Goal: Information Seeking & Learning: Learn about a topic

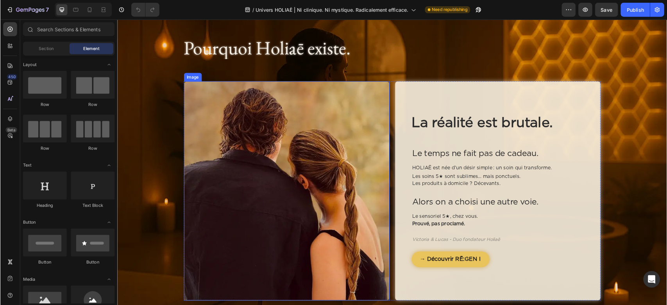
scroll to position [254, 0]
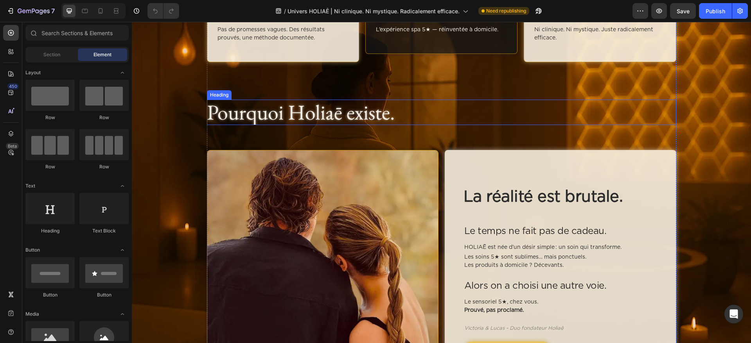
click at [321, 125] on h2 "Pourquoi Holiaē existe." at bounding box center [441, 112] width 469 height 25
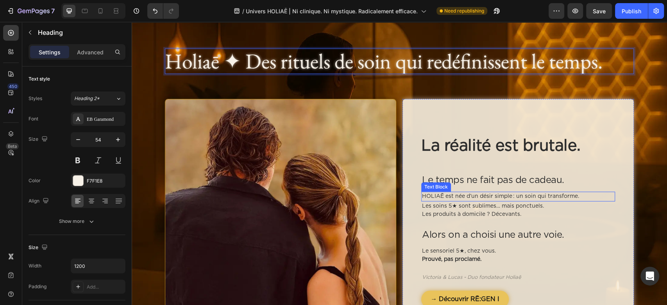
scroll to position [306, 0]
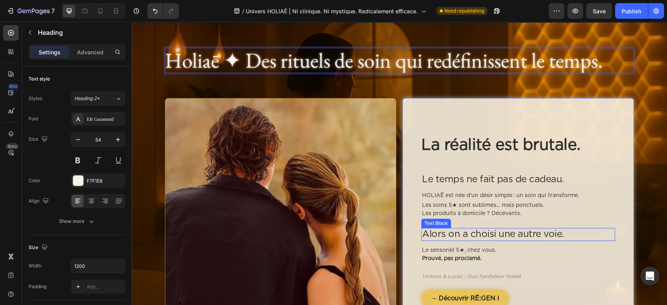
click at [489, 240] on p "Alors on a choisi une autre voie." at bounding box center [518, 234] width 192 height 11
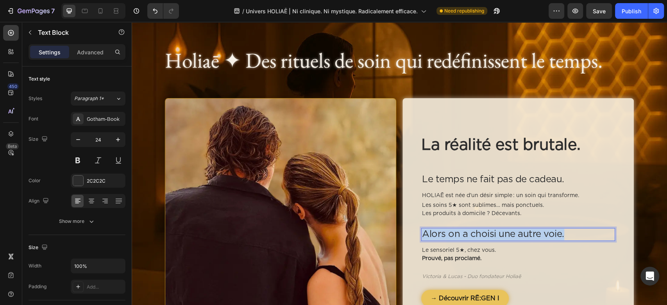
click at [489, 240] on p "Alors on a choisi une autre voie." at bounding box center [518, 234] width 192 height 11
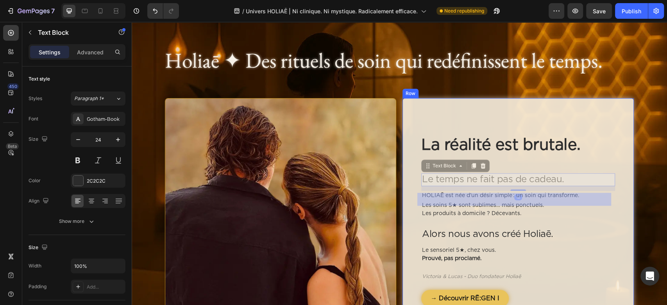
click at [132, 22] on p "Le temps ne fait pas de cadeau." at bounding box center [132, 22] width 0 height 0
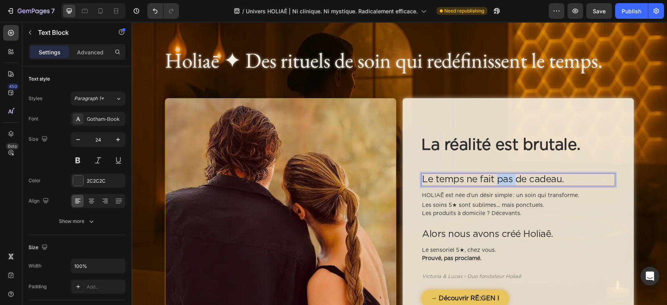
click at [492, 185] on p "Le temps ne fait pas de cadeau." at bounding box center [518, 179] width 192 height 11
click at [454, 185] on p "Le temps marque." at bounding box center [518, 179] width 192 height 11
click at [460, 185] on p "Le temps marque." at bounding box center [518, 179] width 192 height 11
click at [501, 218] on p "Les soins 5★ sont sublimes… mais ponctuels. Les produits à domicile ? Décevants." at bounding box center [518, 209] width 192 height 16
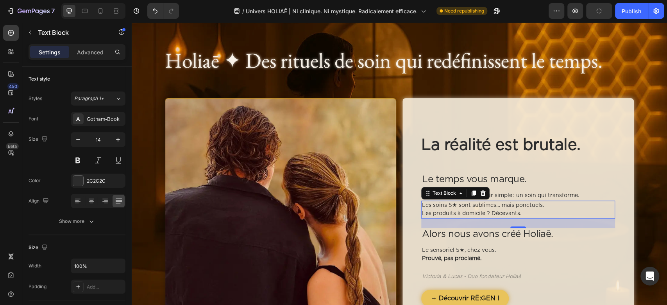
click at [501, 218] on p "Les soins 5★ sont sublimes… mais ponctuels. Les produits à domicile ? Décevants." at bounding box center [518, 209] width 192 height 16
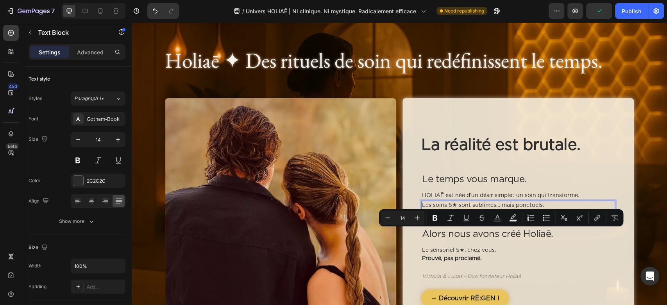
click at [475, 218] on p "Les soins 5★ sont sublimes… mais ponctuels. Les produits à domicile ? Décevants." at bounding box center [518, 209] width 192 height 16
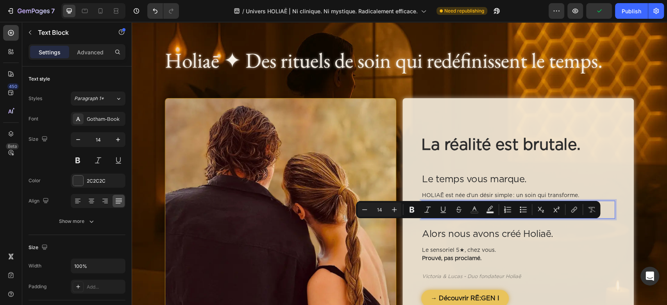
click at [475, 218] on p "Les soins 5★ sont sublimes… mais ponctuels. Les produits à domicile ? Décevants." at bounding box center [518, 209] width 192 height 16
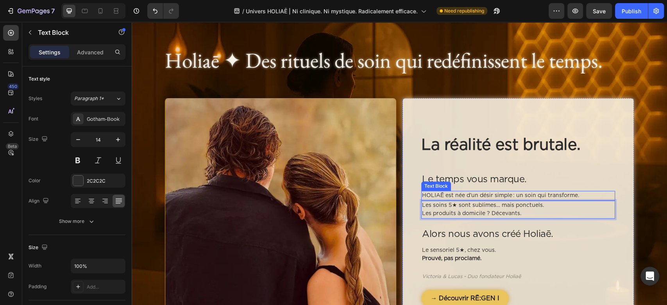
click at [508, 200] on p "HOLIAĒ est née d’un désir simple : un soin qui transforme." at bounding box center [518, 196] width 192 height 8
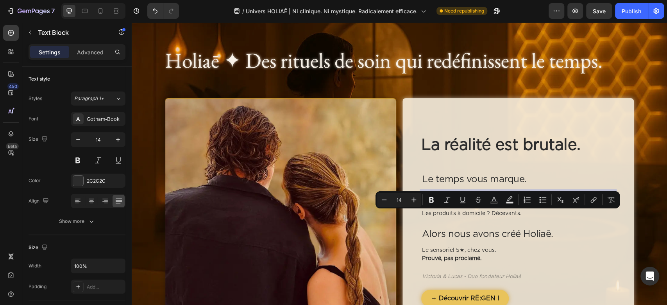
copy p "HOLIAĒ est née d’un désir simple : un soin qui transforme."
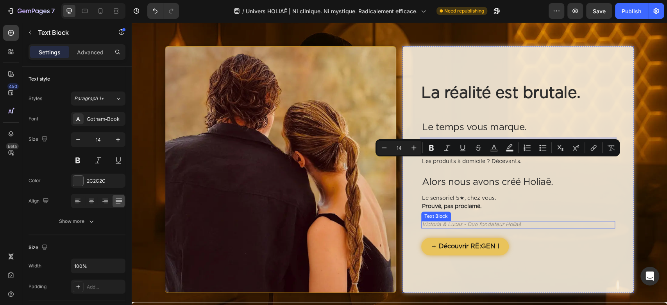
click at [463, 228] on p "Victoria & Lucas - Duo fondateur Holiaē" at bounding box center [518, 225] width 192 height 6
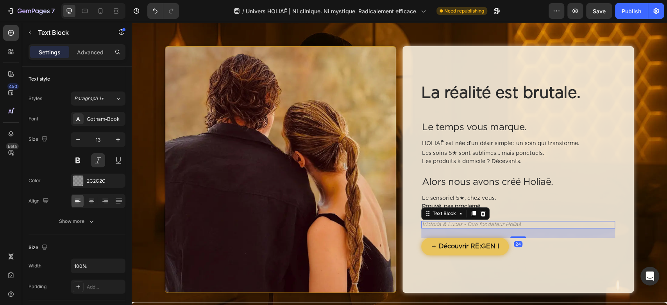
click at [463, 228] on p "Victoria & Lucas - Duo fondateur Holiaē" at bounding box center [518, 225] width 192 height 6
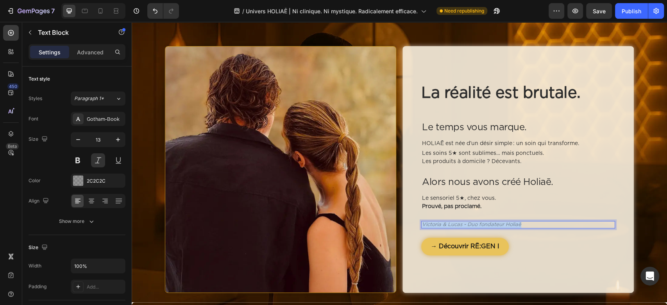
click at [463, 228] on p "Victoria & Lucas - Duo fondateur Holiaē" at bounding box center [518, 225] width 192 height 6
click at [456, 253] on div "La réalité est brutale. Heading Le temps vous marque. Text Block HOLIAĒ est née…" at bounding box center [519, 170] width 194 height 172
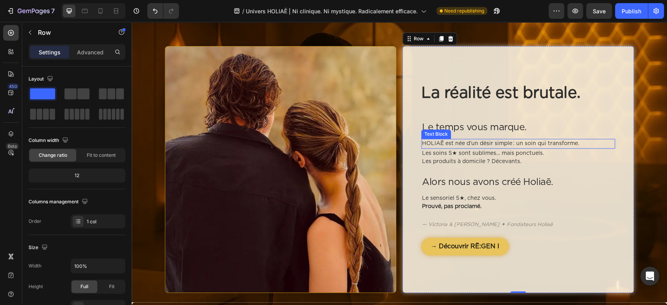
click at [479, 148] on p "HOLIAĒ est née d’un désir simple : un soin qui transforme." at bounding box center [518, 144] width 192 height 8
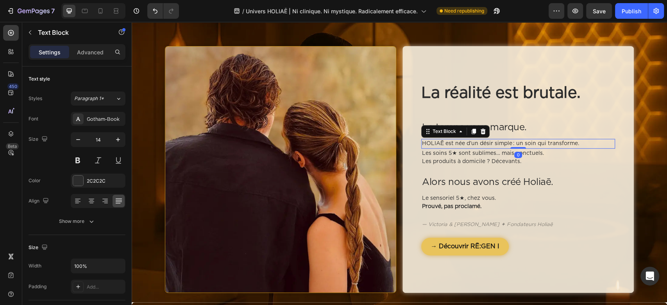
click at [480, 135] on icon at bounding box center [483, 131] width 6 height 6
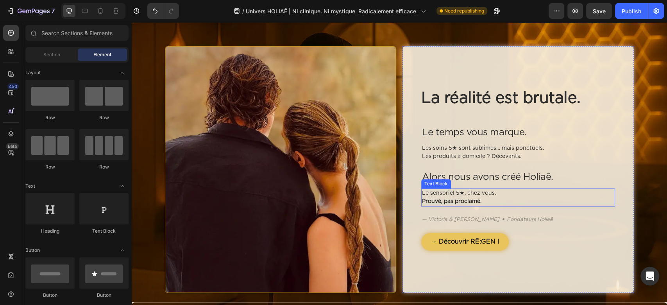
click at [499, 206] on p "Le sensoriel 5★, chez vous. Prouvé, pas proclamé." at bounding box center [518, 197] width 192 height 16
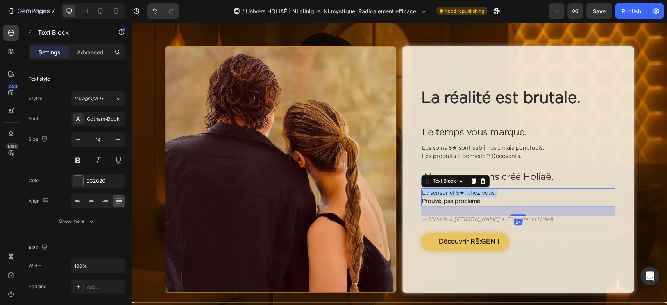
click at [499, 206] on p "Le sensoriel 5★, chez vous. Prouvé, pas proclamé." at bounding box center [518, 197] width 192 height 16
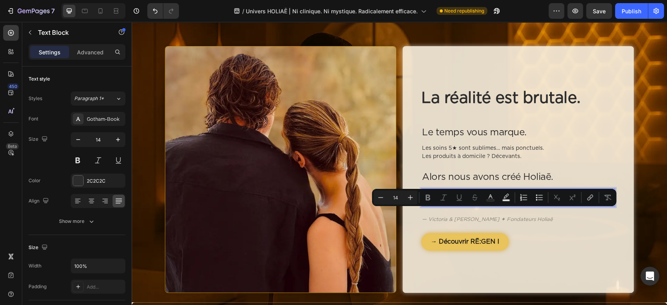
click at [497, 206] on p "Le sensoriel 5★, chez vous. Prouvé, pas proclamé." at bounding box center [518, 197] width 192 height 16
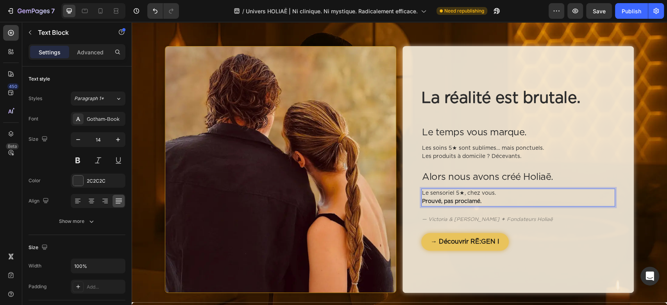
drag, startPoint x: 502, startPoint y: 213, endPoint x: 418, endPoint y: 213, distance: 84.1
click at [422, 206] on p "Le sensoriel 5★, chez vous. Prouvé, pas proclamé." at bounding box center [518, 197] width 192 height 16
click at [481, 206] on p "Le sensoriel 5★, réinventé à la maison. Prouvé, pas proclamé." at bounding box center [518, 197] width 192 height 16
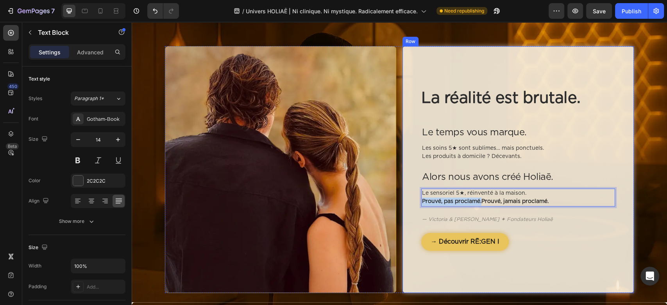
drag, startPoint x: 478, startPoint y: 224, endPoint x: 413, endPoint y: 224, distance: 64.9
click at [413, 224] on div "La réalité est brutale. Heading Le temps vous marque. Text Block Les soins 5★ s…" at bounding box center [518, 169] width 231 height 247
click at [406, 233] on div "La réalité est brutale. Heading Le temps vous marque. Text Block Les soins 5★ s…" at bounding box center [518, 169] width 231 height 247
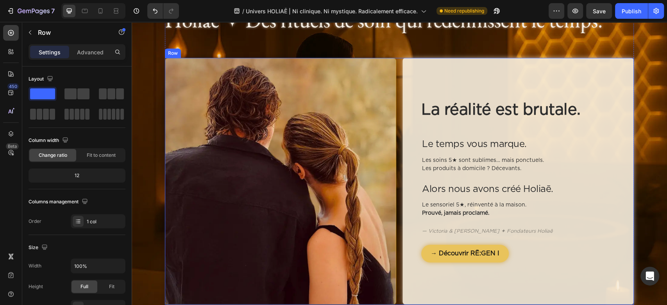
scroll to position [384, 0]
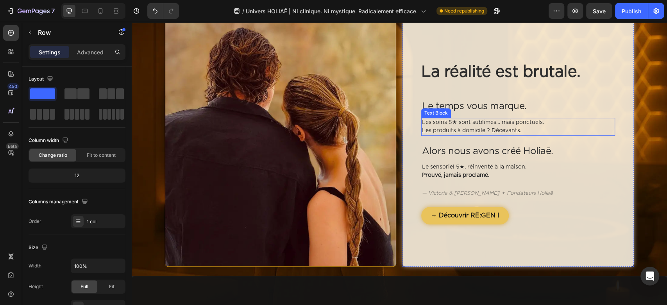
click at [458, 135] on p "Les soins 5★ sont sublimes… mais ponctuels. Les produits à domicile ? Décevants." at bounding box center [518, 126] width 192 height 16
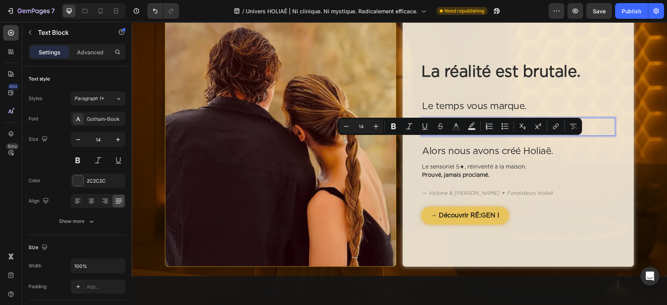
click at [444, 135] on p "Les soins 5★ sont sublimes… mais ponctuels. Les produits à domicile ? Décevants." at bounding box center [518, 126] width 192 height 16
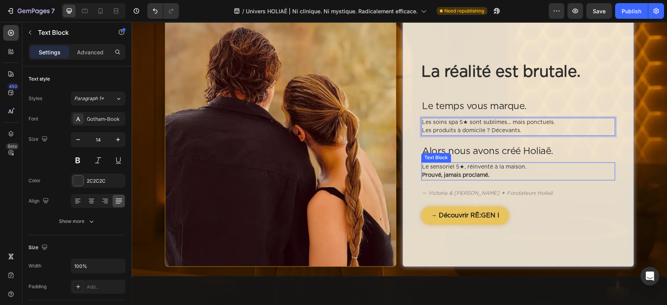
click at [441, 178] on strong "Prouvé, jamais proclamé." at bounding box center [455, 174] width 67 height 5
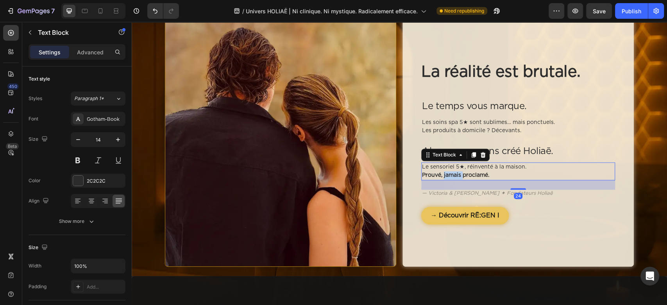
click at [441, 178] on strong "Prouvé, jamais proclamé." at bounding box center [455, 174] width 67 height 5
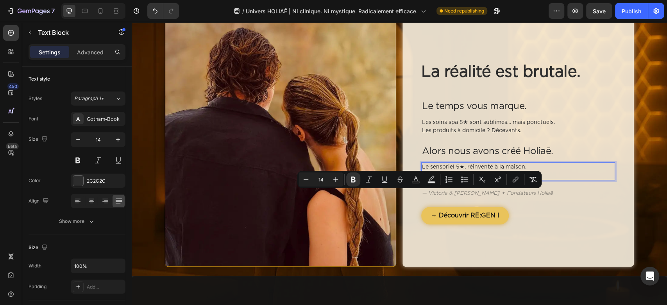
click at [422, 178] on strong "Prouvé, jamais proclamé." at bounding box center [455, 174] width 67 height 5
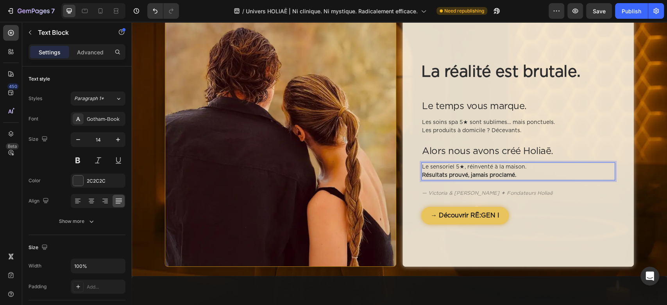
click at [463, 178] on strong "Résultats prouvé, jamais proclamé." at bounding box center [469, 174] width 94 height 5
click at [535, 158] on div "Alors nous avons créé Holiaē." at bounding box center [519, 151] width 194 height 13
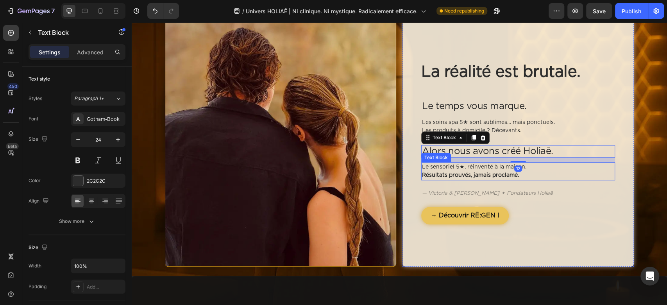
click at [544, 179] on p "Le sensoriel 5★, réinventé à la maison. Résultats prouvés, jamais proclamé." at bounding box center [518, 171] width 192 height 16
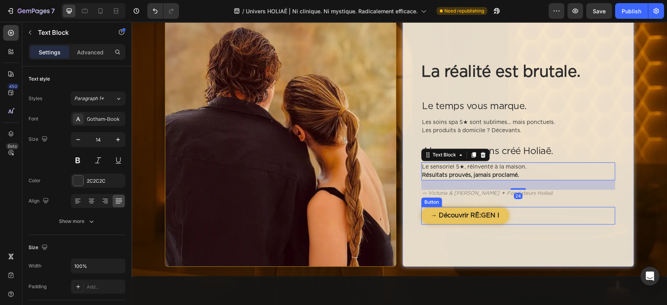
click at [554, 224] on div "→ Découvrir RĒ:GEN I Button" at bounding box center [519, 216] width 194 height 18
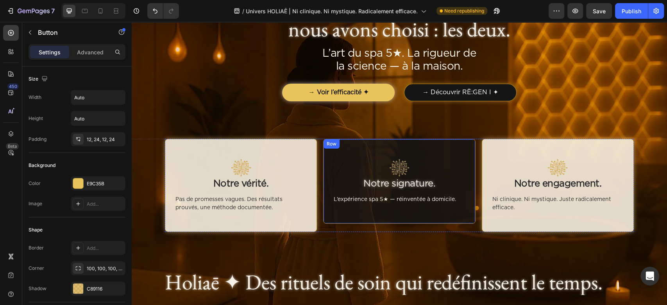
scroll to position [156, 0]
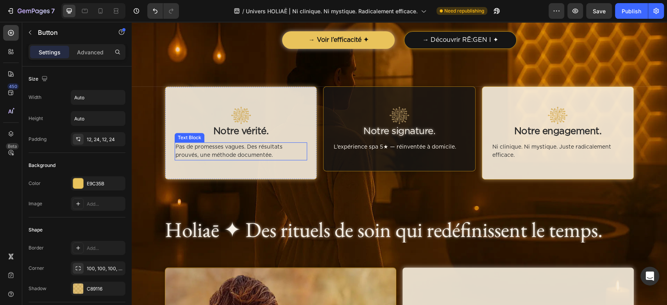
click at [226, 156] on p "Pas de promesses vagues. Des résultats prouvés, une méthode documentée." at bounding box center [241, 151] width 131 height 16
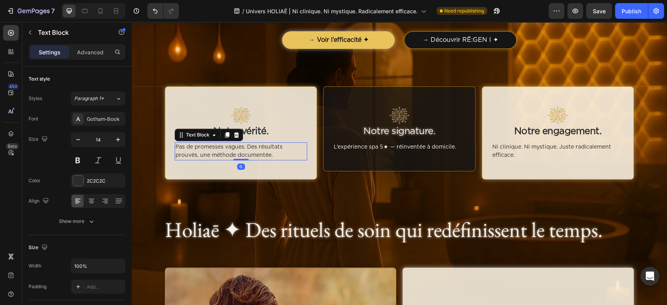
click at [226, 156] on p "Pas de promesses vagues. Des résultats prouvés, une méthode documentée." at bounding box center [241, 151] width 131 height 16
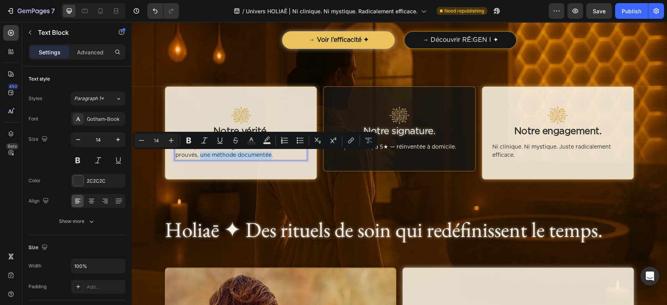
drag, startPoint x: 195, startPoint y: 157, endPoint x: 267, endPoint y: 158, distance: 71.6
click at [267, 158] on p "Pas de promesses vagues. Des résultats prouvés, une méthode documentée." at bounding box center [241, 151] width 131 height 16
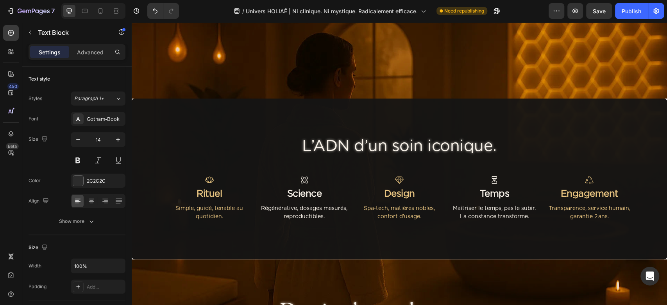
type input "16"
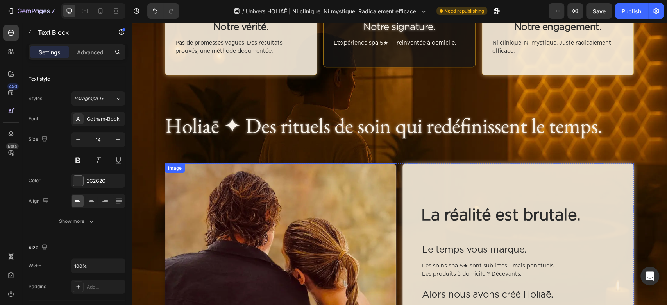
scroll to position [208, 0]
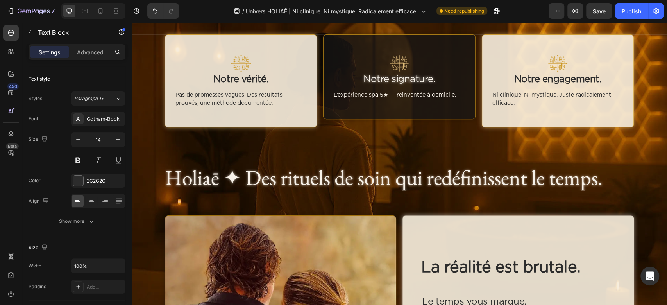
click at [209, 99] on p "Pas de promesses vagues. Des résultats prouvés, une méthode documentée." at bounding box center [241, 99] width 131 height 16
click at [208, 99] on p "Pas de promesses vagues. Des résultats prouvés, une méthode documentée." at bounding box center [241, 99] width 131 height 16
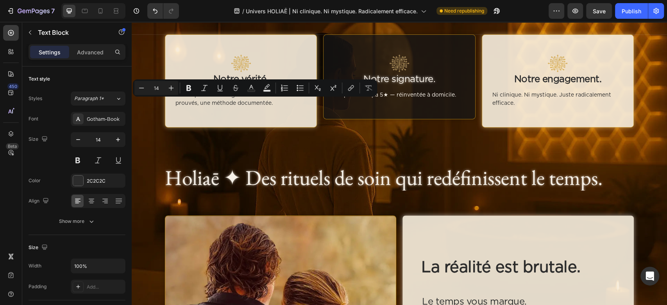
click at [201, 104] on p "Pas de promesses vagues. Des résultats prouvés, une méthode documentée." at bounding box center [241, 99] width 131 height 16
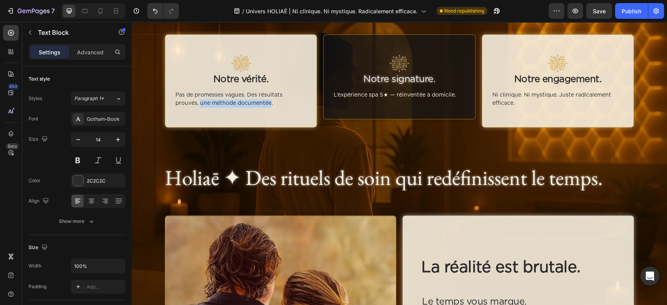
drag, startPoint x: 196, startPoint y: 105, endPoint x: 267, endPoint y: 107, distance: 70.4
click at [267, 107] on p "Pas de promesses vagues. Des résultats prouvés, une méthode documentée." at bounding box center [241, 99] width 131 height 16
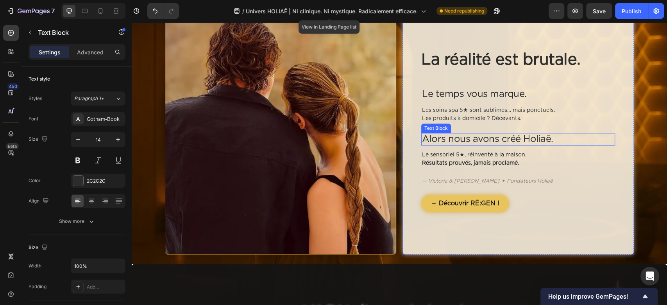
scroll to position [417, 0]
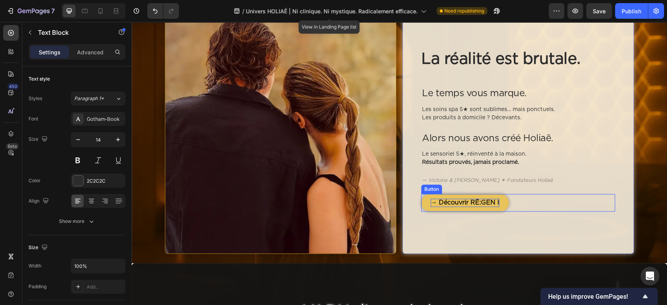
click at [465, 200] on p "→ Découvrir RĒ:GEN I" at bounding box center [465, 203] width 69 height 8
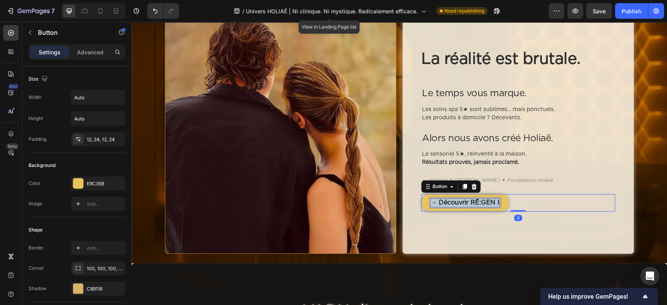
click at [465, 200] on p "→ Découvrir RĒ:GEN I" at bounding box center [465, 203] width 69 height 8
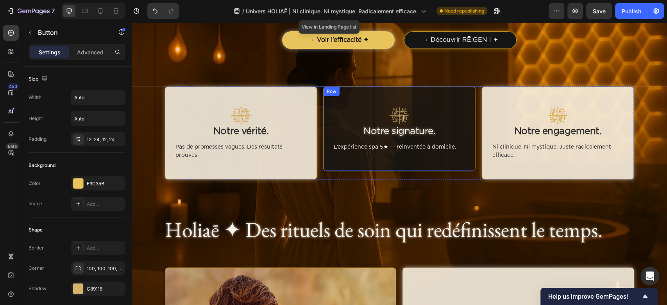
scroll to position [104, 0]
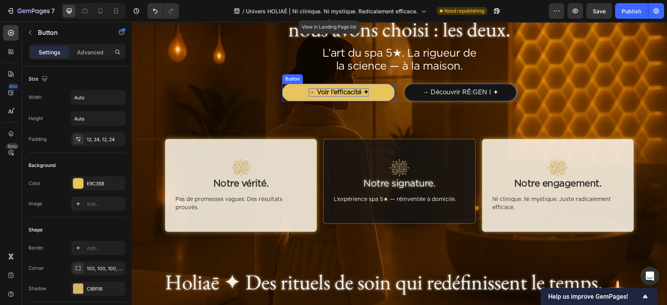
click at [358, 94] on p "→ Voir l’efficacité ✦" at bounding box center [339, 92] width 60 height 8
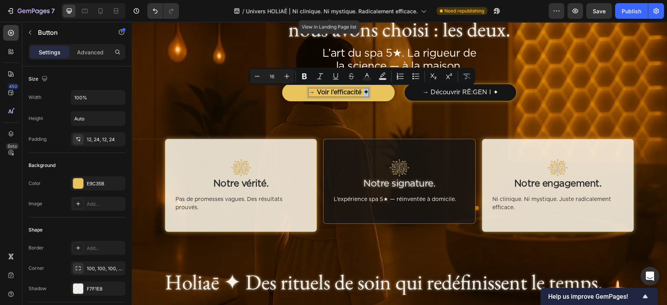
click at [365, 93] on p "→ Voir l’efficacité ✦" at bounding box center [339, 92] width 60 height 8
copy p "✦"
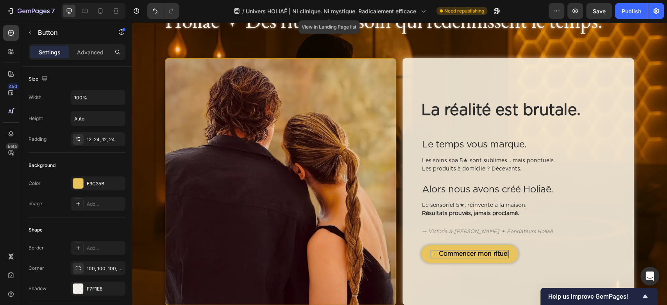
scroll to position [521, 0]
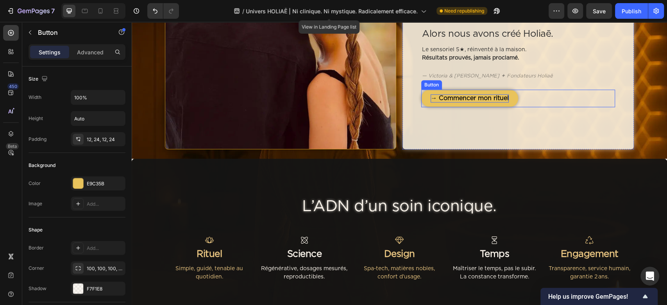
click at [487, 97] on p "→ Commencer mon rituel" at bounding box center [470, 98] width 78 height 8
click at [502, 97] on p "→ Commencer mon rituel" at bounding box center [470, 98] width 78 height 8
click at [492, 137] on div "La réalité est brutale. Heading Le temps vous marque. Text Block Les soins spa …" at bounding box center [518, 26] width 231 height 247
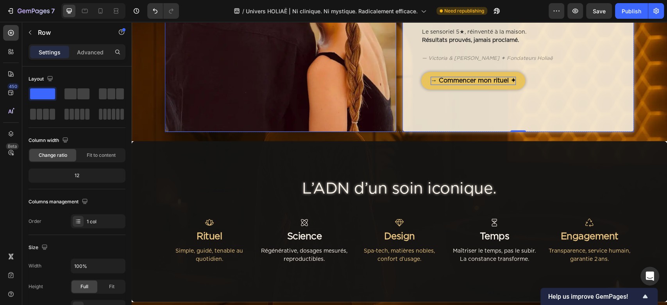
scroll to position [573, 0]
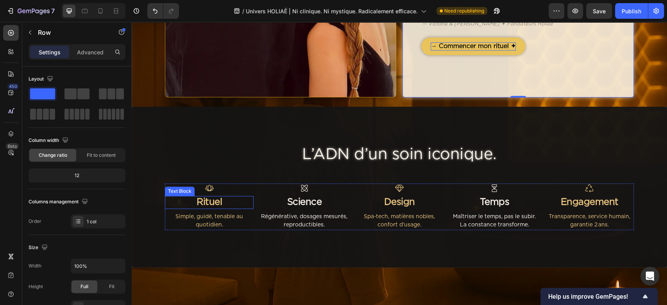
click at [221, 205] on p "Rituel" at bounding box center [209, 202] width 87 height 11
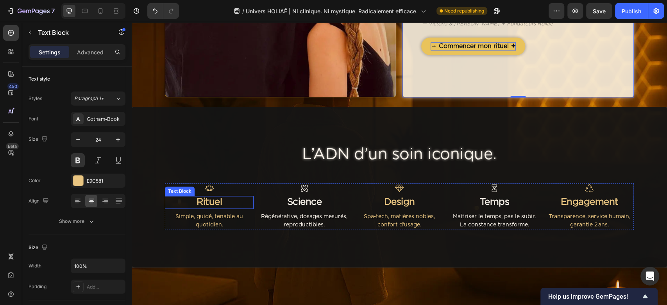
click at [221, 205] on p "Rituel" at bounding box center [209, 202] width 87 height 11
click at [226, 205] on p "Rituel" at bounding box center [209, 202] width 87 height 11
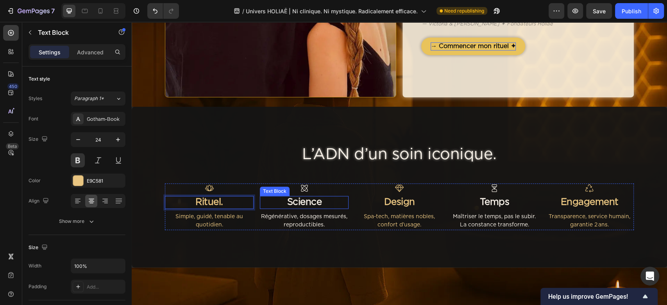
click at [323, 204] on p "Science" at bounding box center [304, 202] width 87 height 11
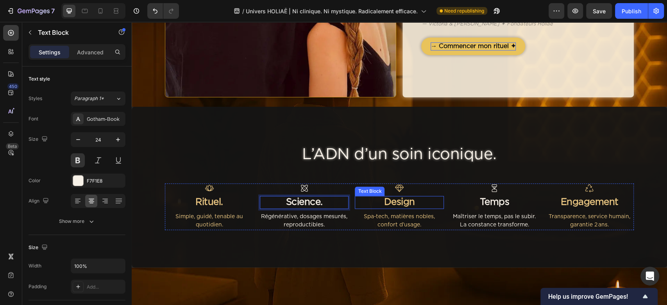
click at [400, 199] on p "Design" at bounding box center [399, 202] width 87 height 11
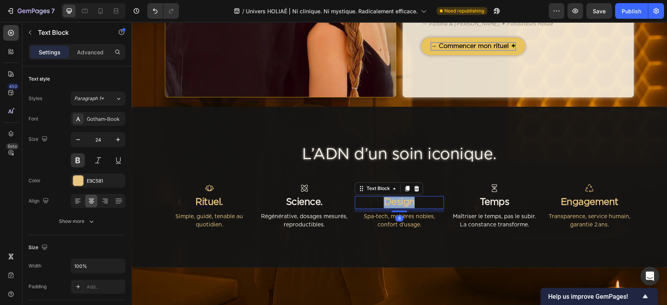
click at [400, 199] on p "Design" at bounding box center [399, 202] width 87 height 11
click at [420, 199] on p "Design" at bounding box center [399, 202] width 87 height 11
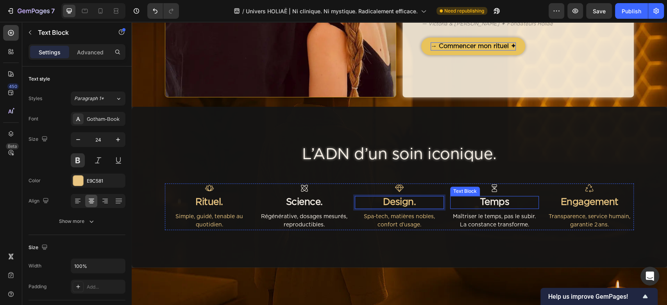
click at [497, 204] on p "Temps" at bounding box center [494, 202] width 87 height 11
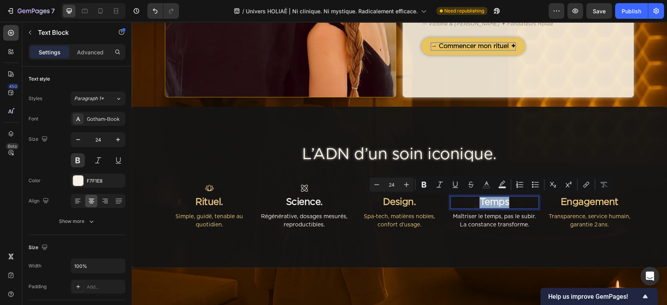
click at [510, 202] on p "Temps" at bounding box center [494, 202] width 87 height 11
click at [513, 203] on p "Temps" at bounding box center [494, 202] width 87 height 11
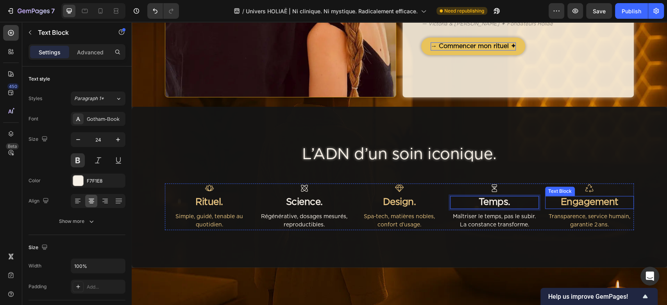
click at [606, 202] on p "Engagement" at bounding box center [589, 202] width 87 height 11
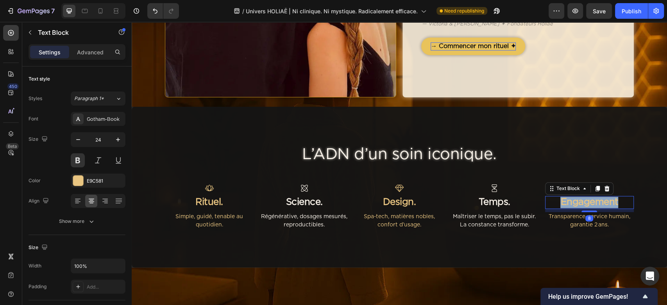
click at [606, 202] on p "Engagement" at bounding box center [589, 202] width 87 height 11
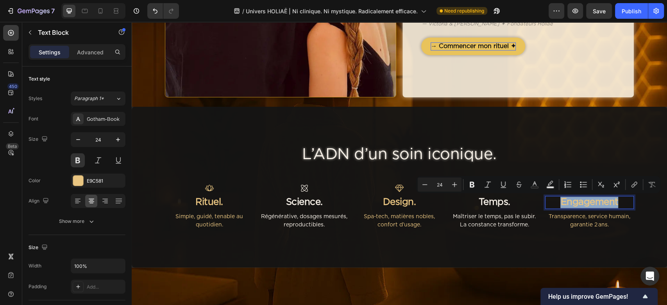
click at [617, 202] on p "Engagement" at bounding box center [589, 202] width 87 height 11
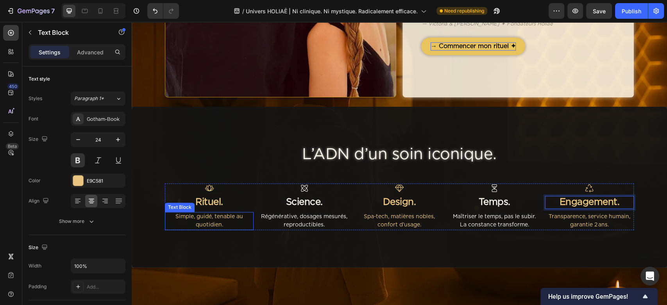
click at [207, 222] on p "Simple, guidé, tenable au quotidien." at bounding box center [209, 221] width 87 height 16
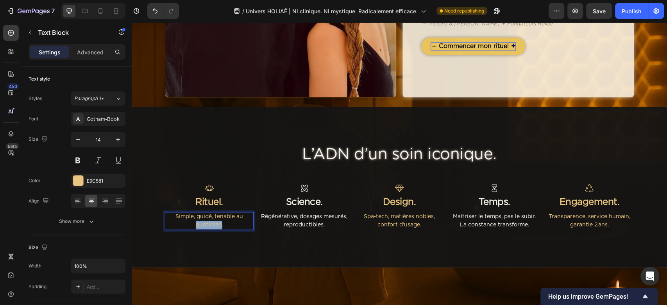
click at [207, 222] on p "Simple, guidé, tenable au quotidien." at bounding box center [209, 221] width 87 height 16
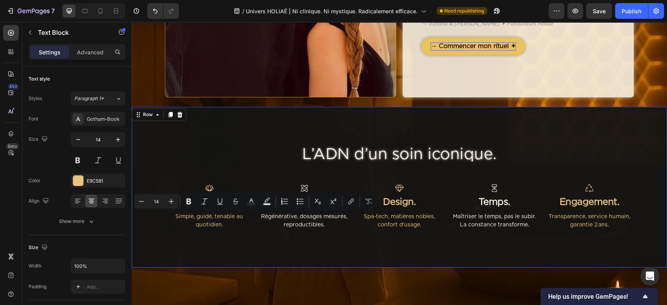
click at [318, 230] on div "L’ADN d’un soin iconique. Heading Icon Rituel. Text Block Simple, guidé, tenabl…" at bounding box center [400, 187] width 536 height 161
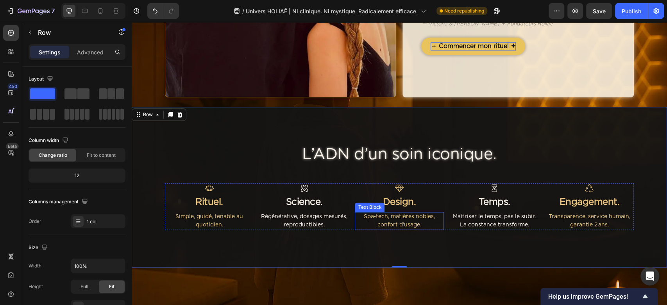
click at [400, 225] on p "Spa‑tech, matières nobles, confort d’usage." at bounding box center [399, 221] width 87 height 16
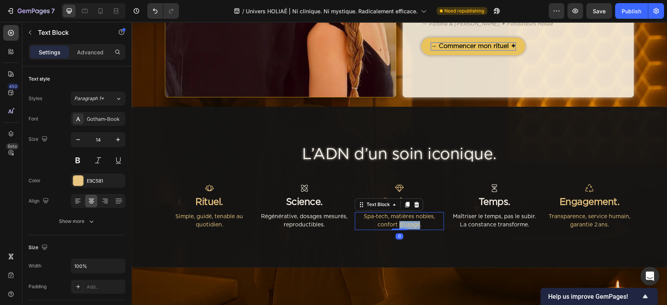
click at [400, 225] on p "Spa‑tech, matières nobles, confort d’usage." at bounding box center [399, 221] width 87 height 16
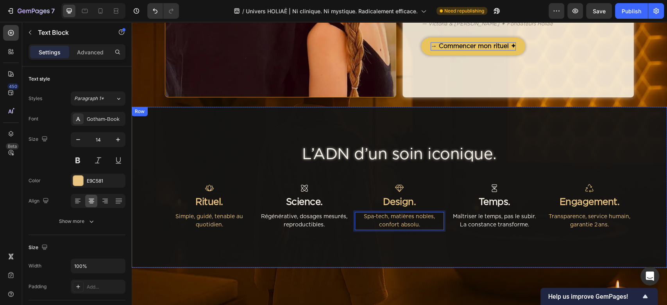
click at [301, 241] on div "L’ADN d’un soin iconique. Heading Icon Rituel. Text Block Simple, guidé, tenabl…" at bounding box center [400, 187] width 536 height 161
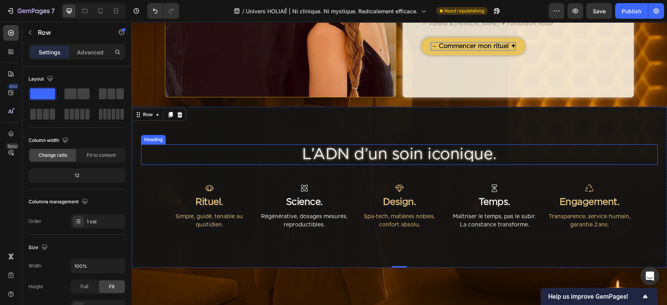
click at [366, 158] on h2 "L’ADN d’un soin iconique." at bounding box center [399, 154] width 517 height 20
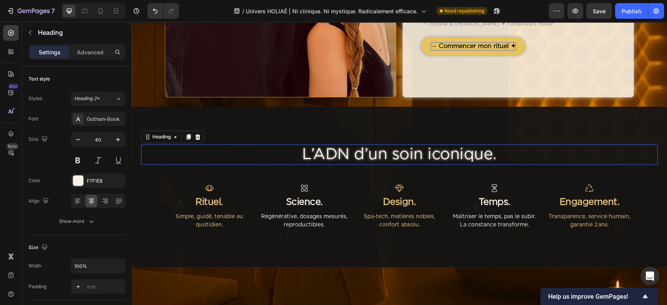
click at [366, 158] on h2 "L’ADN d’un soin iconique." at bounding box center [399, 154] width 517 height 20
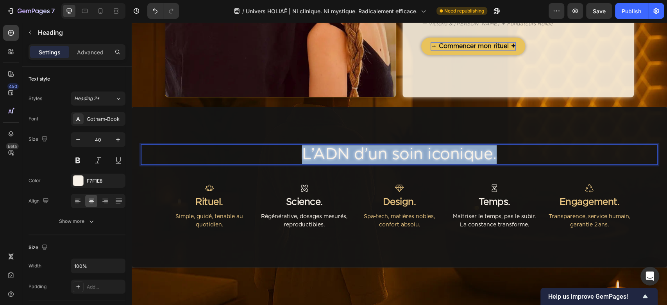
click at [366, 158] on p "L’ADN d’un soin iconique." at bounding box center [399, 154] width 515 height 19
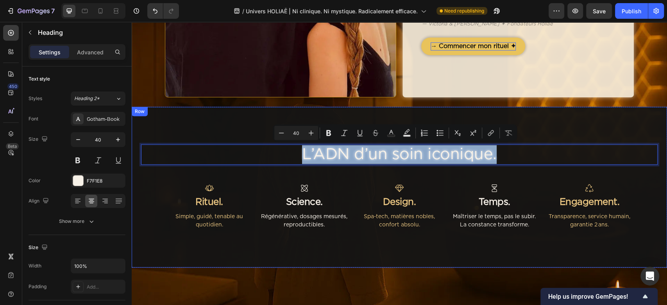
click at [325, 169] on div "L’ADN d’un soin iconique. Heading 48 Icon Rituel. Text Block Simple, guidé, ten…" at bounding box center [399, 187] width 517 height 86
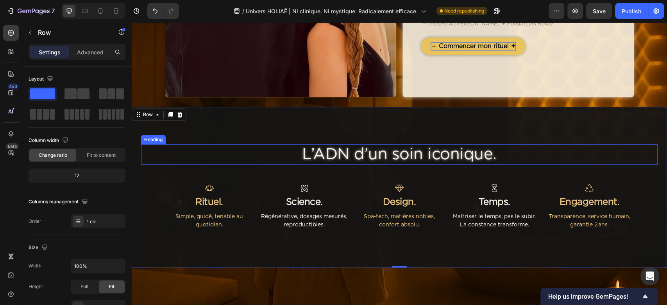
click at [373, 161] on p "L’ADN d’un soin iconique." at bounding box center [399, 154] width 515 height 19
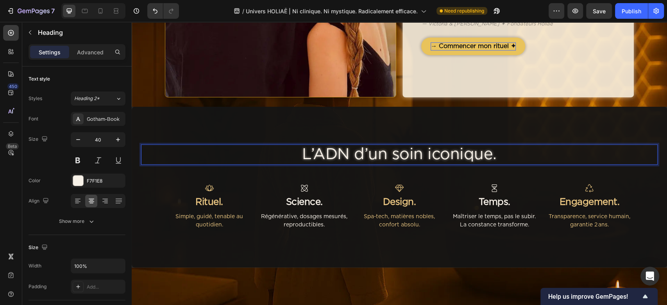
click at [373, 161] on p "L’ADN d’un soin iconique." at bounding box center [399, 154] width 515 height 19
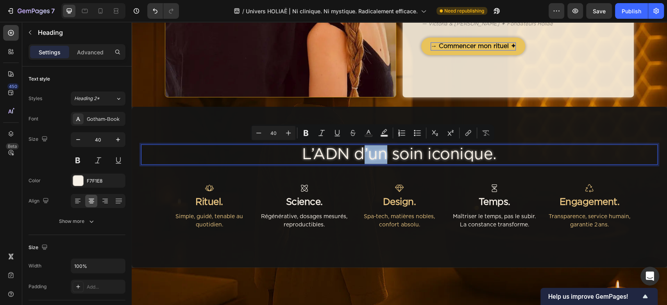
drag, startPoint x: 361, startPoint y: 158, endPoint x: 383, endPoint y: 158, distance: 21.9
click at [383, 158] on p "L’ADN d’un soin iconique." at bounding box center [399, 154] width 515 height 19
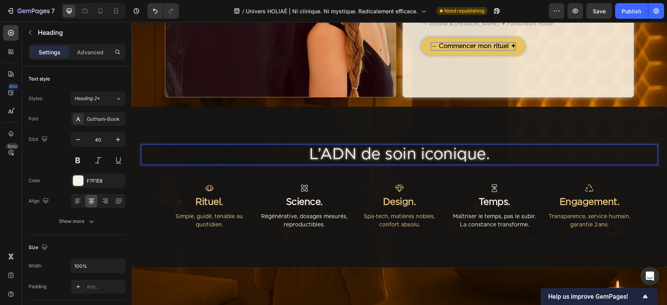
click at [408, 157] on p "L’ADN de soin iconique." at bounding box center [399, 154] width 515 height 19
click at [483, 159] on p "L’ADN de soins iconique." at bounding box center [399, 154] width 515 height 19
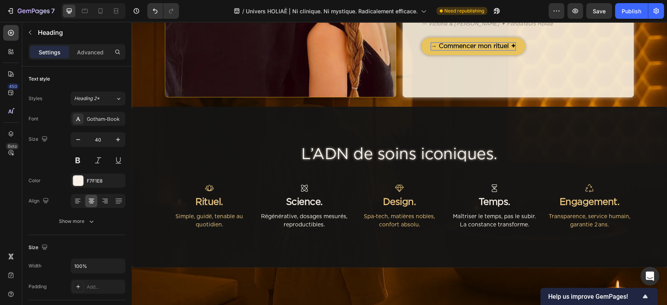
click at [353, 152] on h2 "L’ADN de soins iconiques." at bounding box center [399, 154] width 517 height 20
click at [352, 158] on p "L’ADN de soins iconiques." at bounding box center [399, 154] width 515 height 19
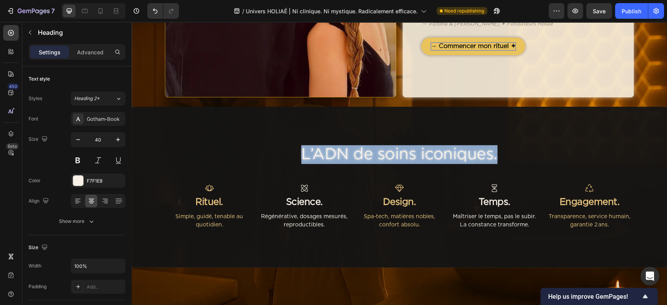
click at [352, 158] on p "L’ADN de soins iconiques." at bounding box center [399, 154] width 515 height 19
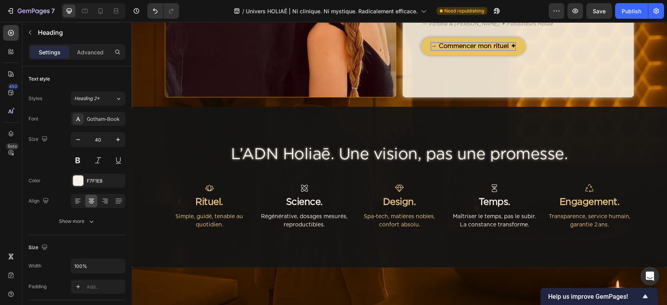
click at [350, 164] on h2 "L’ADN Holiaē. Une vision, pas une promesse." at bounding box center [399, 154] width 517 height 20
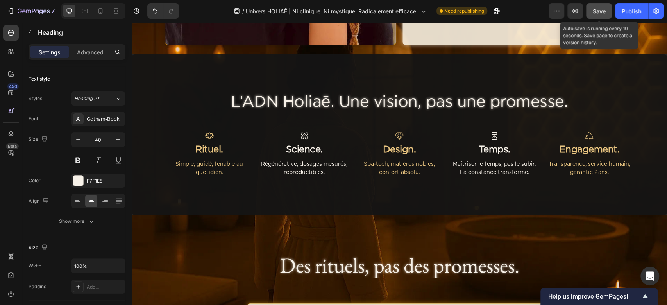
click at [594, 14] on div "Save" at bounding box center [599, 11] width 13 height 8
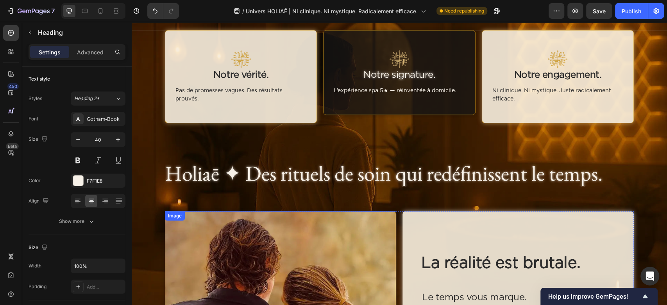
scroll to position [208, 0]
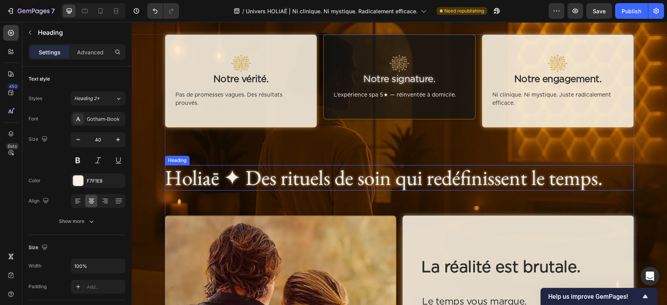
click at [268, 176] on h2 "Holiaē ✦ Des rituels de soin qui redéfinissent le temps." at bounding box center [399, 177] width 469 height 25
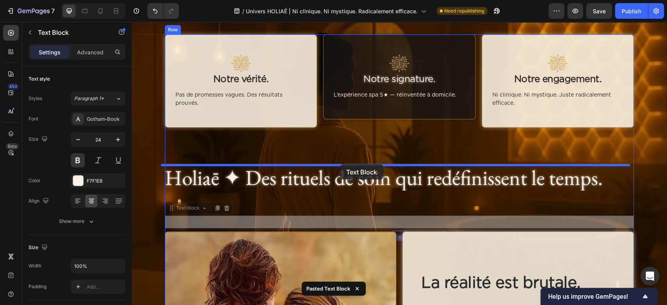
drag, startPoint x: 357, startPoint y: 219, endPoint x: 340, endPoint y: 164, distance: 57.5
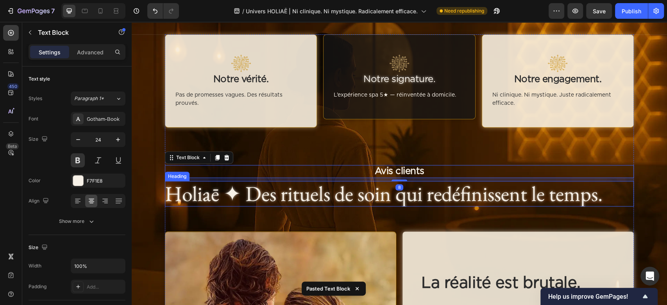
click at [243, 196] on h2 "Holiaē ✦ Des rituels de soin qui redéfinissent le temps." at bounding box center [399, 193] width 469 height 25
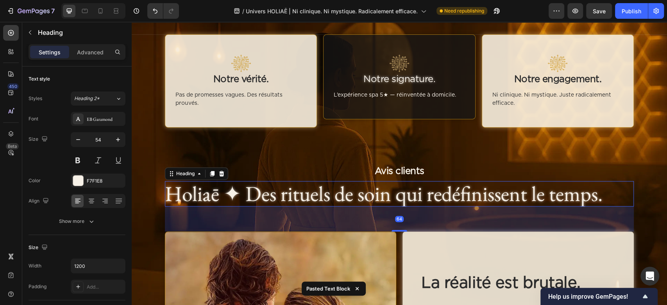
click at [243, 196] on h2 "Holiaē ✦ Des rituels de soin qui redéfinissent le temps." at bounding box center [399, 193] width 469 height 25
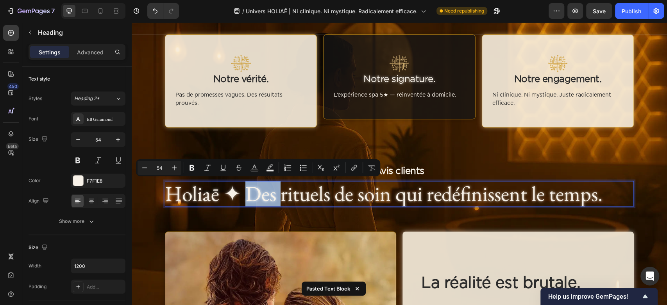
click at [240, 196] on p "Holiaē ✦ Des rituels de soin qui redéfinissent le temps." at bounding box center [399, 193] width 469 height 25
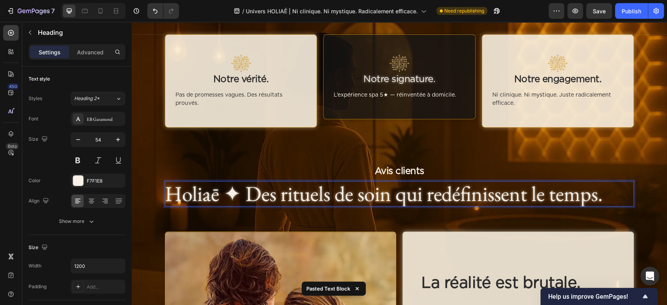
click at [235, 201] on p "Holiaē ✦ Des rituels de soin qui redéfinissent le temps." at bounding box center [399, 193] width 469 height 25
drag, startPoint x: 239, startPoint y: 201, endPoint x: 161, endPoint y: 201, distance: 77.0
click at [165, 201] on p "Holiaē ✦ Des rituels de soin qui redéfinissent le temps." at bounding box center [399, 193] width 469 height 25
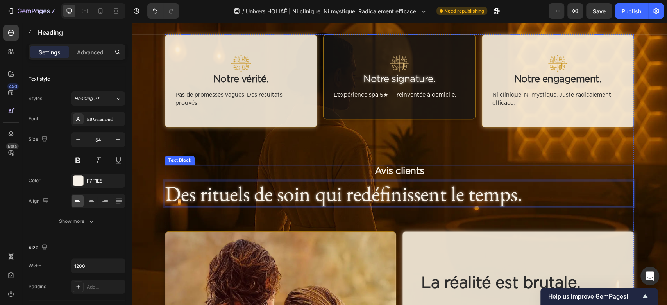
click at [383, 169] on p "Avis clients" at bounding box center [400, 171] width 468 height 11
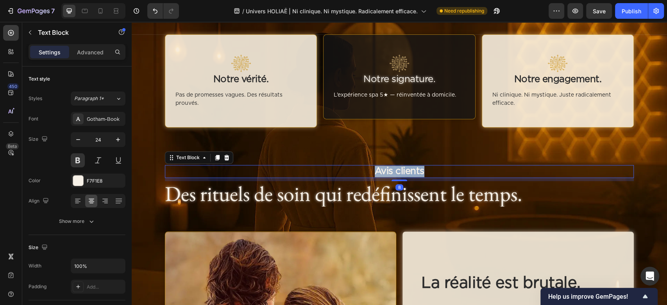
click at [383, 169] on p "Avis clients" at bounding box center [400, 171] width 468 height 11
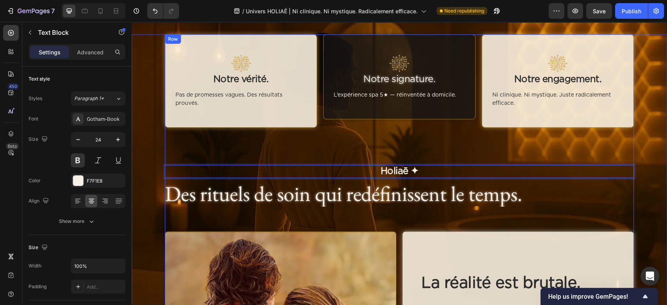
click at [355, 216] on div "Image Notre vérité. Heading Pas de promesses vagues. Des résultats prouvés. Tex…" at bounding box center [399, 260] width 469 height 453
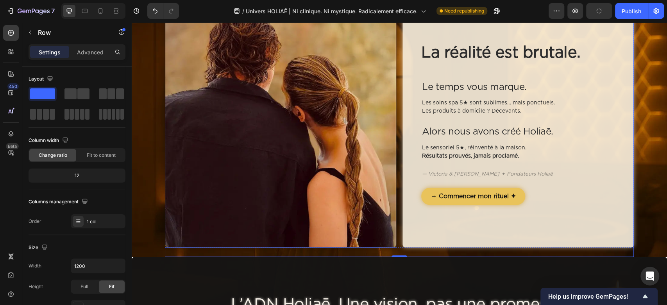
scroll to position [573, 0]
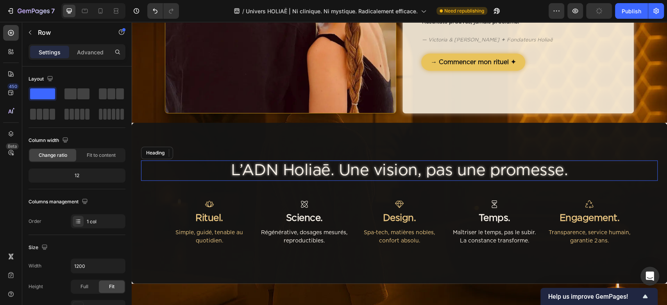
click at [340, 176] on h2 "L’ADN Holiaē. Une vision, pas une promesse." at bounding box center [399, 170] width 517 height 20
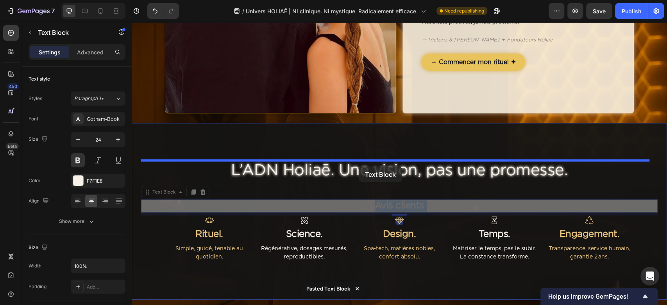
drag, startPoint x: 360, startPoint y: 205, endPoint x: 359, endPoint y: 167, distance: 38.3
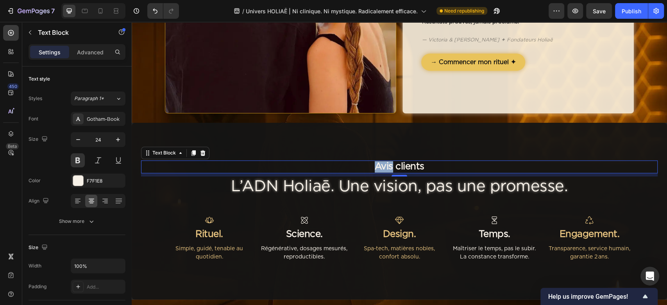
click at [362, 167] on p "Avis clients" at bounding box center [399, 166] width 515 height 11
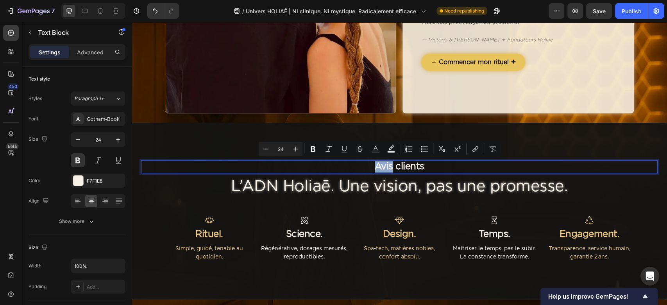
click at [362, 167] on p "Avis clients" at bounding box center [399, 166] width 515 height 11
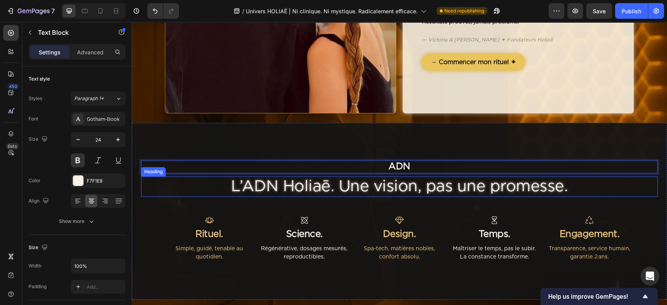
click at [318, 184] on h2 "L’ADN Holiaē. Une vision, pas une promesse." at bounding box center [399, 186] width 517 height 20
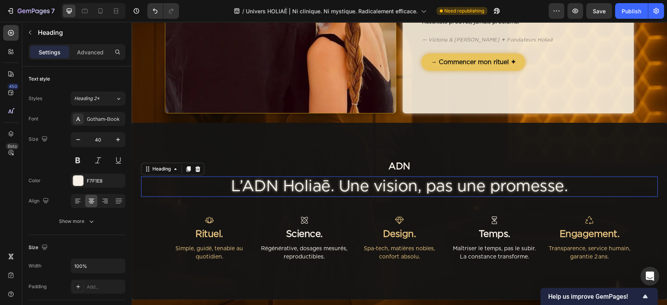
click at [318, 184] on h2 "L’ADN Holiaē. Une vision, pas une promesse." at bounding box center [399, 186] width 517 height 20
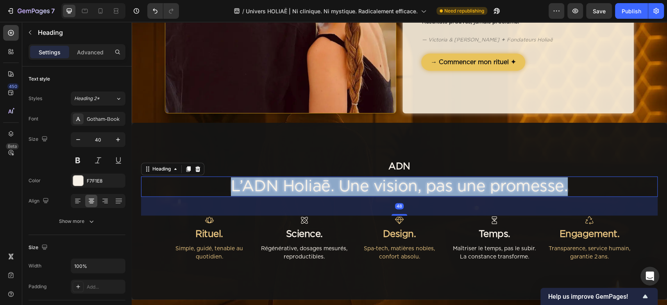
click at [318, 184] on p "L’ADN Holiaē. Une vision, pas une promesse." at bounding box center [399, 186] width 515 height 19
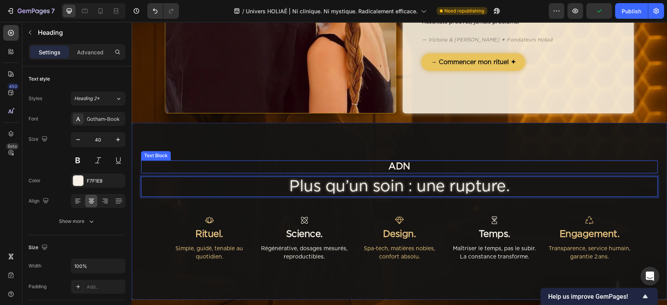
click at [409, 162] on p "ADN" at bounding box center [399, 166] width 515 height 11
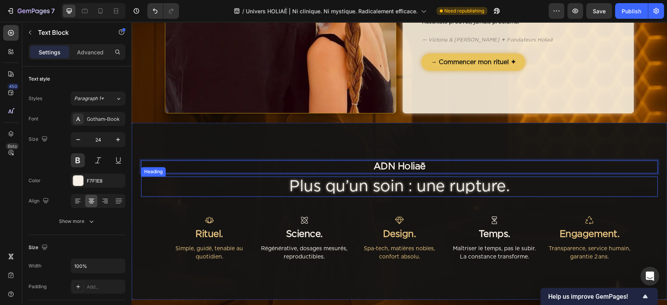
click at [420, 190] on p "Plus qu’un soin : une rupture." at bounding box center [399, 186] width 515 height 19
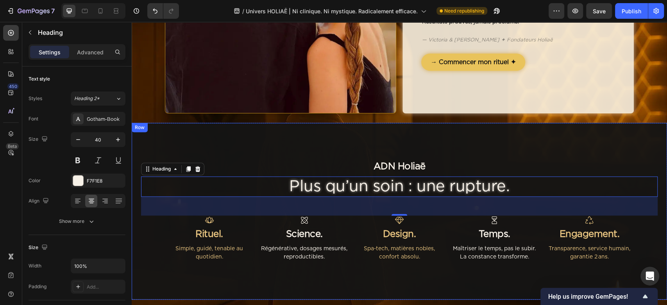
click at [311, 138] on div "ADN Holiaē Text Block Plus qu’un soin : une rupture. Heading 48 Icon Rituel. Te…" at bounding box center [400, 211] width 536 height 177
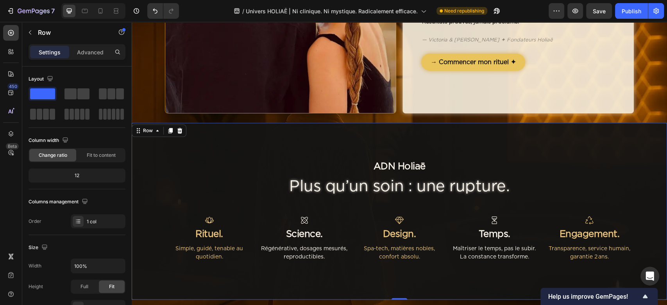
scroll to position [626, 0]
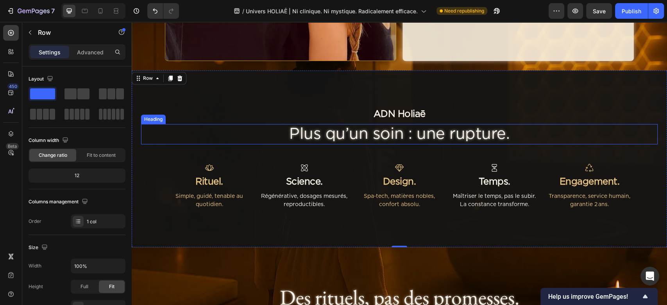
click at [466, 141] on p "Plus qu’un soin : une rupture." at bounding box center [399, 134] width 515 height 19
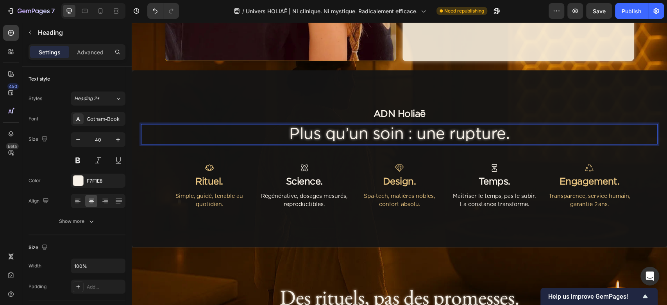
click at [498, 137] on p "Plus qu’un soin : une rupture." at bounding box center [399, 134] width 515 height 19
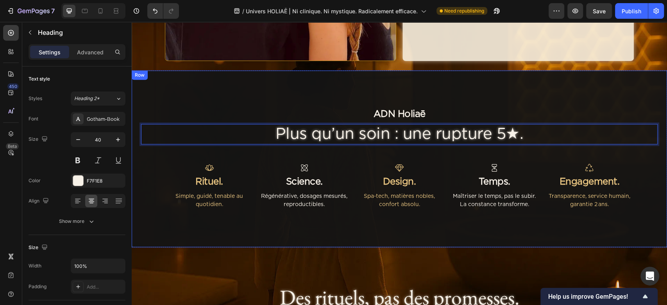
click at [470, 156] on div "ADN Holiaē Text Block Plus qu’un soin : une rupture 5★. Heading 48 Icon Rituel.…" at bounding box center [399, 159] width 517 height 102
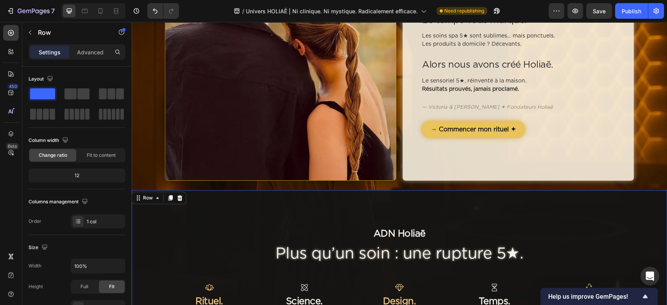
scroll to position [573, 0]
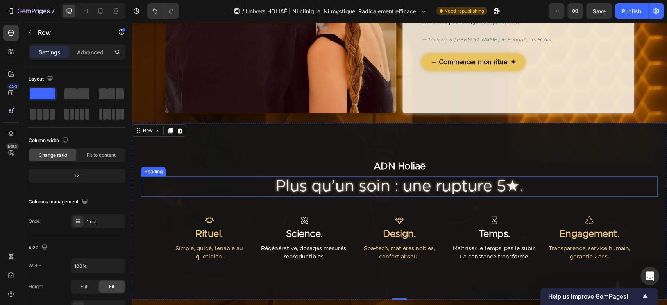
click at [378, 191] on p "Plus qu’un soin : une rupture 5★." at bounding box center [399, 186] width 515 height 19
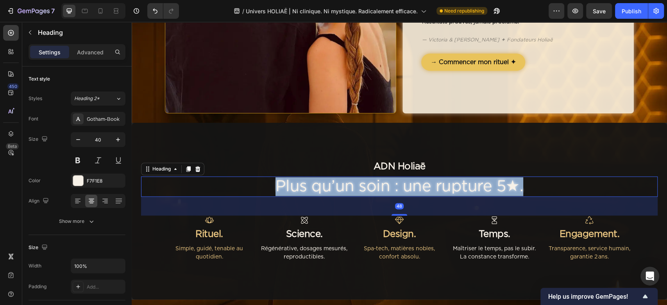
click at [378, 190] on p "Plus qu’un soin : une rupture 5★." at bounding box center [399, 186] width 515 height 19
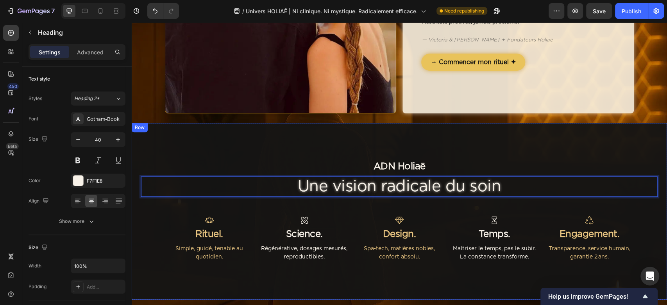
click at [365, 196] on div "ADN Holiaē Text Block Une vision radicale du soin Heading 48 Icon Rituel. Text …" at bounding box center [399, 211] width 517 height 102
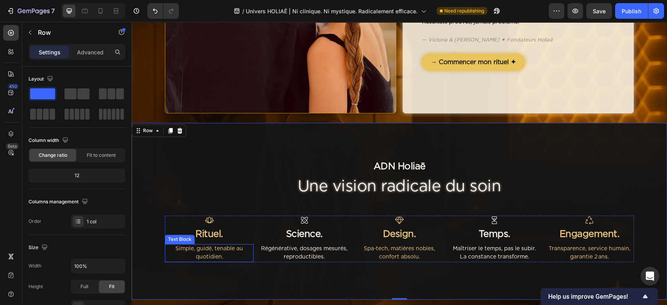
click at [213, 255] on p "Simple, guidé, tenable au quotidien." at bounding box center [209, 253] width 87 height 16
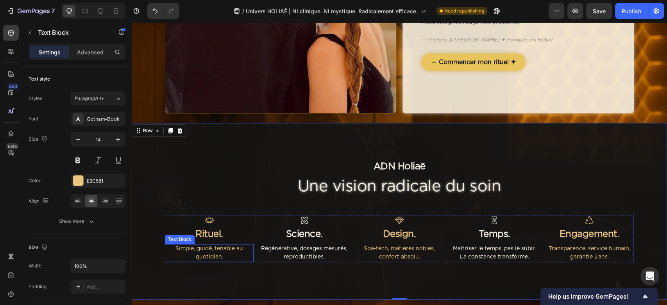
click at [213, 255] on p "Simple, guidé, tenable au quotidien." at bounding box center [209, 253] width 87 height 16
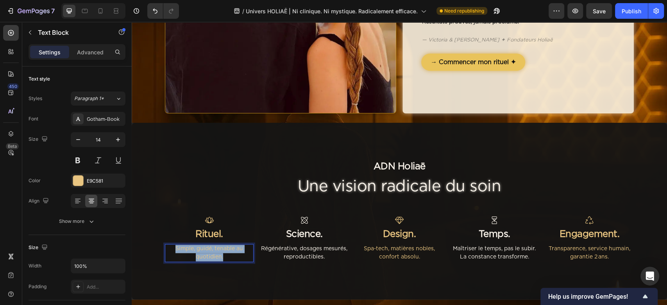
click at [213, 255] on p "Simple, guidé, tenable au quotidien." at bounding box center [209, 253] width 87 height 16
click at [224, 261] on div "Simple, guidé, tenable au quotidien." at bounding box center [209, 253] width 89 height 18
click at [220, 255] on p "Simple, guidé, tenable au quotidien." at bounding box center [209, 253] width 87 height 16
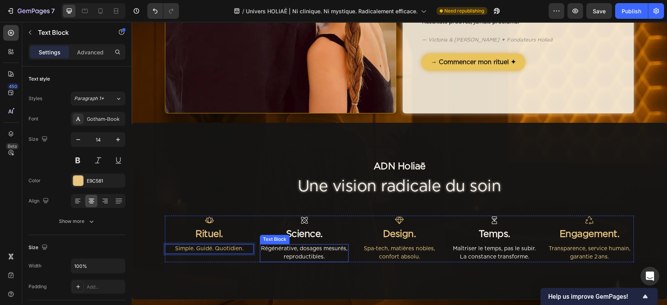
click at [316, 254] on p "Régénérative, dosages mesurés, reproductibles." at bounding box center [304, 253] width 87 height 16
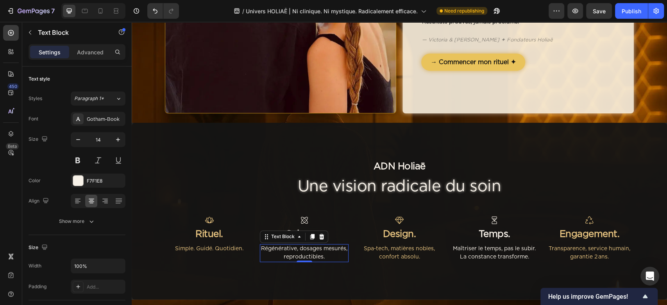
click at [316, 254] on p "Régénérative, dosages mesurés, reproductibles." at bounding box center [304, 253] width 87 height 16
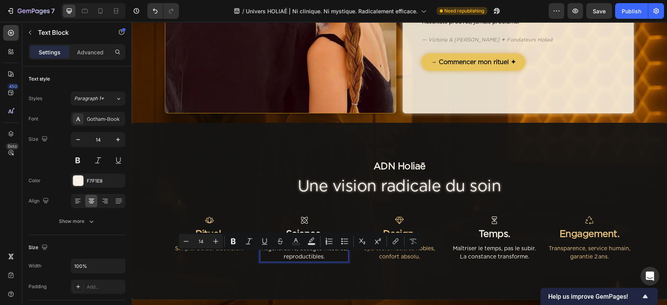
click at [327, 255] on p "Régénérative, dosages mesurés, reproductibles." at bounding box center [304, 253] width 87 height 16
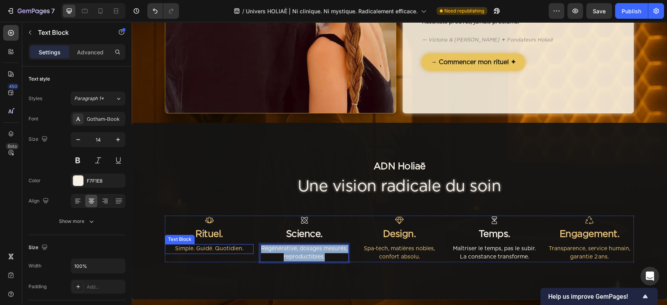
drag, startPoint x: 326, startPoint y: 256, endPoint x: 248, endPoint y: 246, distance: 79.2
click at [248, 246] on div "Icon Rituel. Text Block Simple. Guidé. Quotidien. Text Block Icon Science. Text…" at bounding box center [399, 238] width 469 height 47
click at [214, 249] on p "Simple. Guidé. Quotidien." at bounding box center [209, 249] width 87 height 8
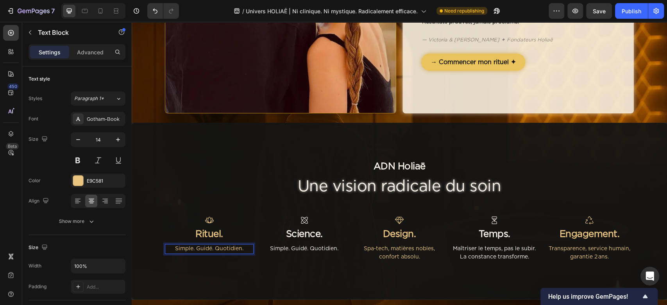
click at [214, 248] on p "Simple. Guidé. Quotidien." at bounding box center [209, 249] width 87 height 8
click at [285, 250] on p "Simple. Guidé. Quotidien." at bounding box center [304, 249] width 87 height 8
click at [285, 249] on p "Simple. Guidé. Quotidien." at bounding box center [304, 249] width 87 height 8
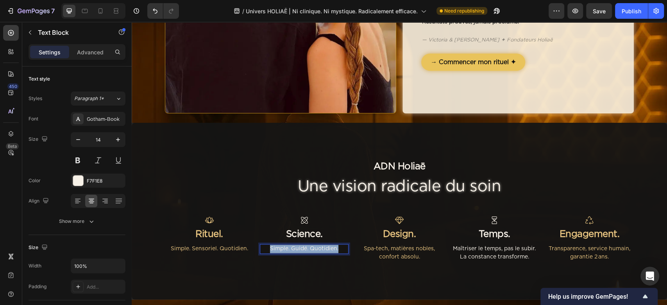
click at [285, 249] on p "Simple. Guidé. Quotidien." at bounding box center [304, 249] width 87 height 8
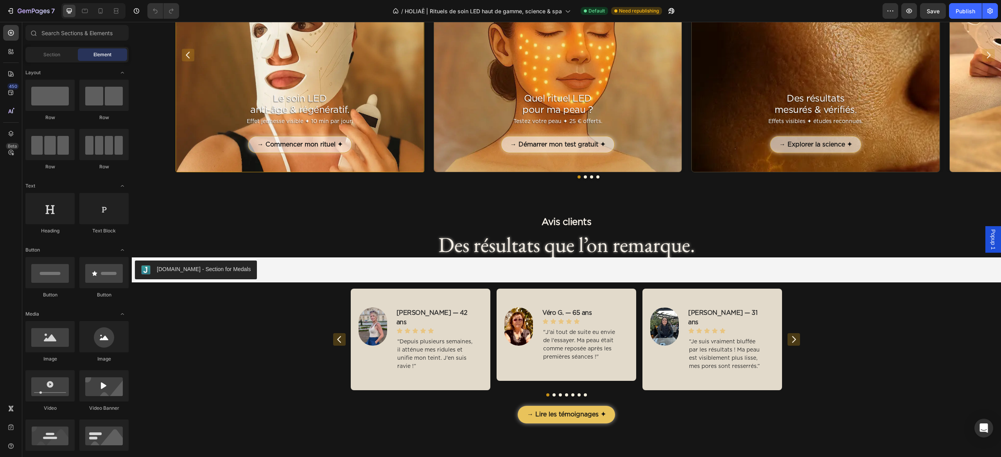
scroll to position [626, 0]
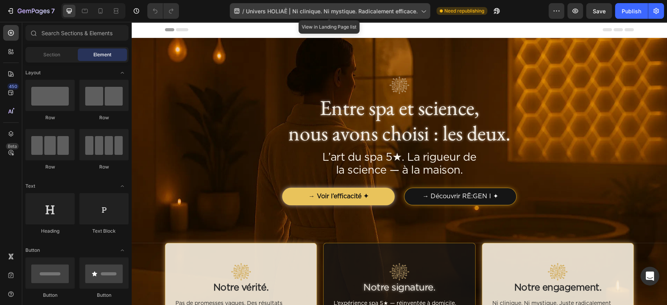
click at [366, 12] on span "Univers HOLIAĒ | Ni clinique. Ni mystique. Radicalement efficace." at bounding box center [332, 11] width 172 height 8
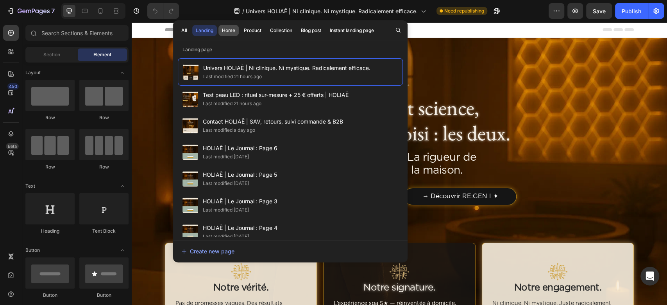
click at [235, 30] on div "Home" at bounding box center [228, 30] width 13 height 7
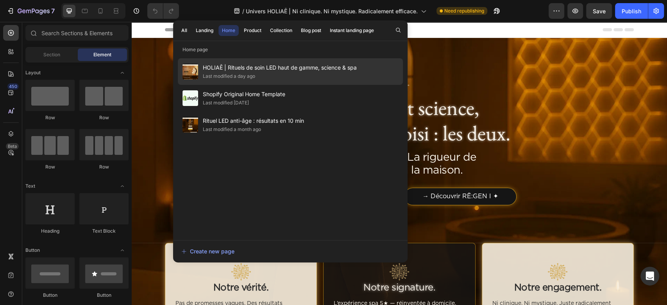
click at [244, 75] on div "Last modified a day ago" at bounding box center [229, 76] width 52 height 8
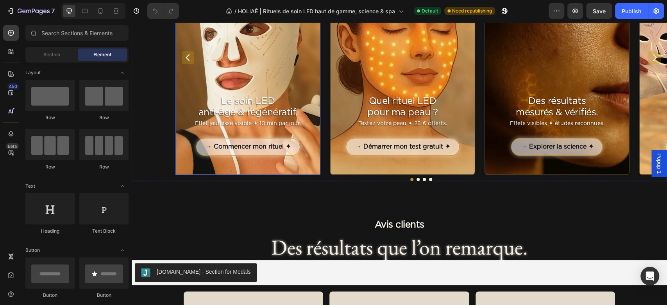
scroll to position [521, 0]
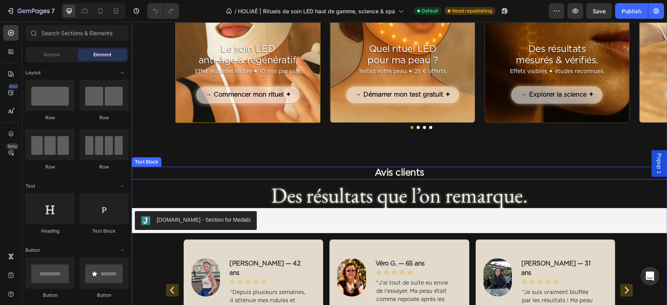
click at [370, 174] on p "Avis clients" at bounding box center [400, 172] width 534 height 11
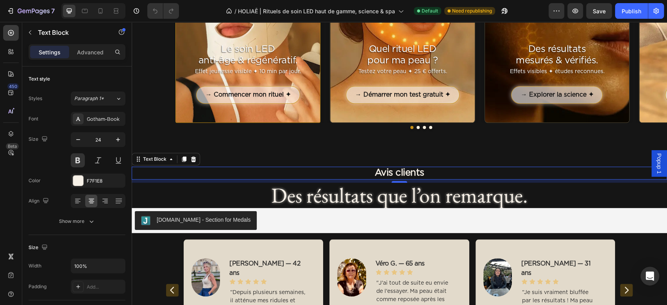
scroll to position [469, 0]
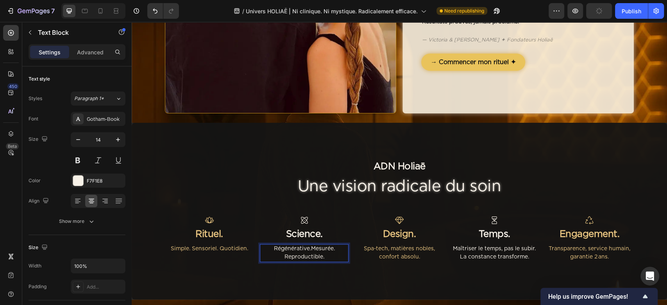
scroll to position [573, 0]
click at [208, 247] on p "Simple. Sensoriel. Quotidien." at bounding box center [209, 249] width 87 height 8
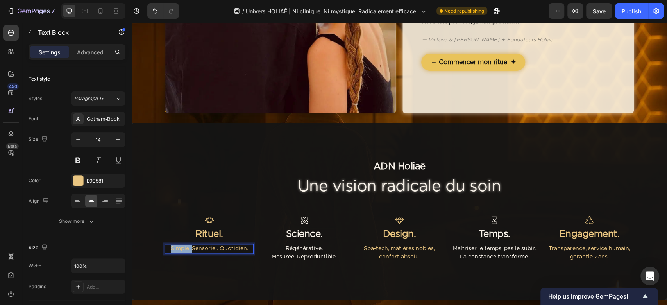
drag, startPoint x: 188, startPoint y: 251, endPoint x: 165, endPoint y: 245, distance: 24.6
click at [166, 245] on p "Simple. Sensoriel. Quotidien." at bounding box center [209, 249] width 87 height 8
click at [205, 250] on p "Sensoriel. Quotidien." at bounding box center [209, 249] width 87 height 8
click at [195, 249] on p "Sensoriel. Simple. Quotidien." at bounding box center [209, 249] width 87 height 8
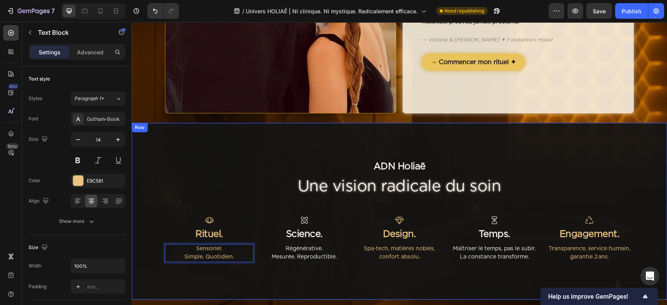
click at [232, 269] on div "ADN Holiaē Text Block Une vision radicale du soin Heading Icon Rituel. Text Blo…" at bounding box center [400, 211] width 536 height 177
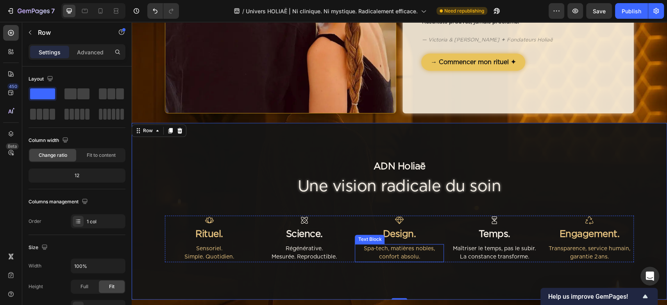
click at [399, 249] on p "Spa‑tech, matières nobles, confort absolu." at bounding box center [399, 253] width 87 height 16
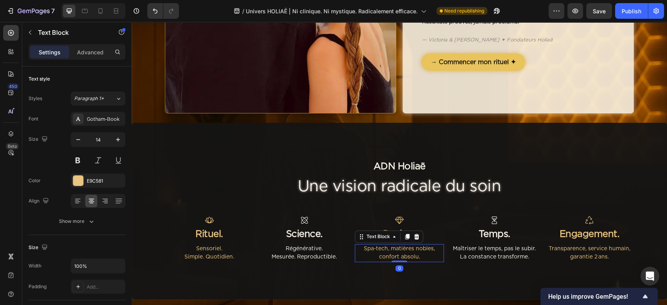
click at [399, 249] on p "Spa‑tech, matières nobles, confort absolu." at bounding box center [399, 253] width 87 height 16
click at [386, 249] on p "Spa-tech. Ergonomie pensée. Confort absolu." at bounding box center [399, 253] width 87 height 16
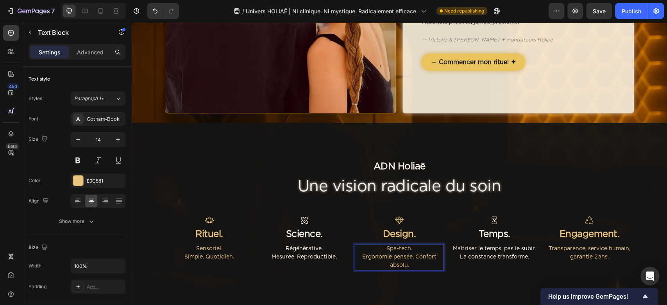
click at [405, 257] on p "Ergonomie pensée. Confort absolu." at bounding box center [399, 261] width 87 height 16
click at [409, 258] on p "Ergonomie pensée. Confort absolu." at bounding box center [399, 261] width 87 height 16
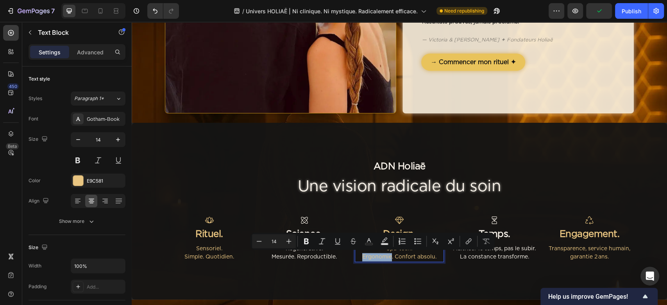
drag, startPoint x: 357, startPoint y: 258, endPoint x: 387, endPoint y: 260, distance: 30.1
click at [387, 260] on p "Ergonomie. Confort absolu." at bounding box center [399, 257] width 87 height 8
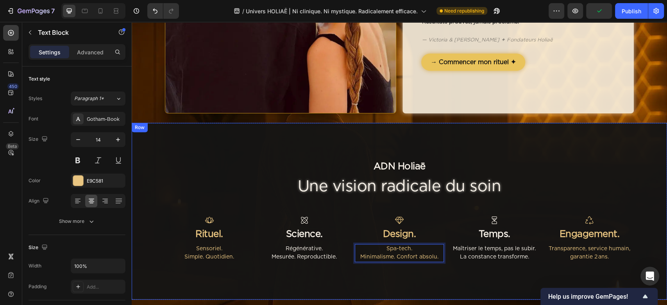
click at [386, 264] on div "ADN Holiaē Text Block Une vision radicale du soin Heading Icon Rituel. Text Blo…" at bounding box center [400, 211] width 536 height 177
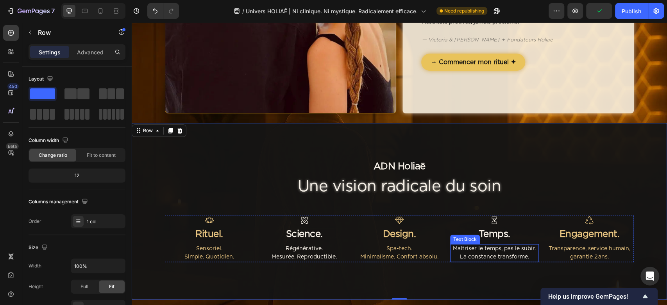
click at [492, 254] on p "Maîtriser le temps, pas le subir. La constance transforme." at bounding box center [494, 253] width 87 height 16
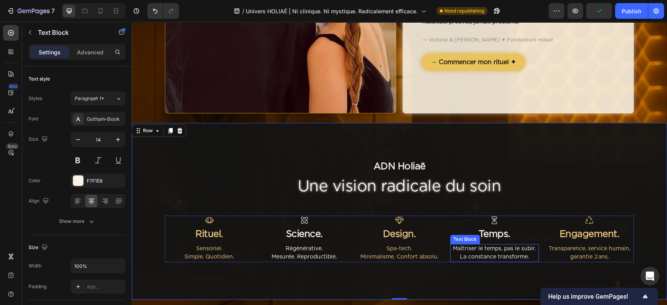
click at [492, 253] on p "Maîtriser le temps, pas le subir. La constance transforme." at bounding box center [494, 253] width 87 height 16
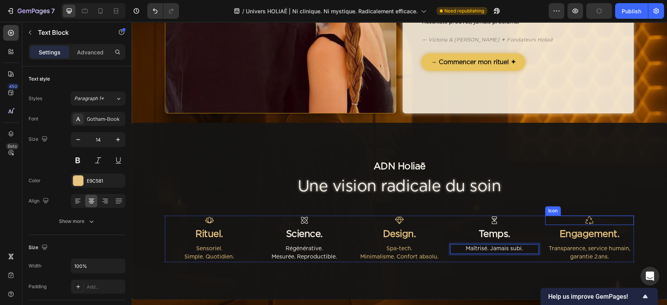
click at [581, 255] on p "Transparence, service humain, garantie 2 ans." at bounding box center [589, 253] width 87 height 16
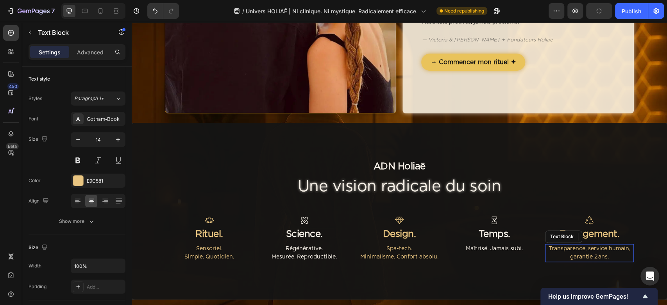
click at [581, 254] on p "Transparence, service humain, garantie 2 ans." at bounding box center [589, 253] width 87 height 16
click at [581, 249] on p "Transparent. Humain. Durable." at bounding box center [589, 253] width 87 height 16
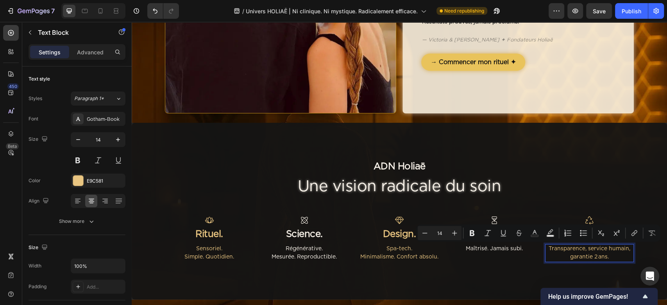
click at [581, 255] on p "Transparence, service humain, garantie 2 ans." at bounding box center [589, 253] width 87 height 16
click at [584, 255] on p "Transparence, service humain, garantie 2 ans." at bounding box center [589, 253] width 87 height 16
click at [583, 257] on p "Transparence, service humain, garantie 2 ans." at bounding box center [589, 253] width 87 height 16
drag, startPoint x: 585, startPoint y: 250, endPoint x: 581, endPoint y: 250, distance: 3.9
click at [581, 250] on p "Transparence, service humain, garantie 2 ans." at bounding box center [589, 253] width 87 height 16
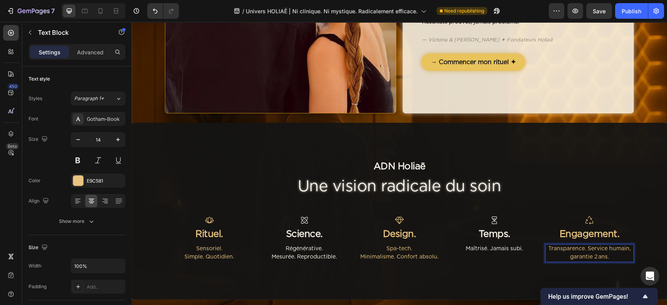
click at [627, 250] on p "Transparence. Service humain, garantie 2 ans." at bounding box center [589, 253] width 87 height 16
click at [585, 249] on p "Transparence. Service humain. garantie 2 ans." at bounding box center [589, 253] width 87 height 16
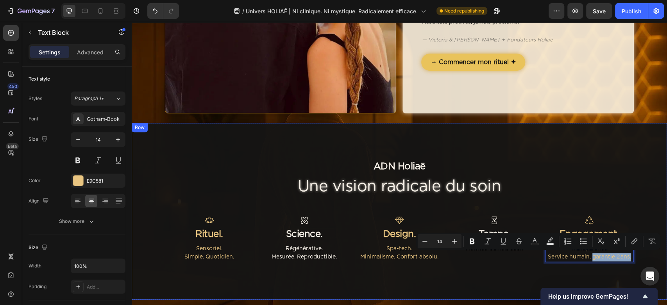
drag, startPoint x: 589, startPoint y: 257, endPoint x: 637, endPoint y: 258, distance: 47.3
click at [637, 258] on div "ADN Holiaē Text Block Une vision radicale du soin Heading Icon Rituel. Text Blo…" at bounding box center [399, 211] width 517 height 102
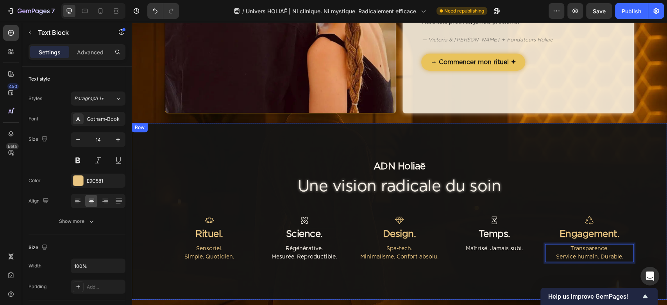
click at [319, 284] on div "ADN Holiaē Text Block Une vision radicale du soin Heading Icon Rituel. Text Blo…" at bounding box center [400, 211] width 536 height 177
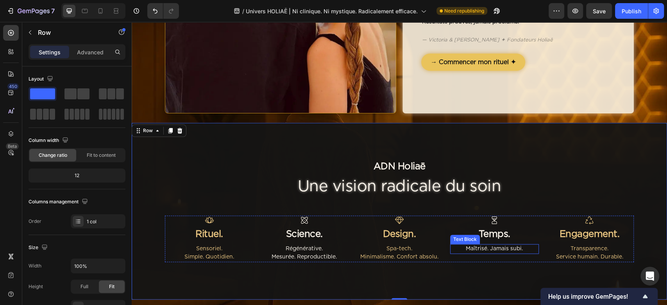
click at [473, 249] on p "Maîtrisé. Jamais subi." at bounding box center [494, 249] width 87 height 8
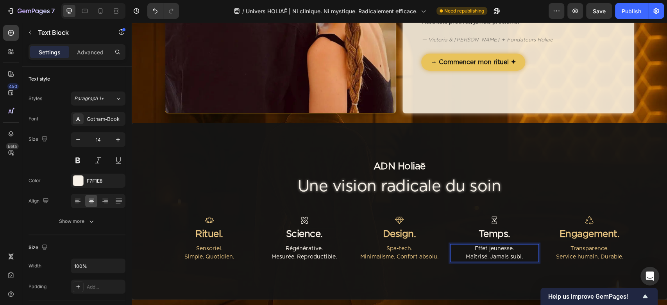
click at [523, 267] on div "ADN Holiaē Text Block Une vision radicale du soin Heading Icon Rituel. Text Blo…" at bounding box center [400, 211] width 536 height 177
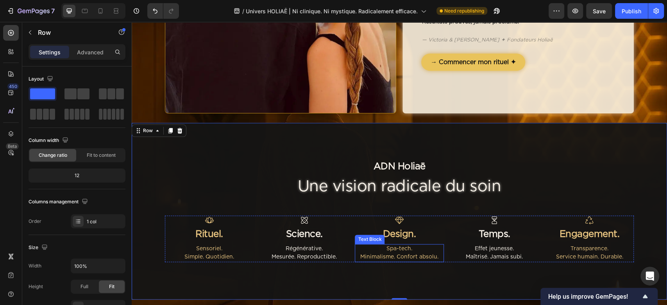
click at [377, 253] on p "Minimalisme. Confort absolu." at bounding box center [399, 257] width 87 height 8
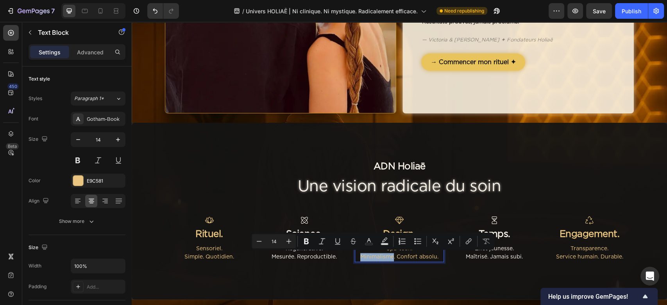
drag, startPoint x: 358, startPoint y: 257, endPoint x: 389, endPoint y: 260, distance: 31.8
click at [389, 260] on p "Minimalisme. Confort absolu." at bounding box center [399, 257] width 87 height 8
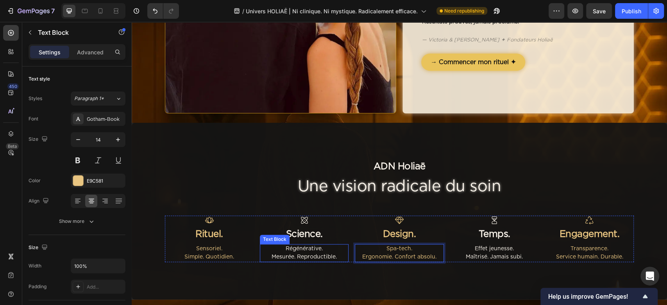
click at [305, 286] on div "ADN Holiaē Text Block Une vision radicale du soin Heading Icon Rituel. Text Blo…" at bounding box center [400, 211] width 536 height 177
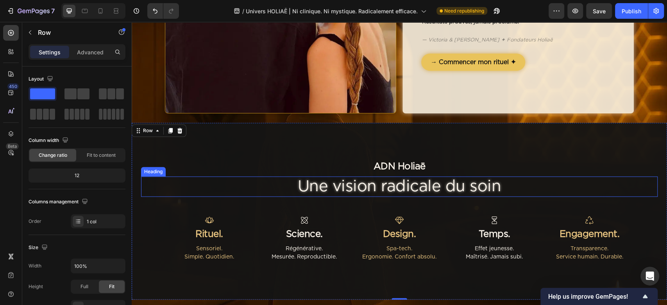
click at [423, 190] on p "Une vision radicale du soin" at bounding box center [399, 186] width 515 height 19
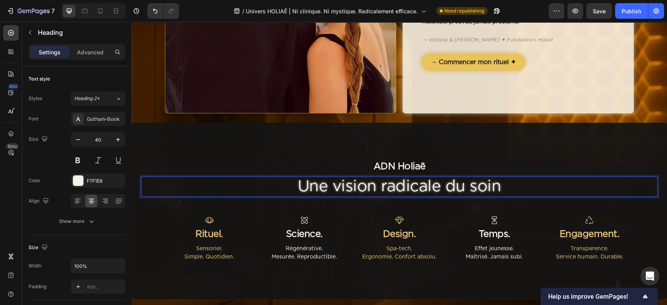
click at [423, 189] on p "Une vision radicale du soin" at bounding box center [399, 186] width 515 height 19
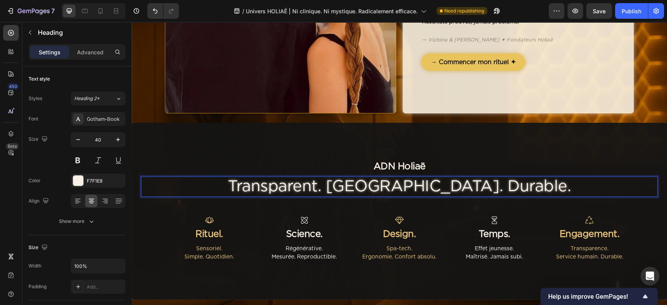
click at [362, 191] on p "Transparent. Humain. Durable." at bounding box center [399, 186] width 515 height 19
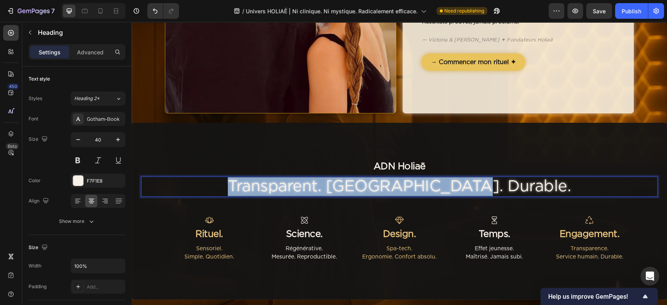
click at [362, 191] on p "Transparent. Humain. Durable." at bounding box center [399, 186] width 515 height 19
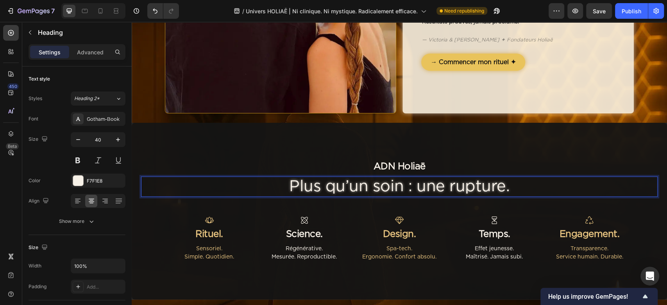
click at [361, 207] on div "ADN Holiaē Text Block Plus qu’un soin : une rupture. Heading 48 Icon Rituel. Te…" at bounding box center [399, 211] width 517 height 102
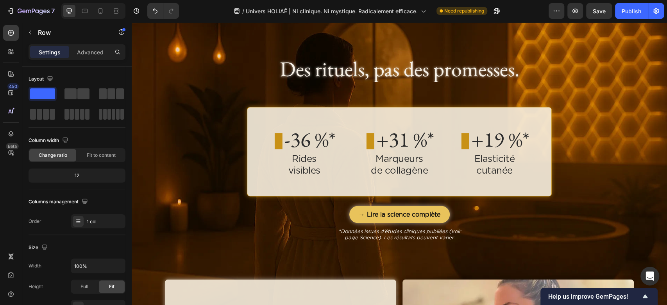
scroll to position [697, 0]
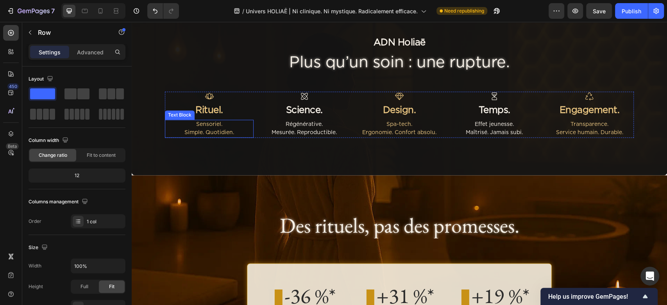
click at [207, 128] on div "Sensoriel. Simple. Quotidien." at bounding box center [209, 129] width 89 height 18
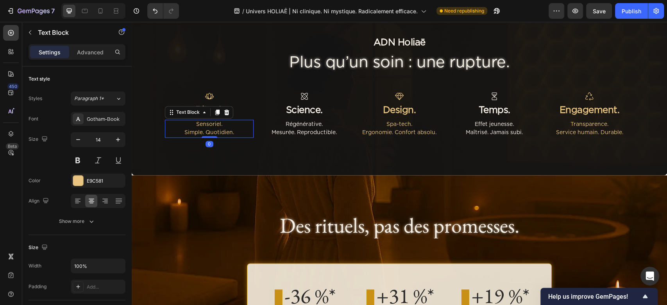
click at [207, 128] on p "Sensoriel." at bounding box center [209, 124] width 87 height 8
click at [196, 124] on p "Sensoriel. Précis. Quotidien." at bounding box center [209, 124] width 87 height 8
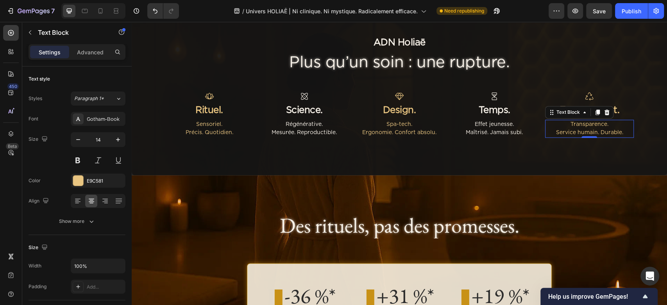
click at [558, 129] on p "Service humain. Durable." at bounding box center [589, 133] width 87 height 8
click at [583, 127] on p "Transparence. Service humain. Sérénité." at bounding box center [589, 128] width 87 height 16
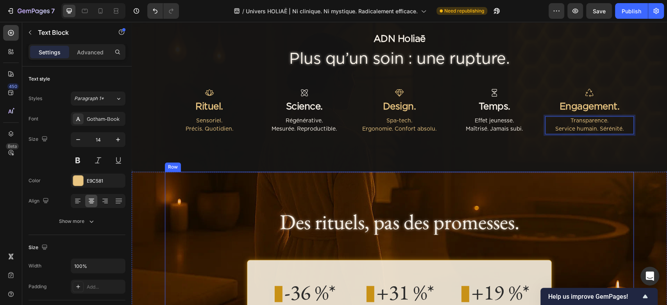
scroll to position [749, 0]
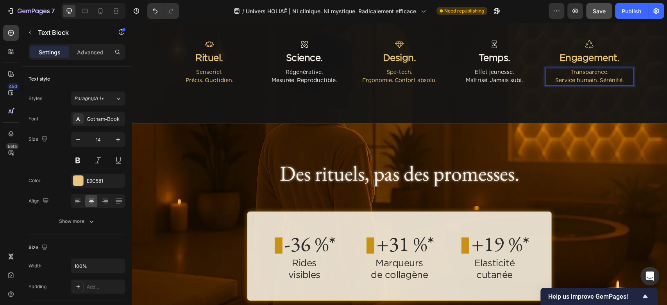
click at [596, 9] on span "Save" at bounding box center [599, 11] width 13 height 7
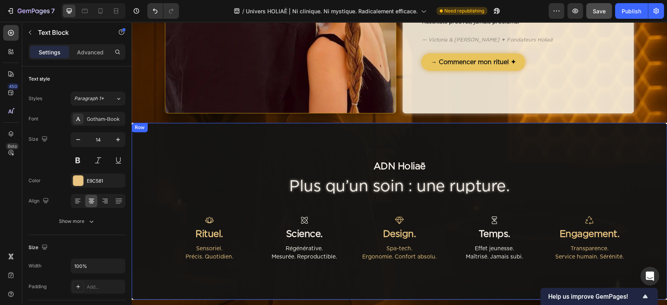
scroll to position [626, 0]
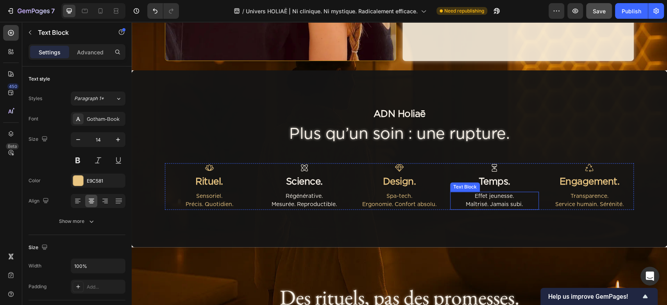
click at [486, 198] on p "Effet jeunesse." at bounding box center [494, 196] width 87 height 8
click at [486, 197] on p "Effet jeunesse." at bounding box center [494, 196] width 87 height 8
click at [486, 197] on p "Maîtrisé. Jamais subi." at bounding box center [494, 196] width 87 height 8
click at [522, 199] on p "Maîtrisé. Jamais subi." at bounding box center [494, 196] width 87 height 8
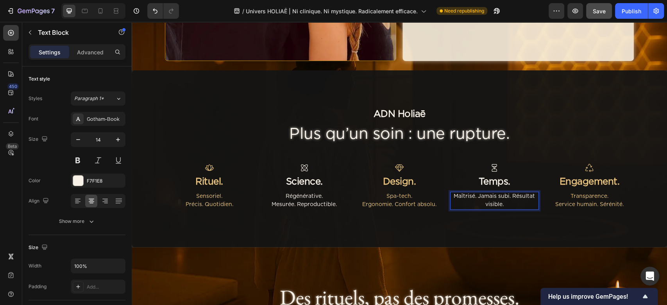
click at [470, 196] on p "Maîtrisé. Jamais subi. Résultat visible." at bounding box center [494, 200] width 87 height 16
click at [475, 199] on p "Maîtrisé. Jamais subi. Résultat visible." at bounding box center [494, 200] width 87 height 16
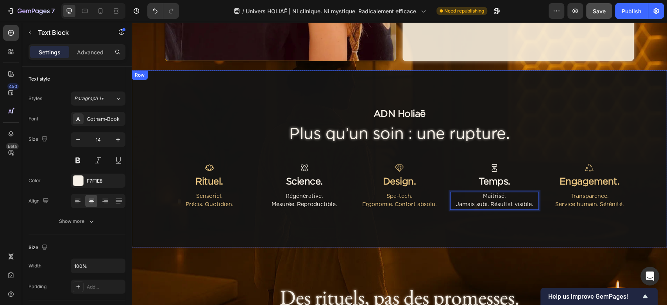
click at [483, 226] on div "ADN Holiaē Text Block Plus qu’un soin : une rupture. Heading Icon Rituel. Text …" at bounding box center [400, 158] width 536 height 177
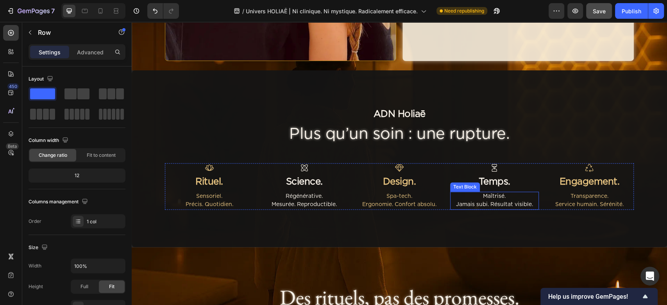
click at [487, 206] on p "Jamais subi. Résultat visible." at bounding box center [494, 205] width 87 height 8
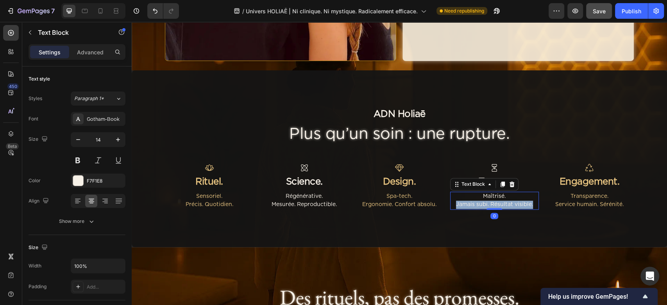
click at [487, 206] on p "Jamais subi. Résultat visible." at bounding box center [494, 205] width 87 height 8
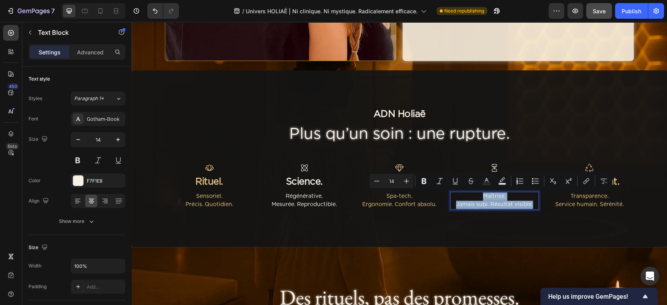
copy div "Maîtrisé. Jamais subi. Résultat visible."
click at [484, 202] on p "Jamais subi. Résultat visible." at bounding box center [494, 205] width 87 height 8
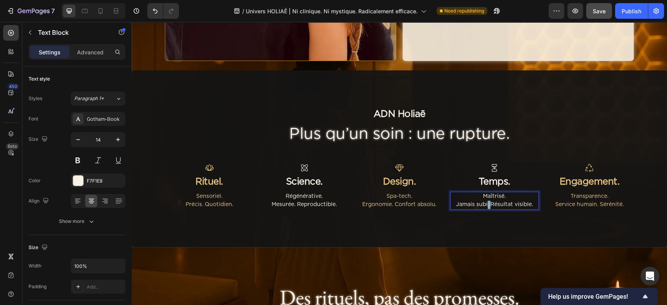
click at [484, 202] on p "Jamais subi. Résultat visible." at bounding box center [494, 205] width 87 height 8
click at [458, 206] on p "Maîtrisé. Jamais subi. Visiblement transformé." at bounding box center [494, 200] width 87 height 16
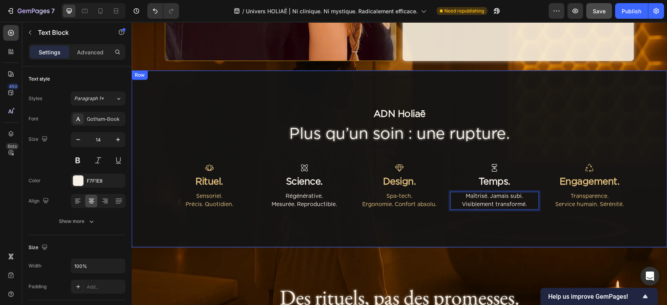
click at [461, 223] on div "ADN Holiaē Text Block Plus qu’un soin : une rupture. Heading Icon Rituel. Text …" at bounding box center [400, 158] width 536 height 177
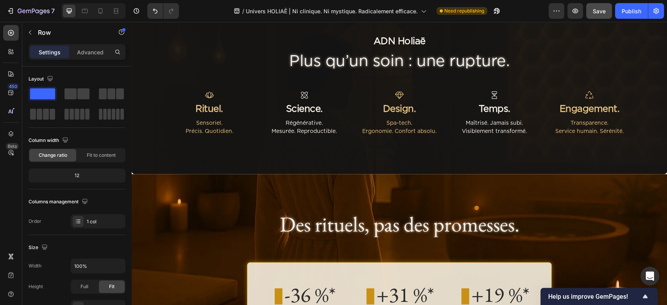
scroll to position [730, 0]
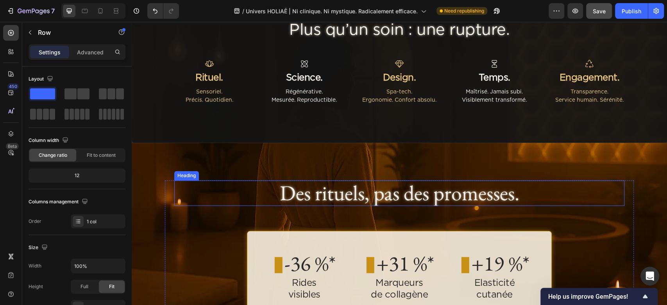
click at [316, 191] on h2 "Des rituels, pas des promesses." at bounding box center [399, 192] width 450 height 25
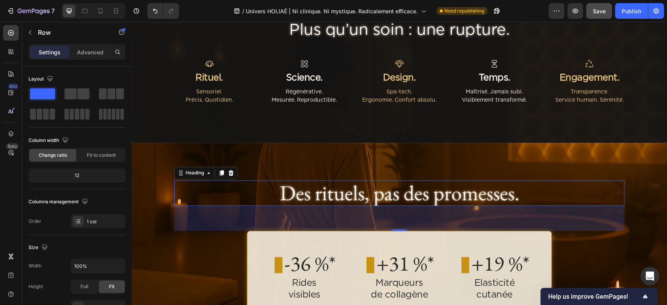
click at [316, 191] on h2 "Des rituels, pas des promesses." at bounding box center [399, 192] width 450 height 25
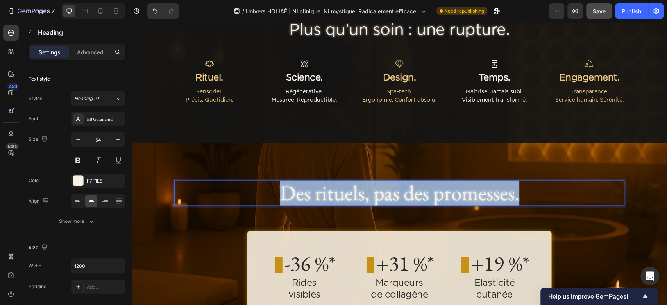
click at [316, 191] on p "Des rituels, pas des promesses." at bounding box center [399, 192] width 450 height 25
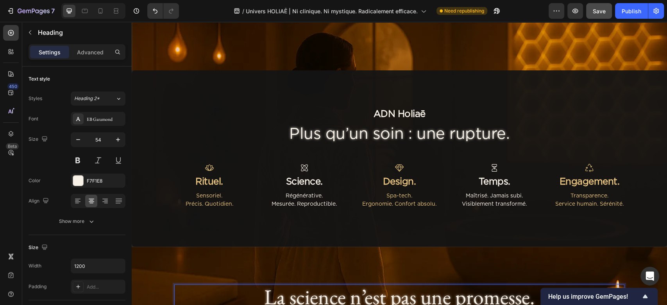
scroll to position [782, 0]
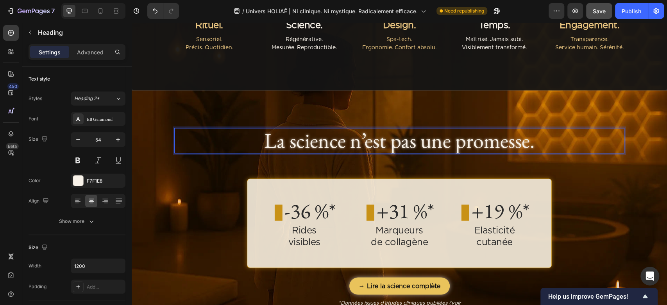
click at [330, 140] on p "La science n’est pas une promesse." at bounding box center [399, 140] width 450 height 25
click at [330, 139] on p "La science n’est pas une promesse." at bounding box center [399, 140] width 450 height 25
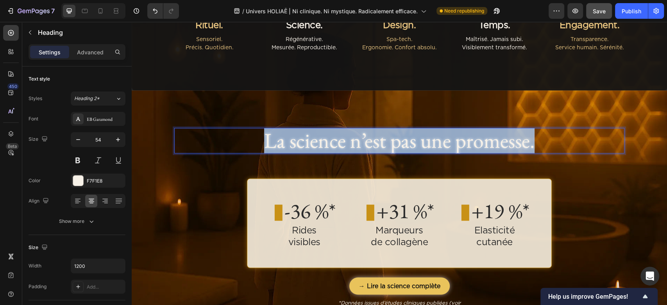
click at [330, 139] on p "La science n’est pas une promesse." at bounding box center [399, 140] width 450 height 25
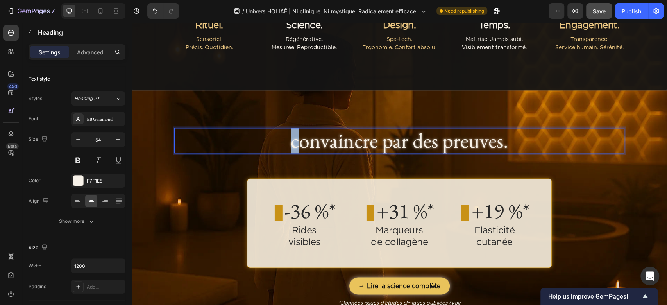
drag, startPoint x: 296, startPoint y: 140, endPoint x: 276, endPoint y: 143, distance: 20.9
click at [276, 143] on p "convaincre par des preuves." at bounding box center [399, 140] width 450 height 25
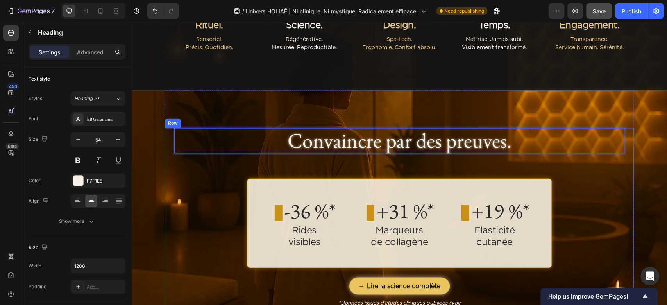
click at [274, 160] on div "Convaincre par des preuves. Heading 64 ▮ -36 %* Text Block Rides visibles Text …" at bounding box center [399, 220] width 450 height 185
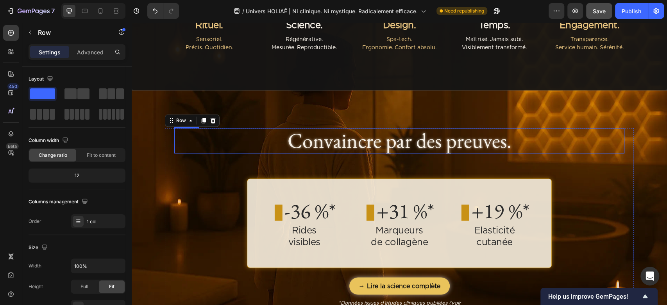
click at [422, 150] on p "Convaincre par des preuves." at bounding box center [399, 140] width 450 height 25
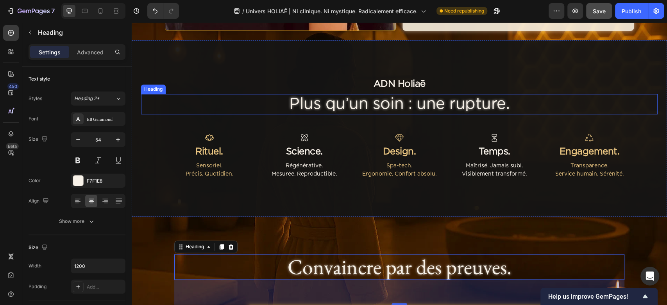
scroll to position [645, 0]
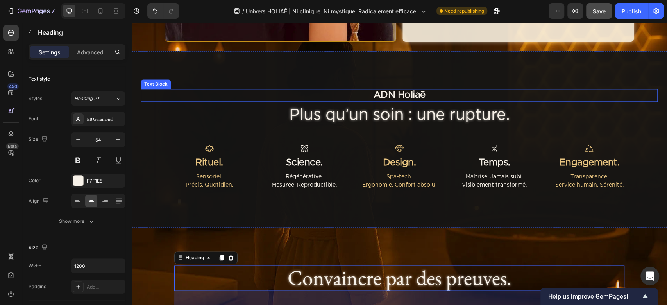
click at [357, 98] on p "ADN Holiaē" at bounding box center [399, 95] width 515 height 11
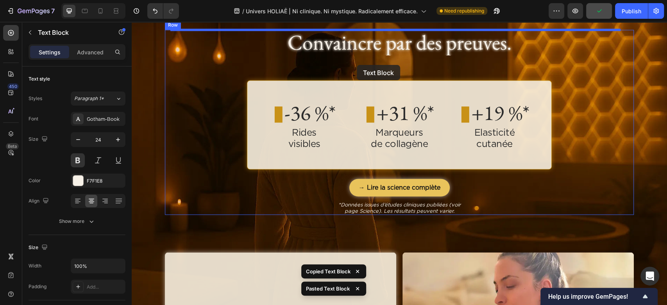
scroll to position [857, 0]
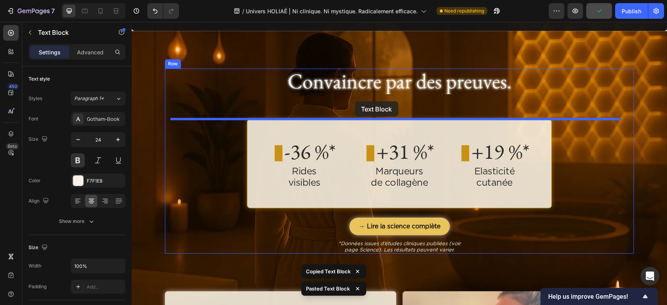
drag, startPoint x: 357, startPoint y: 108, endPoint x: 355, endPoint y: 101, distance: 6.8
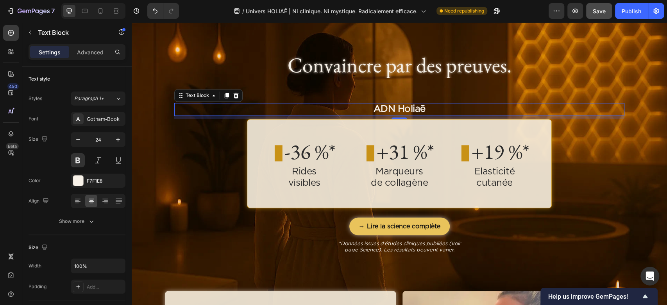
click at [367, 111] on p "ADN Holiaē" at bounding box center [399, 109] width 449 height 11
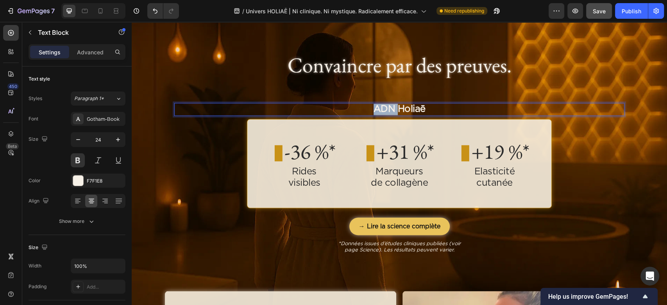
click at [367, 111] on p "ADN Holiaē" at bounding box center [399, 109] width 449 height 11
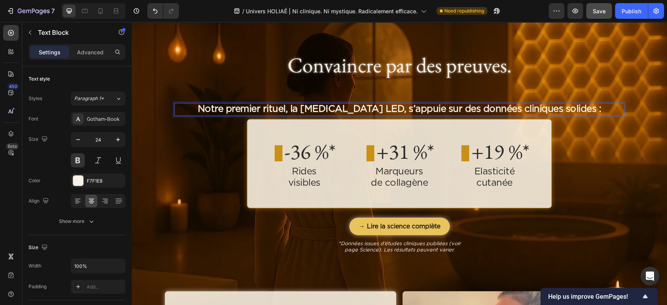
click at [278, 113] on p "Notre premier rituel, la photobiomodulation LED, s’appuie sur des données clini…" at bounding box center [399, 109] width 449 height 11
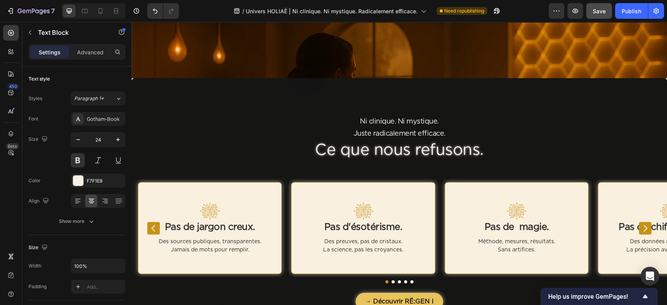
scroll to position [1483, 0]
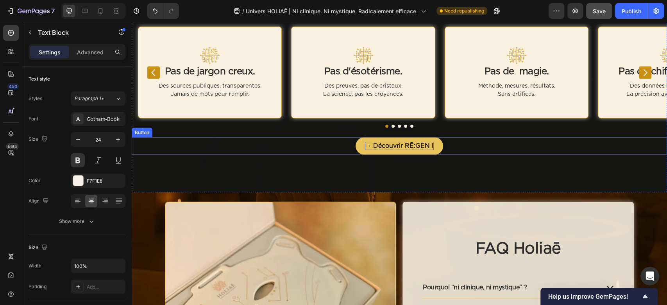
click at [411, 145] on p "→ Découvrir RĒ:GEN I" at bounding box center [399, 146] width 69 height 8
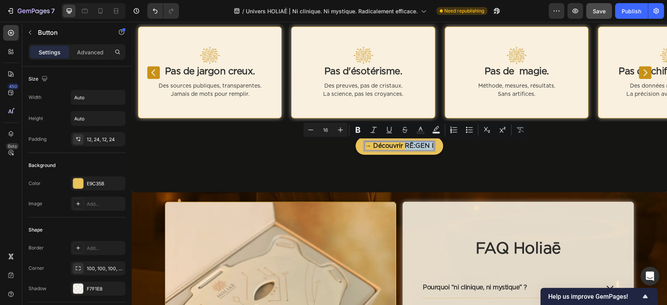
drag, startPoint x: 401, startPoint y: 146, endPoint x: 434, endPoint y: 149, distance: 33.7
click at [434, 149] on link "→ Découvrir RĒ:GEN I" at bounding box center [400, 146] width 88 height 18
copy p "RĒ:GEN I"
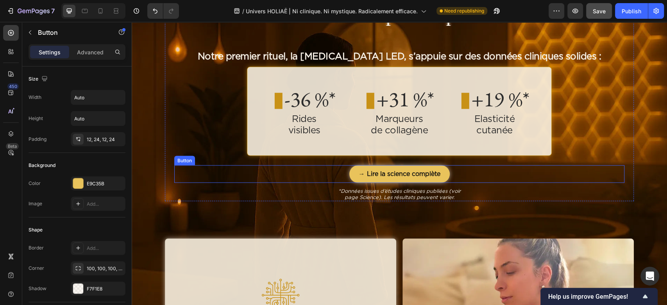
scroll to position [857, 0]
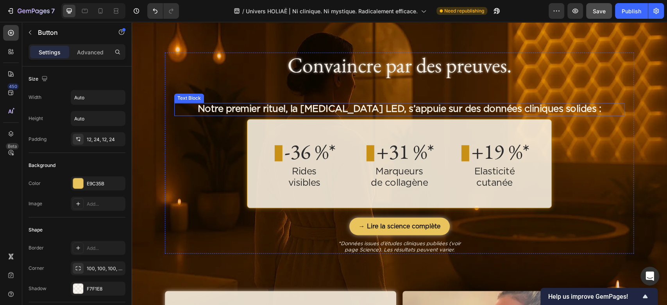
click at [277, 105] on p "Notre premier rituel, la photobiomodulation LED, s’appuie sur des données clini…" at bounding box center [399, 109] width 449 height 11
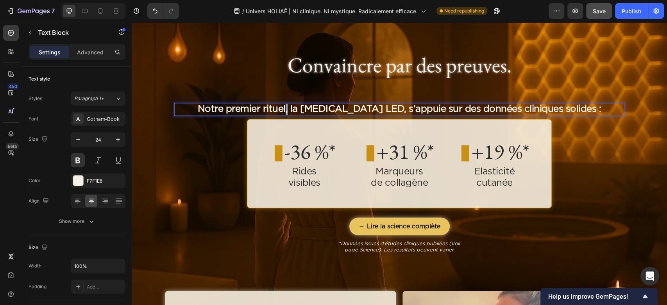
click at [277, 106] on p "Notre premier rituel, la photobiomodulation LED, s’appuie sur des données clini…" at bounding box center [399, 109] width 449 height 11
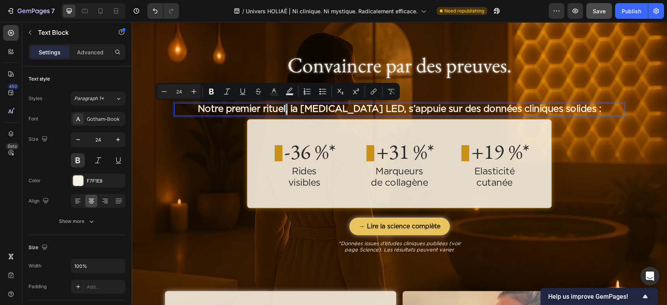
click at [278, 113] on p "Notre premier rituel, la photobiomodulation LED, s’appuie sur des données clini…" at bounding box center [399, 109] width 449 height 11
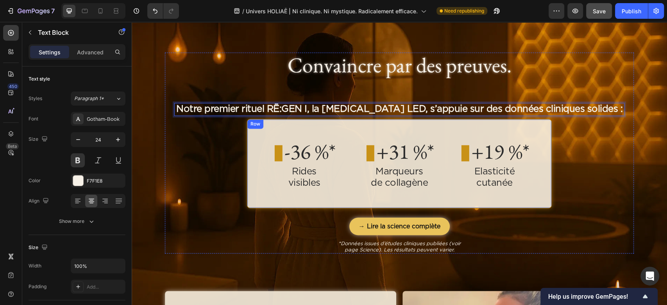
scroll to position [805, 0]
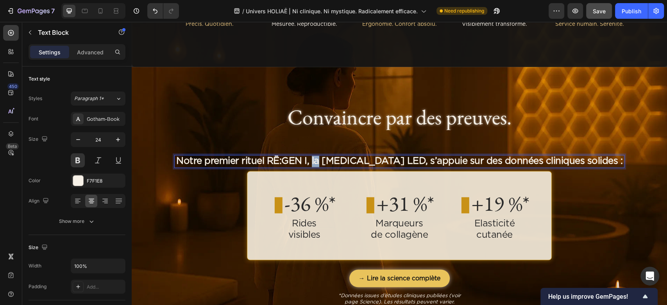
drag, startPoint x: 330, startPoint y: 161, endPoint x: 323, endPoint y: 165, distance: 7.9
click at [323, 165] on p "Notre premier rituel RĒ:GEN I, la photobiomodulation LED, s’appuie sur des donn…" at bounding box center [399, 161] width 449 height 11
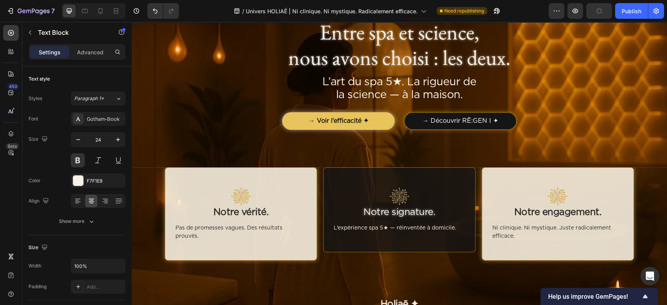
scroll to position [0, 0]
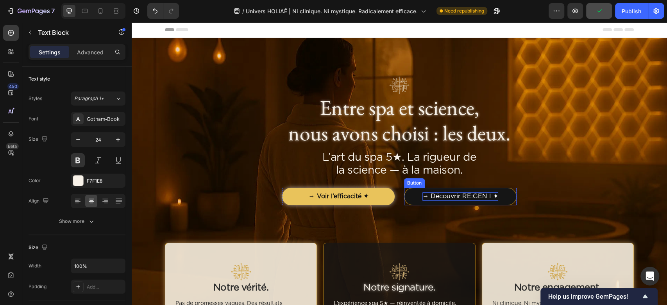
click at [456, 196] on p "→ Découvrir RĒ:GEN I ✦" at bounding box center [461, 196] width 76 height 8
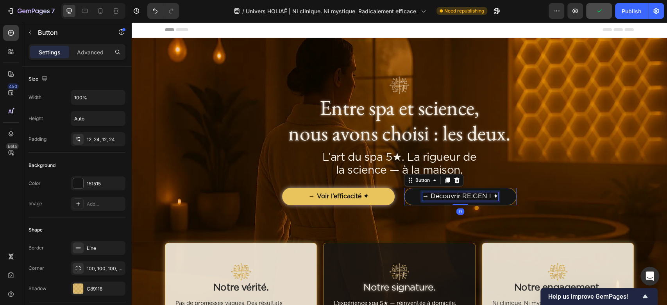
click at [456, 196] on p "→ Découvrir RĒ:GEN I ✦" at bounding box center [461, 196] width 76 height 8
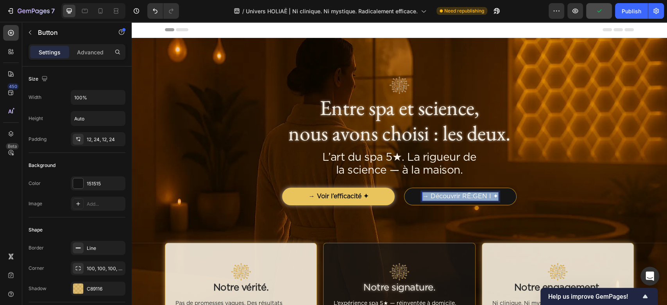
click at [456, 196] on p "→ Découvrir RĒ:GEN I ✦" at bounding box center [461, 196] width 76 height 8
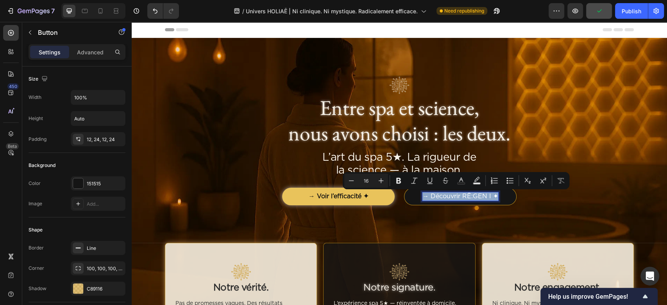
copy p "→ Découvrir RĒ:GEN I ✦"
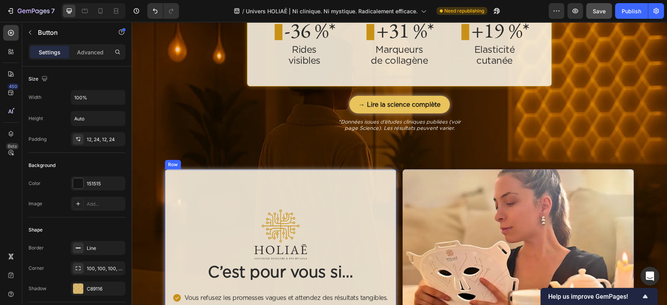
scroll to position [886, 0]
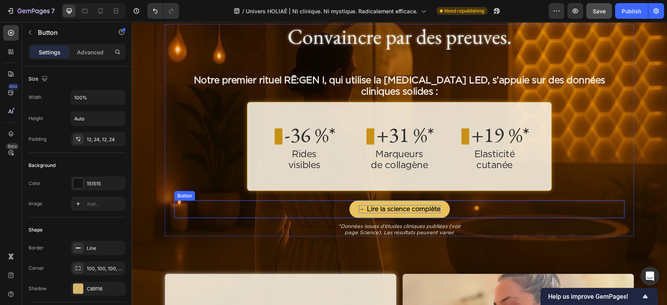
click at [386, 206] on p "→ Lire la science complète" at bounding box center [400, 209] width 82 height 8
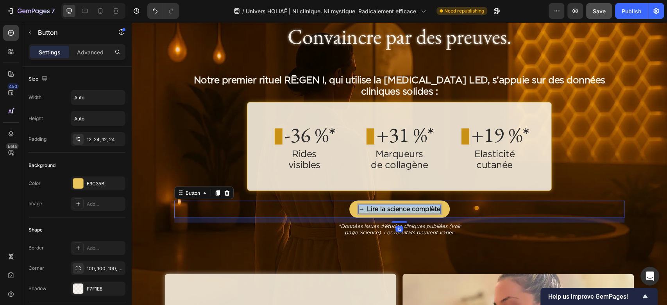
click at [386, 206] on p "→ Lire la science complète" at bounding box center [400, 209] width 82 height 8
click at [506, 215] on div "→ Découvrir RĒ:GEN I ✦ Button 12" at bounding box center [399, 209] width 450 height 18
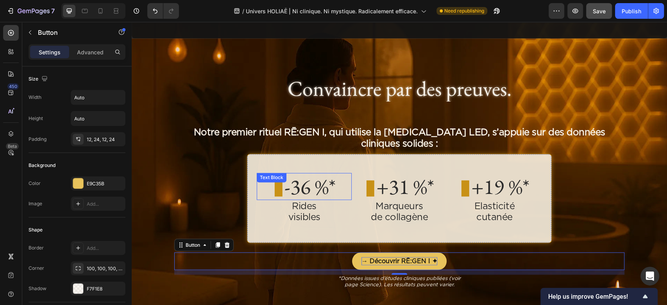
click at [333, 183] on p "▮ -36 %*" at bounding box center [304, 186] width 93 height 25
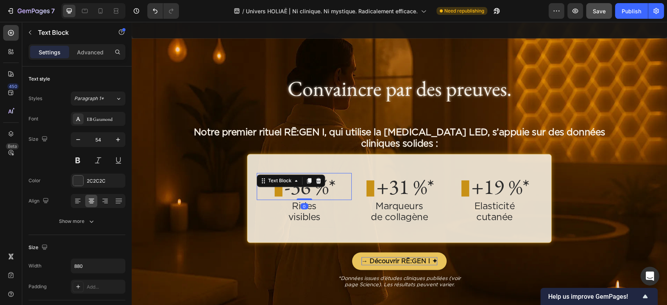
click at [333, 183] on p "▮ -36 %*" at bounding box center [304, 186] width 93 height 25
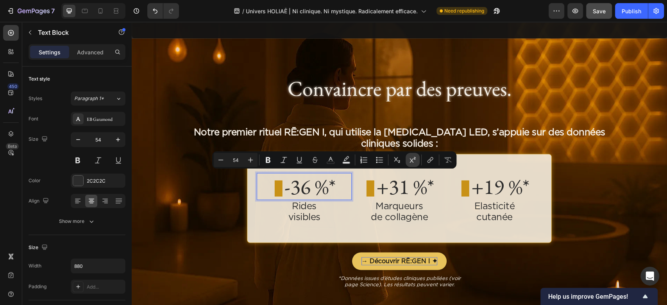
click at [415, 158] on icon "Editor contextual toolbar" at bounding box center [413, 160] width 8 height 8
click at [433, 181] on p "▮ +31 %*" at bounding box center [399, 186] width 93 height 25
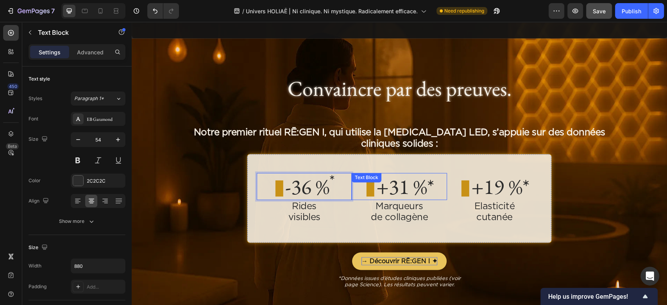
click at [433, 181] on p "▮ +31 %*" at bounding box center [399, 186] width 93 height 25
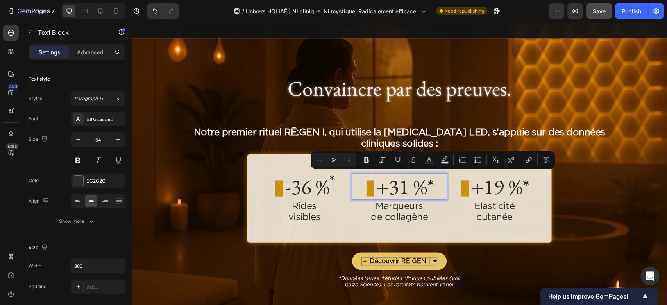
click at [433, 181] on p "▮ +31 %*" at bounding box center [399, 186] width 93 height 25
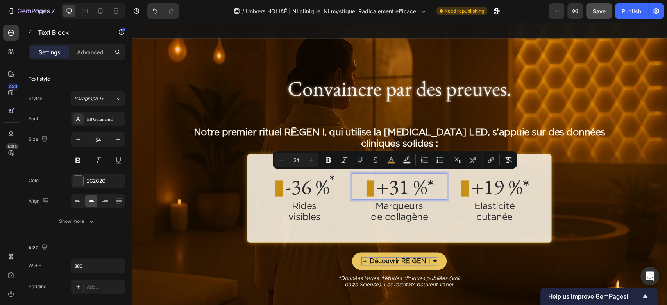
click at [433, 181] on p "▮ +31 %*" at bounding box center [399, 186] width 93 height 25
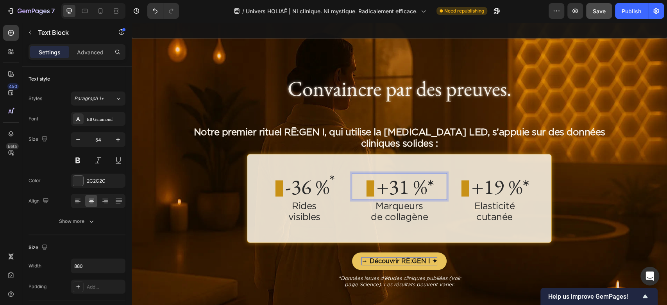
drag, startPoint x: 433, startPoint y: 181, endPoint x: 438, endPoint y: 181, distance: 4.7
click at [438, 181] on p "▮ +31 %*" at bounding box center [399, 186] width 93 height 25
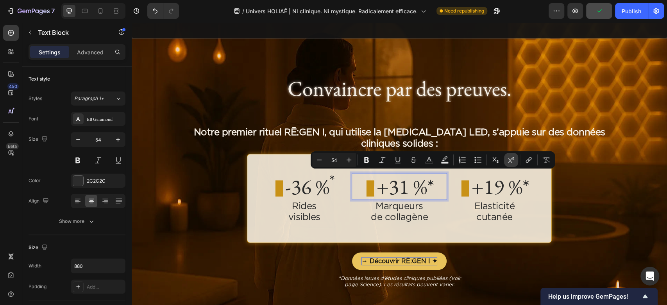
click at [513, 159] on icon "Editor contextual toolbar" at bounding box center [512, 160] width 8 height 8
click at [528, 188] on p "▮ +19 %*" at bounding box center [494, 186] width 93 height 25
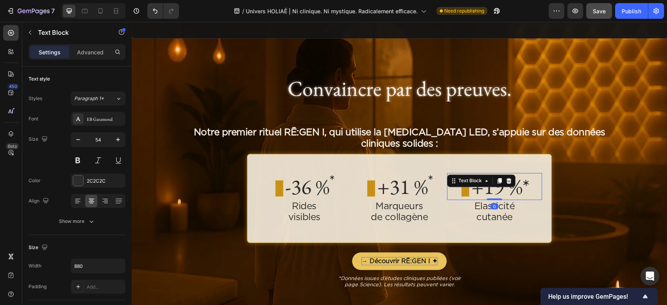
click at [528, 188] on p "▮ +19 %*" at bounding box center [494, 186] width 93 height 25
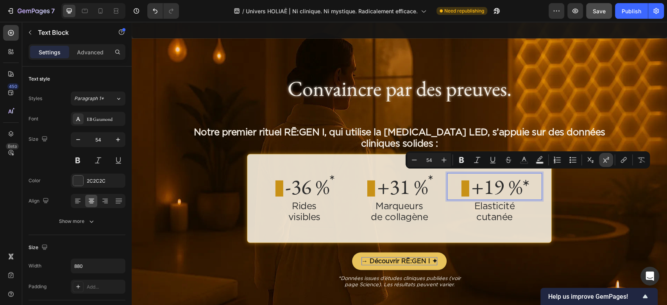
click at [601, 162] on button "Superscript" at bounding box center [606, 160] width 14 height 14
click at [517, 215] on p "cutanée" at bounding box center [494, 217] width 93 height 11
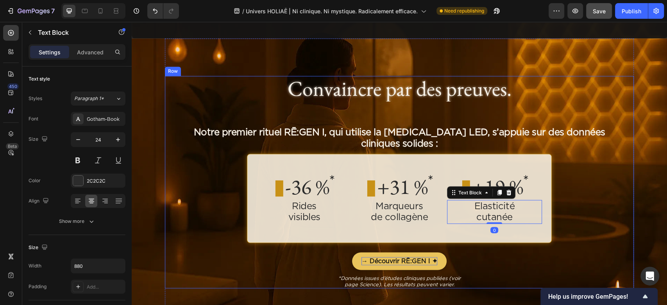
click at [560, 221] on div "Convaincre par des preuves. Heading Notre premier rituel RĒ:GEN I, qui utilise …" at bounding box center [399, 182] width 450 height 212
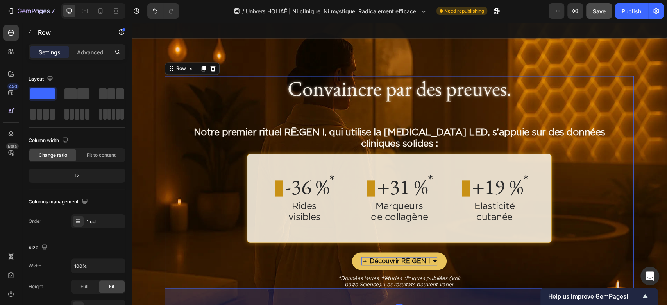
click at [653, 230] on div "Convaincre par des preuves. Heading Notre premier rituel RĒ:GEN I, qui utilise …" at bounding box center [400, 310] width 524 height 545
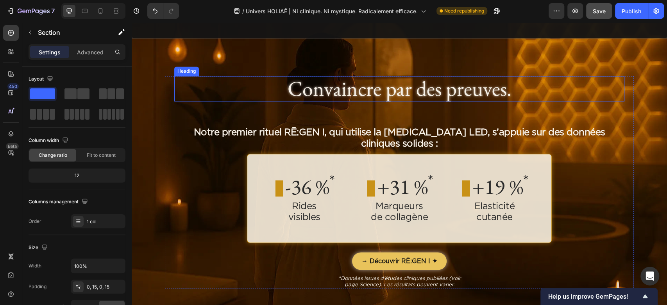
click at [361, 99] on h2 "Convaincre par des preuves." at bounding box center [399, 88] width 450 height 25
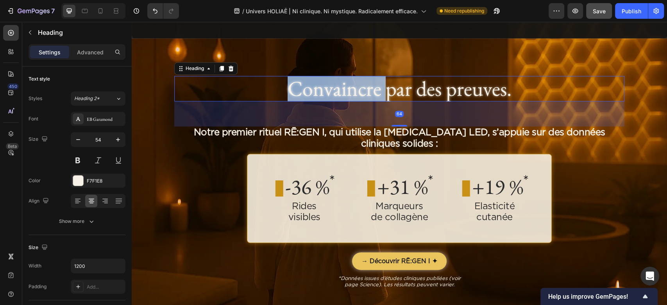
click at [361, 99] on h2 "Convaincre par des preuves." at bounding box center [399, 88] width 450 height 25
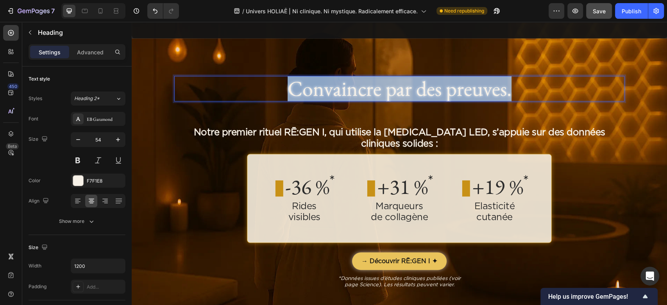
click at [361, 99] on p "Convaincre par des preuves." at bounding box center [399, 88] width 450 height 25
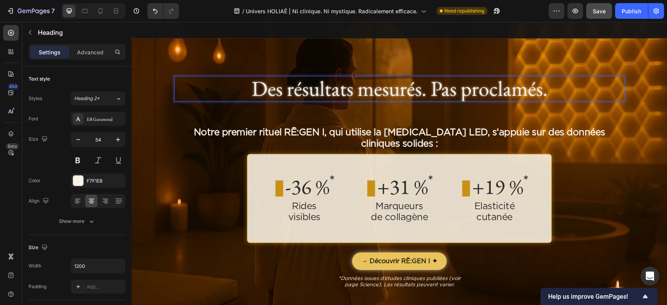
click at [357, 113] on div "Des résultats mesurés. Pas proclamés. Heading 64 Notre premier rituel RĒ:GEN I,…" at bounding box center [399, 182] width 450 height 212
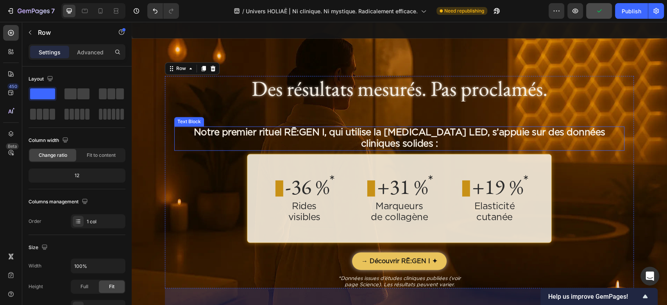
click at [323, 136] on p "Notre premier rituel RĒ:GEN I, qui utilise la photobiomodulation LED, s’appuie …" at bounding box center [399, 138] width 449 height 23
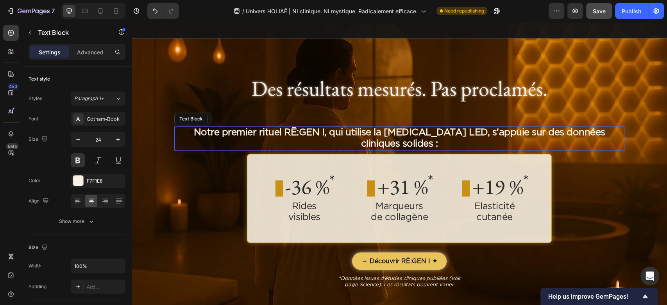
click at [323, 136] on p "Notre premier rituel RĒ:GEN I, qui utilise la photobiomodulation LED, s’appuie …" at bounding box center [399, 138] width 449 height 23
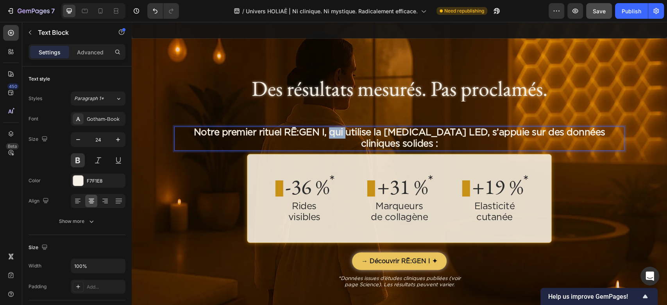
click at [323, 136] on p "Notre premier rituel RĒ:GEN I, qui utilise la photobiomodulation LED, s’appuie …" at bounding box center [399, 138] width 449 height 23
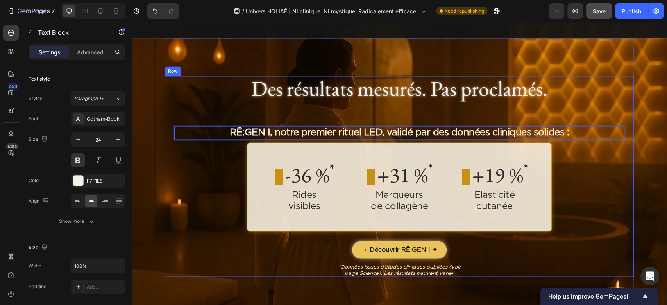
click at [605, 174] on div "Des résultats mesurés. Pas proclamés. Heading RĒ:GEN I, notre premier rituel LE…" at bounding box center [399, 176] width 450 height 201
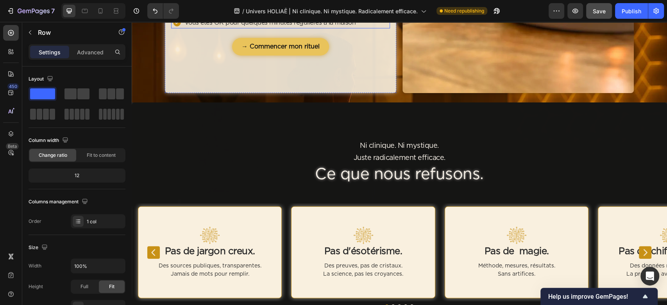
scroll to position [1355, 0]
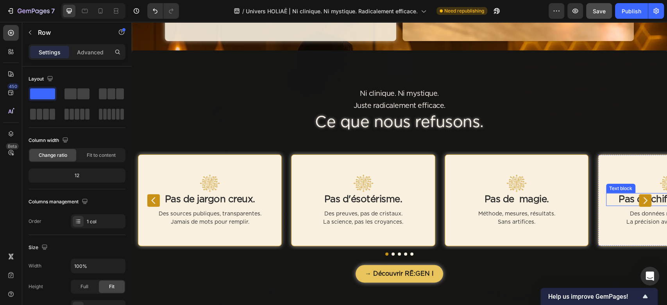
click at [642, 202] on button "Carousel Next Arrow" at bounding box center [645, 200] width 13 height 13
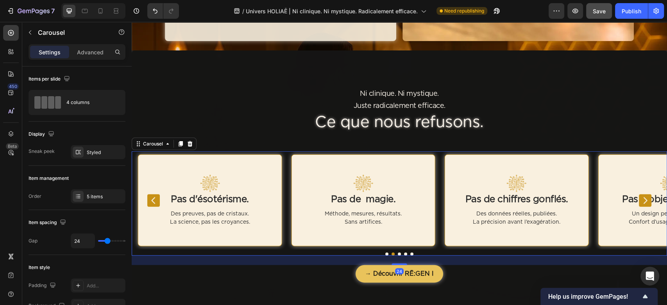
click at [642, 202] on button "Carousel Next Arrow" at bounding box center [645, 200] width 13 height 13
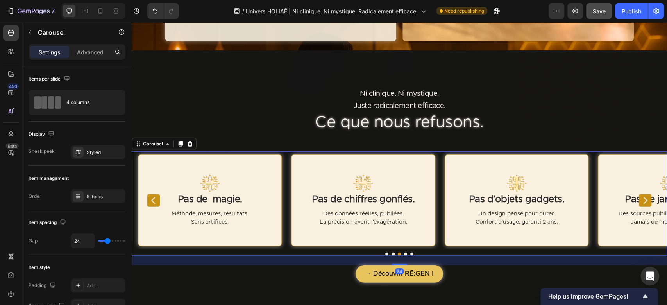
click at [642, 202] on button "Carousel Next Arrow" at bounding box center [645, 200] width 13 height 13
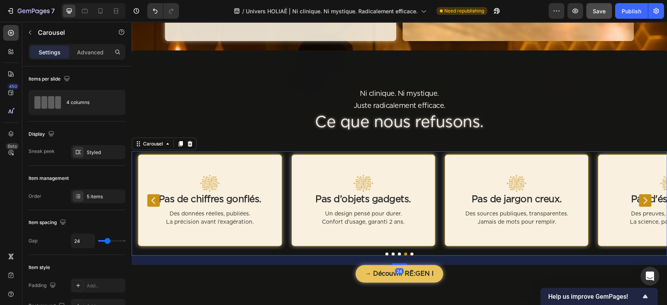
click at [642, 202] on button "Carousel Next Arrow" at bounding box center [645, 200] width 13 height 13
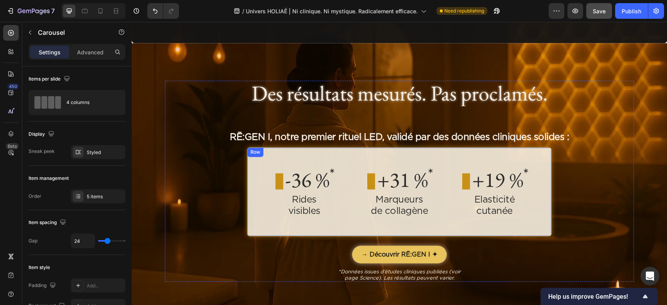
scroll to position [834, 0]
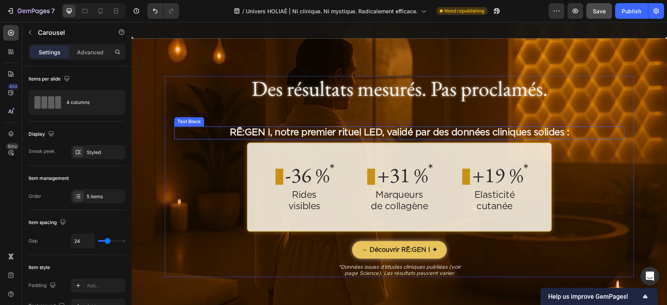
click at [464, 130] on p "RĒ:GEN I, notre premier rituel LED, validé par des données cliniques solides :" at bounding box center [399, 132] width 449 height 11
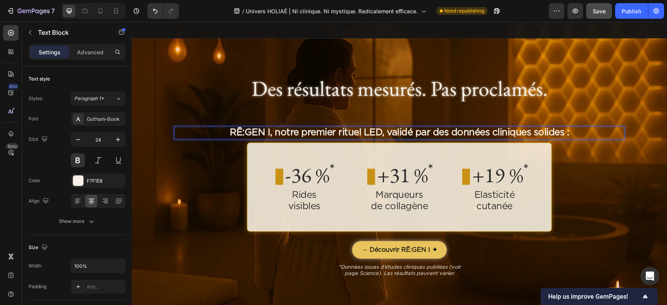
click at [579, 131] on p "RĒ:GEN I, notre premier rituel LED, validé par des données cliniques solides :" at bounding box center [399, 132] width 449 height 11
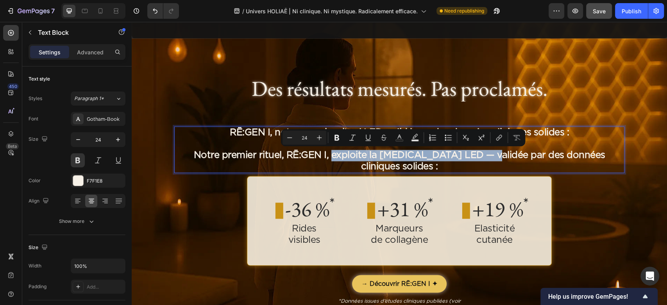
drag, startPoint x: 323, startPoint y: 156, endPoint x: 481, endPoint y: 155, distance: 158.0
click at [481, 155] on p "Notre premier rituel, RĒ:GEN I, exploite la photobiomodulation LED — validée pa…" at bounding box center [399, 161] width 449 height 23
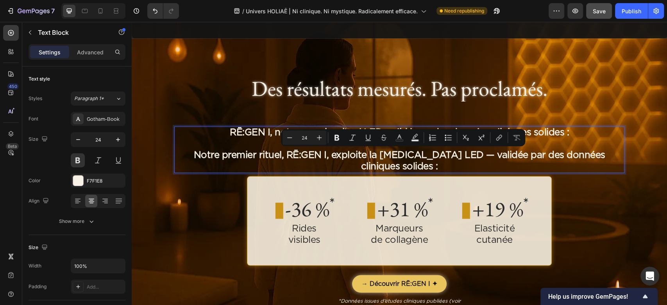
click at [472, 165] on p "Notre premier rituel, RĒ:GEN I, exploite la photobiomodulation LED — validée pa…" at bounding box center [399, 161] width 449 height 23
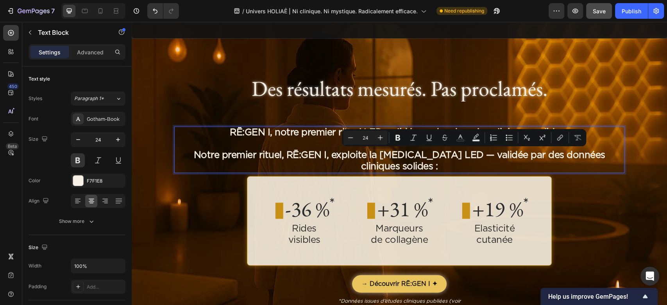
drag, startPoint x: 454, startPoint y: 163, endPoint x: 323, endPoint y: 158, distance: 131.5
click at [323, 158] on p "Notre premier rituel, RĒ:GEN I, exploite la photobiomodulation LED — validée pa…" at bounding box center [399, 161] width 449 height 23
copy p "exploite la photobiomodulation LED — validée par des données cliniques solides :"
click at [316, 137] on p "RĒ:GEN I, notre premier rituel LED, validé par des données cliniques solides :" at bounding box center [399, 132] width 449 height 11
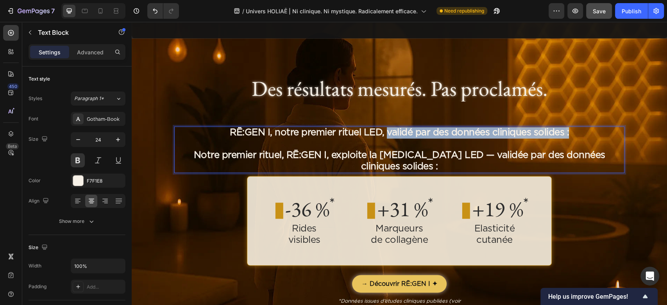
drag, startPoint x: 384, startPoint y: 134, endPoint x: 572, endPoint y: 130, distance: 188.5
click at [572, 130] on p "RĒ:GEN I, notre premier rituel LED, validé par des données cliniques solides :" at bounding box center [399, 132] width 449 height 11
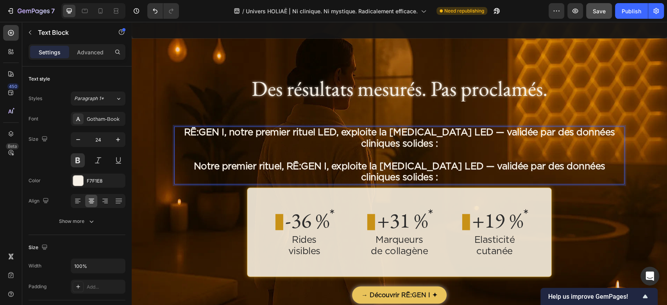
click at [404, 174] on p "Notre premier rituel, RĒ:GEN I, exploite la photobiomodulation LED — validée pa…" at bounding box center [399, 172] width 449 height 23
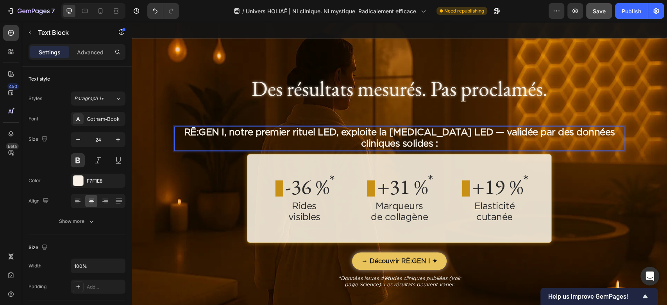
click at [412, 140] on p "RĒ:GEN I, notre premier rituel LED, exploite la photobiomodulation LED — validé…" at bounding box center [399, 138] width 449 height 23
click at [497, 132] on p "RĒ:GEN I, notre premier rituel LED, exploite la photobiomodulation LED — validé…" at bounding box center [399, 138] width 449 height 23
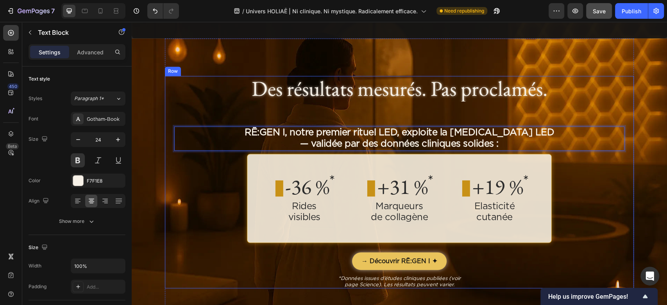
click at [500, 114] on div "Des résultats mesurés. Pas proclamés. Heading RĒ:GEN I, notre premier rituel LE…" at bounding box center [399, 182] width 450 height 212
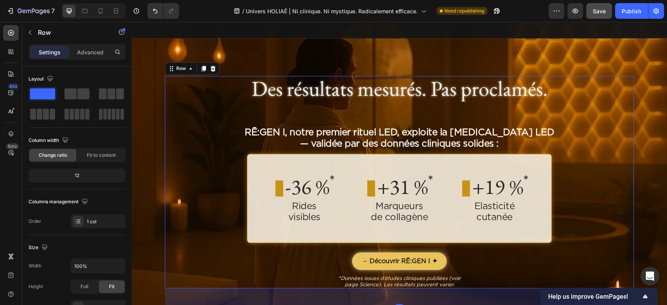
click at [592, 178] on div "Des résultats mesurés. Pas proclamés. Heading RĒ:GEN I, notre premier rituel LE…" at bounding box center [399, 182] width 450 height 212
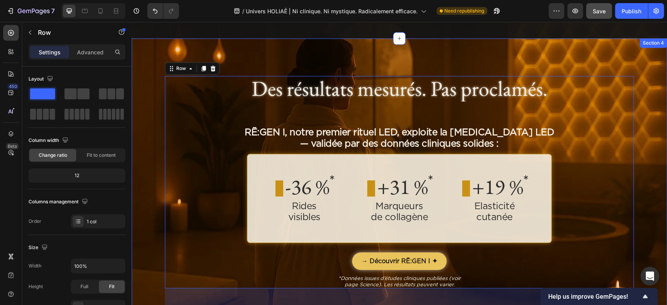
click at [648, 190] on div "Des résultats mesurés. Pas proclamés. Heading RĒ:GEN I, notre premier rituel LE…" at bounding box center [400, 310] width 524 height 545
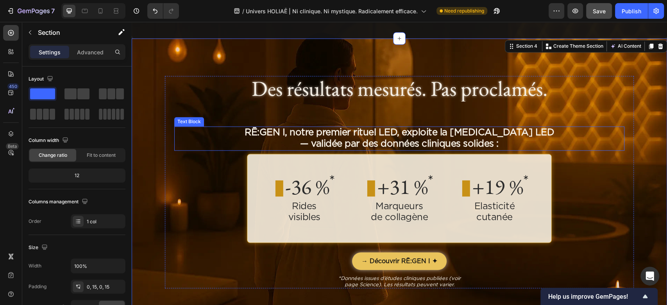
click at [378, 137] on p "RĒ:GEN I, notre premier rituel LED, exploite la photobiomodulation LED" at bounding box center [399, 132] width 449 height 11
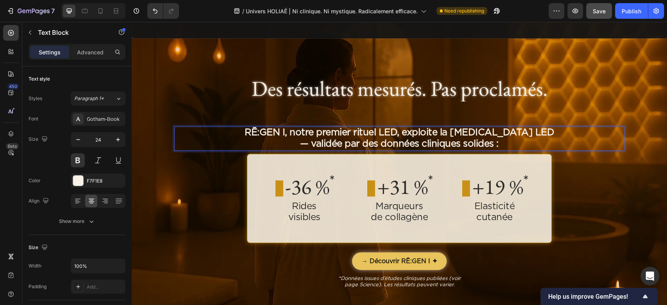
click at [386, 135] on p "RĒ:GEN I, notre premier rituel LED, exploite la photobiomodulation LED" at bounding box center [399, 132] width 449 height 11
click at [373, 148] on p "— validée par des données cliniques solides :" at bounding box center [399, 143] width 449 height 11
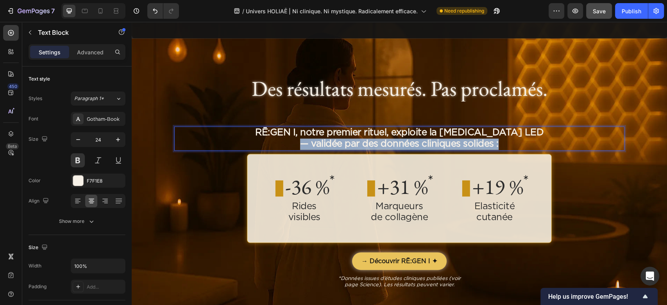
click at [373, 148] on p "— validée par des données cliniques solides :" at bounding box center [399, 143] width 449 height 11
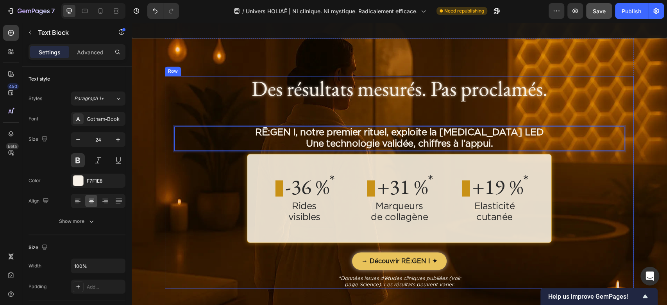
click at [585, 183] on div "Des résultats mesurés. Pas proclamés. Heading RĒ:GEN I, notre premier rituel, e…" at bounding box center [399, 182] width 450 height 212
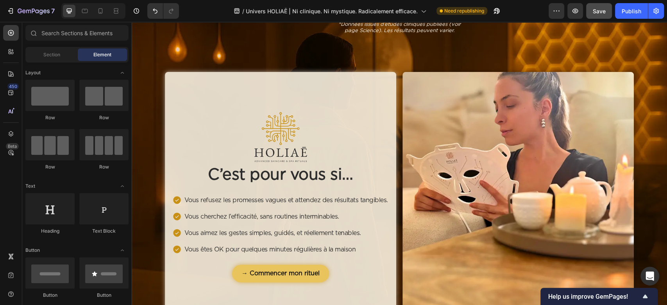
scroll to position [1147, 0]
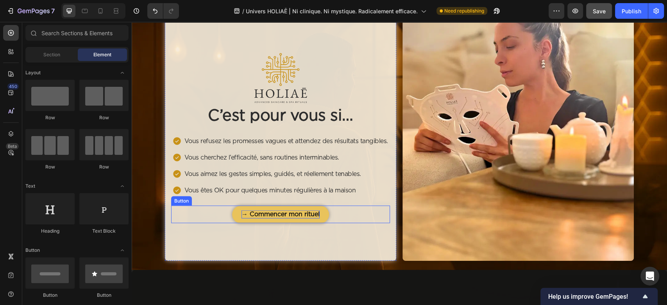
click at [287, 215] on p "→ Commencer mon rituel" at bounding box center [281, 214] width 78 height 8
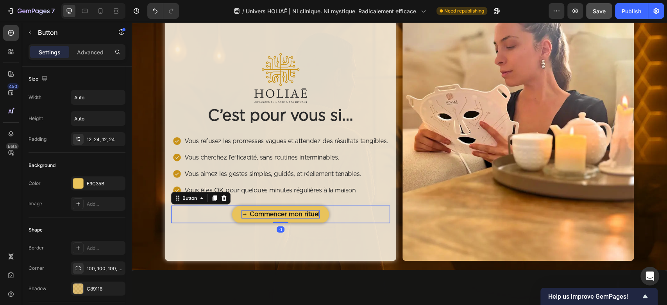
click at [287, 215] on p "→ Commencer mon rituel" at bounding box center [281, 214] width 78 height 8
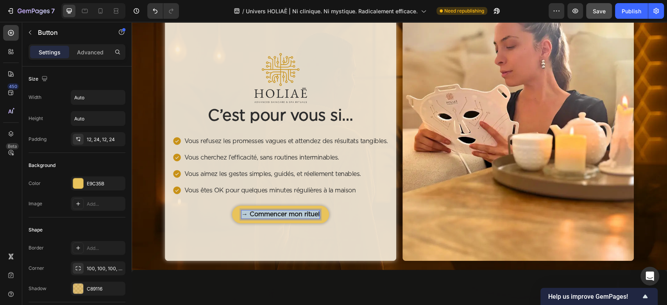
click at [287, 215] on p "→ Commencer mon rituel" at bounding box center [281, 214] width 78 height 8
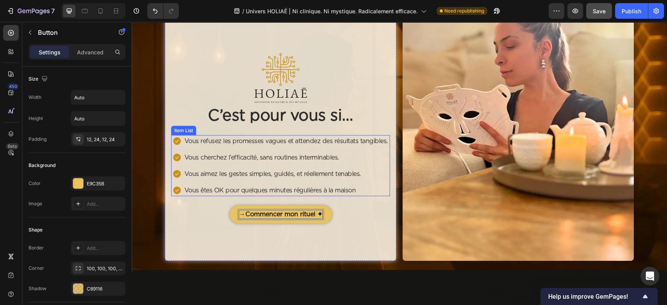
click at [283, 141] on p "Vous refusez les promesses vagues et attendez des résultats tangibles." at bounding box center [287, 140] width 204 height 9
click at [283, 140] on p "Vous refusez les promesses vagues et attendez des résultats tangibles." at bounding box center [287, 140] width 204 height 9
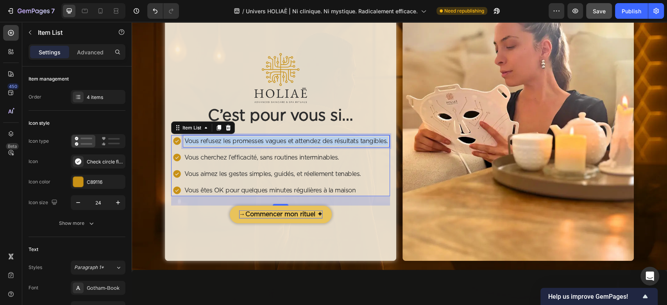
click at [283, 140] on p "Vous refusez les promesses vagues et attendez des résultats tangibles." at bounding box center [287, 140] width 204 height 9
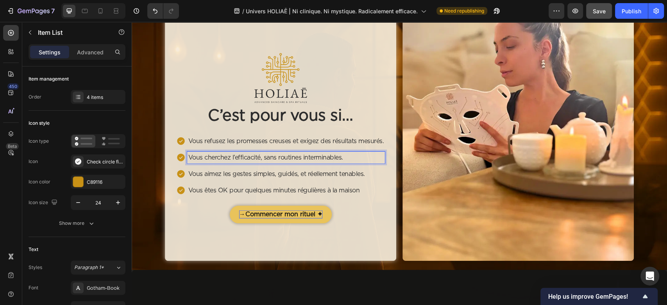
click at [248, 157] on p "Vous cherchez l’efficacité, sans routines interminables." at bounding box center [286, 157] width 196 height 9
click at [221, 177] on p "Vous aimez les gestes simples, guidés, et réellement tenables." at bounding box center [286, 173] width 196 height 9
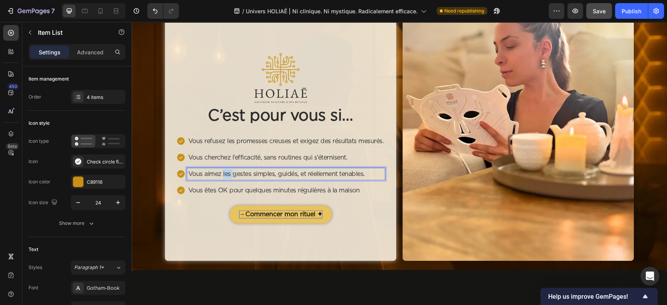
click at [221, 177] on p "Vous aimez les gestes simples, guidés, et réellement tenables." at bounding box center [286, 173] width 196 height 9
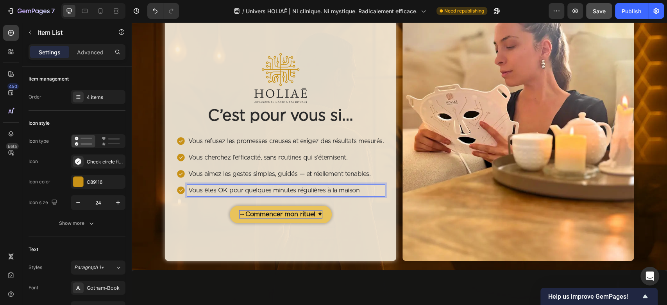
click at [240, 193] on p "Vous êtes OK pour quelques minutes régulières à la maison" at bounding box center [286, 190] width 196 height 9
click at [240, 192] on p "Vous êtes OK pour quelques minutes régulières à la maison" at bounding box center [286, 190] width 196 height 9
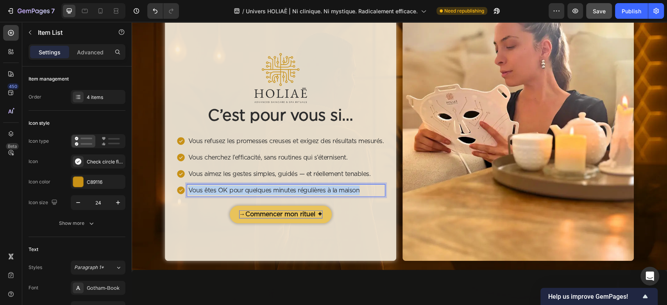
click at [240, 192] on p "Vous êtes OK pour quelques minutes régulières à la maison" at bounding box center [286, 190] width 196 height 9
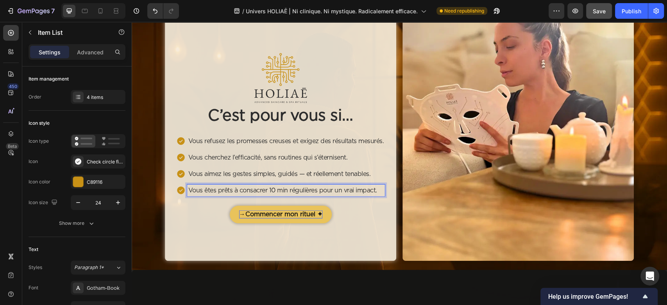
click at [276, 156] on p "Vous cherchez l’efficacité, sans routines qui s’éternisent." at bounding box center [286, 157] width 196 height 9
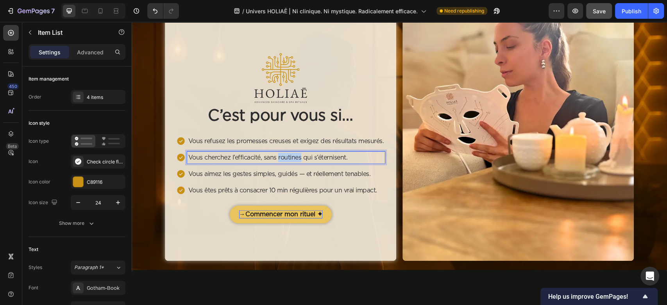
click at [276, 155] on p "Vous cherchez l’efficacité, sans routines qui s’éternisent." at bounding box center [286, 157] width 196 height 9
click at [246, 176] on p "Vous aimez les gestes simples, guidés — et réellement tenables." at bounding box center [286, 173] width 196 height 9
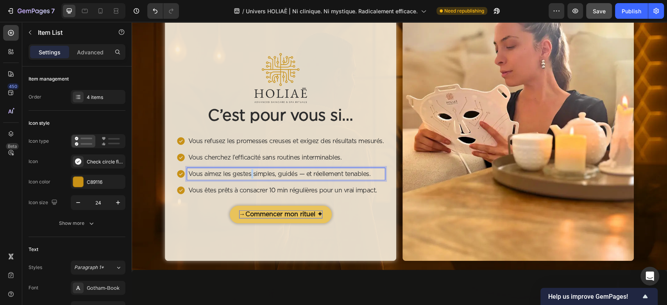
click at [246, 175] on p "Vous aimez les gestes simples, guidés — et réellement tenables." at bounding box center [286, 173] width 196 height 9
click at [246, 174] on p "Vous aimez les gestes simples, guidés — et réellement tenables." at bounding box center [286, 173] width 196 height 9
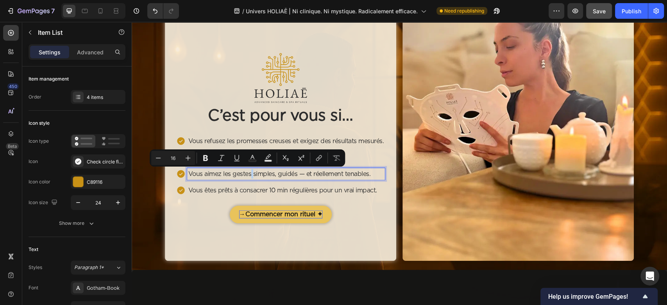
click at [246, 174] on p "Vous aimez les gestes simples, guidés — et réellement tenables." at bounding box center [286, 173] width 196 height 9
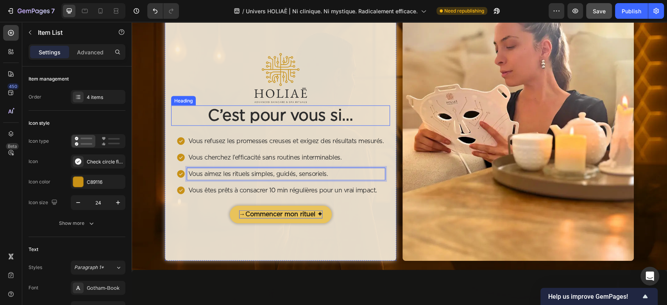
click at [261, 115] on h2 "C’est pour vous si…" at bounding box center [280, 116] width 219 height 20
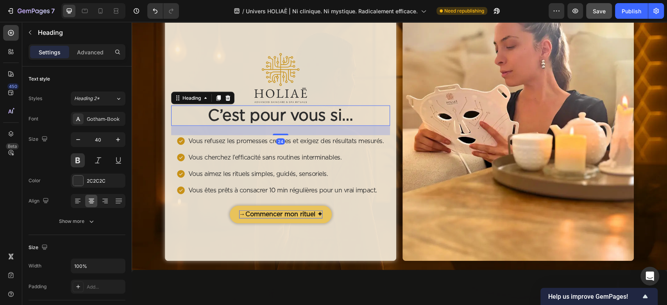
click at [261, 115] on h2 "C’est pour vous si…" at bounding box center [280, 116] width 219 height 20
click at [261, 114] on p "C’est pour vous si…" at bounding box center [280, 115] width 217 height 19
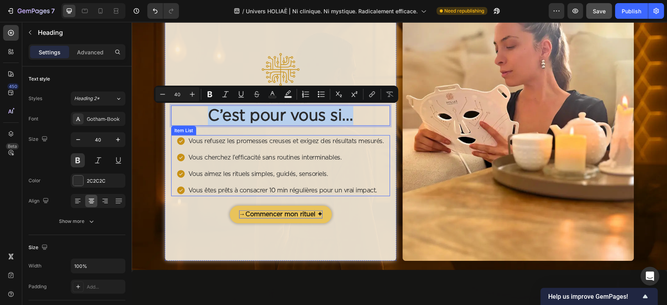
click at [273, 148] on div "Vous refusez les promesses creuses et exigez des résultats mesurés. Vous cherch…" at bounding box center [280, 165] width 209 height 61
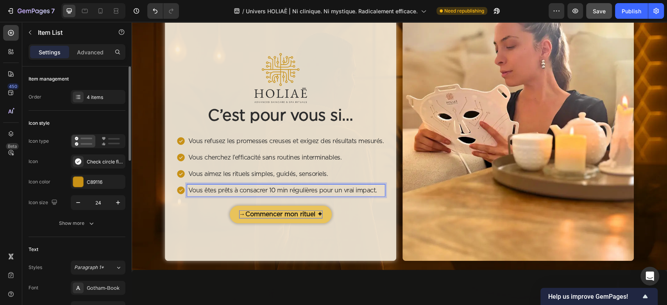
click at [95, 105] on div "Item management Order 4 items" at bounding box center [77, 88] width 97 height 44
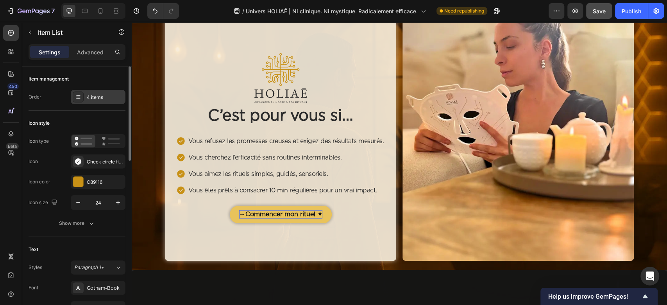
click at [97, 99] on div "4 items" at bounding box center [105, 97] width 37 height 7
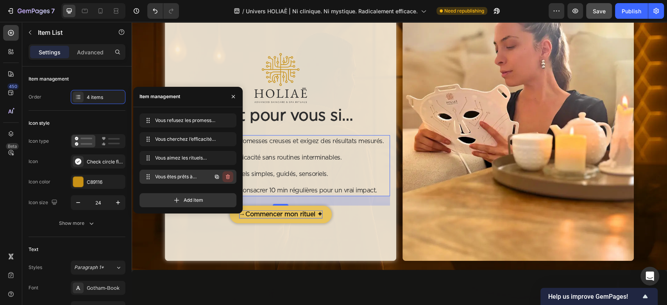
click at [230, 177] on icon "button" at bounding box center [228, 177] width 6 height 6
click at [229, 177] on div "Delete" at bounding box center [222, 176] width 14 height 7
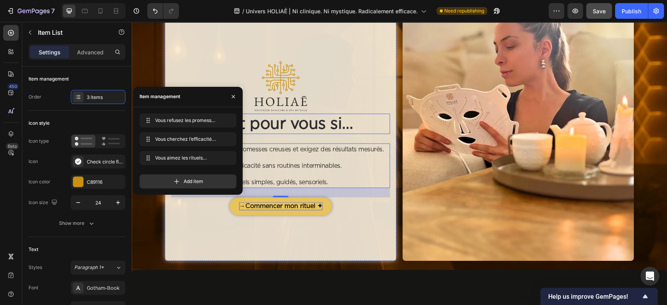
click at [357, 110] on div at bounding box center [280, 86] width 219 height 55
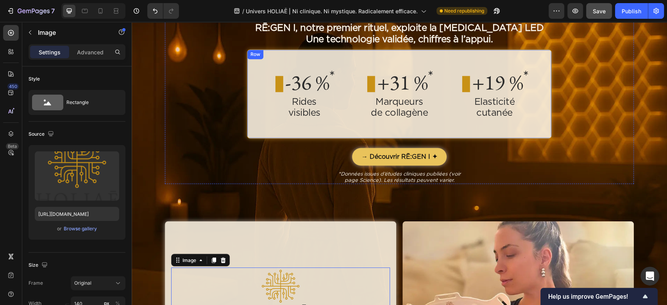
scroll to position [990, 0]
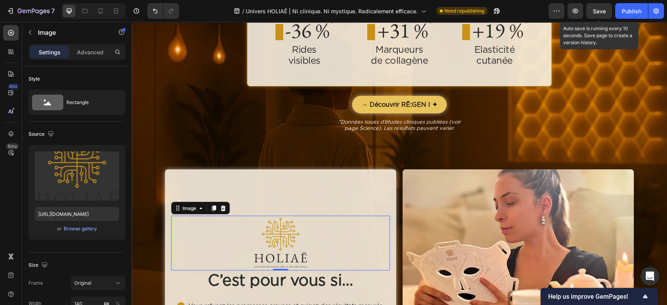
drag, startPoint x: 592, startPoint y: 11, endPoint x: 590, endPoint y: 20, distance: 10.0
click at [592, 11] on button "Save" at bounding box center [600, 11] width 26 height 16
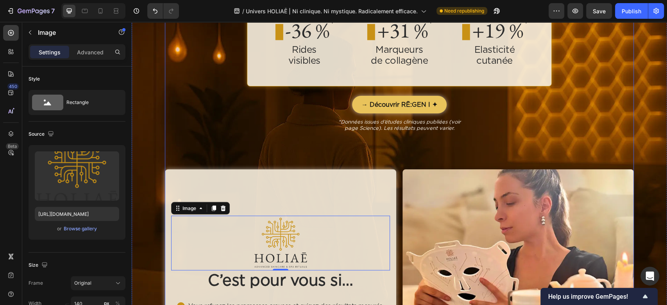
scroll to position [1095, 0]
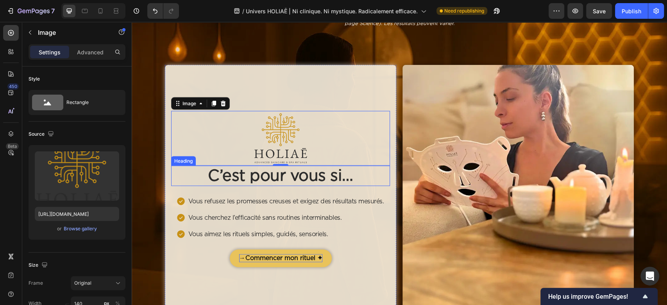
click at [255, 182] on p "C’est pour vous si…" at bounding box center [280, 176] width 217 height 19
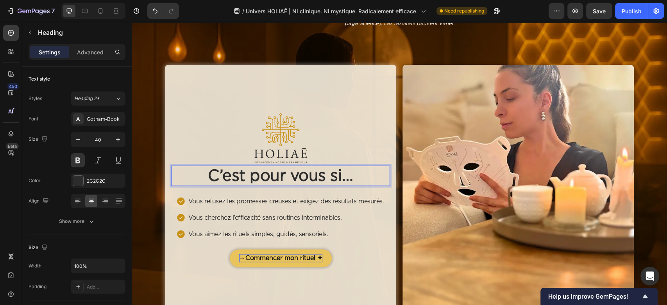
click at [217, 177] on p "C’est pour vous si…" at bounding box center [280, 176] width 217 height 19
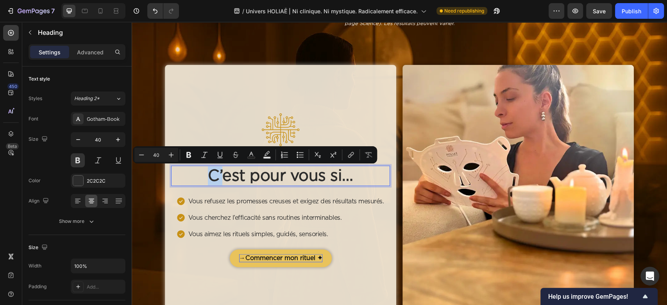
drag, startPoint x: 219, startPoint y: 174, endPoint x: 209, endPoint y: 175, distance: 9.5
click at [209, 175] on p "C’est pour vous si…" at bounding box center [280, 176] width 217 height 19
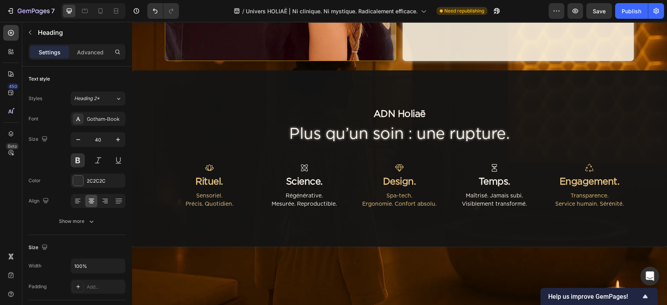
type input "16"
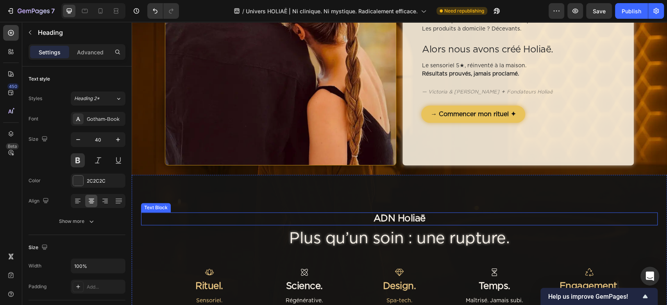
click at [413, 217] on p "ADN Holiaē" at bounding box center [399, 218] width 515 height 11
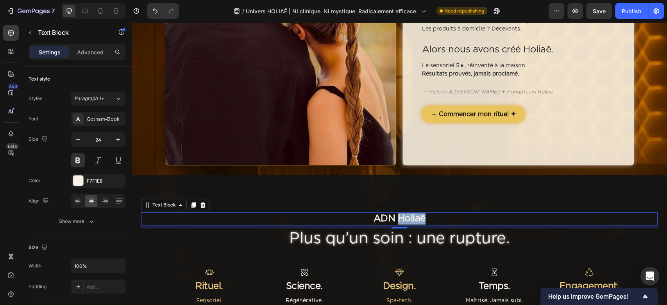
click at [413, 217] on p "ADN Holiaē" at bounding box center [399, 218] width 515 height 11
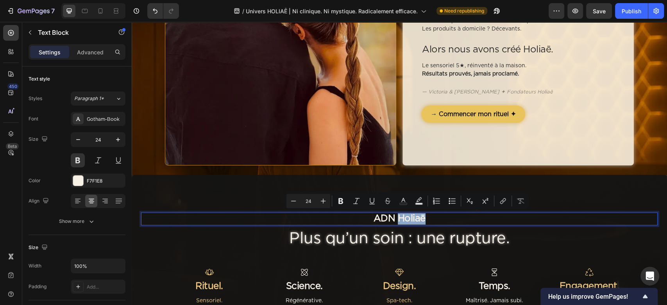
copy p "Holiaē"
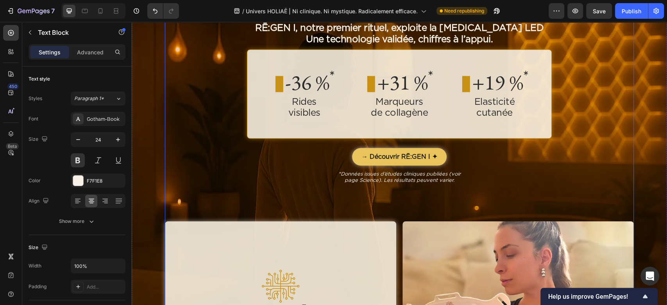
type input "16"
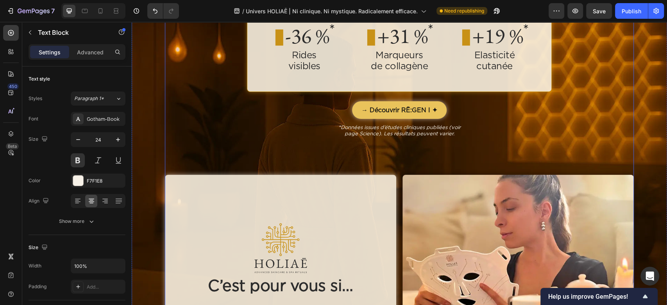
scroll to position [1095, 0]
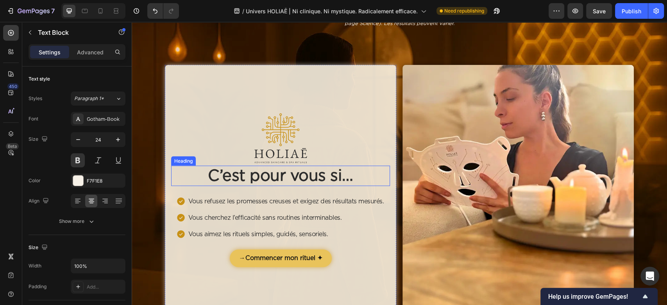
drag, startPoint x: 210, startPoint y: 177, endPoint x: 215, endPoint y: 178, distance: 5.1
click at [210, 177] on h2 "C’est pour vous si…" at bounding box center [280, 176] width 219 height 20
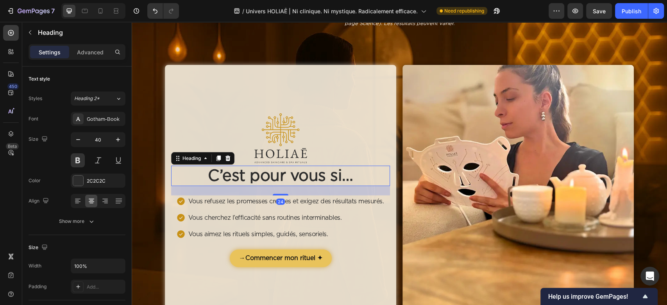
click at [217, 178] on h2 "C’est pour vous si…" at bounding box center [280, 176] width 219 height 20
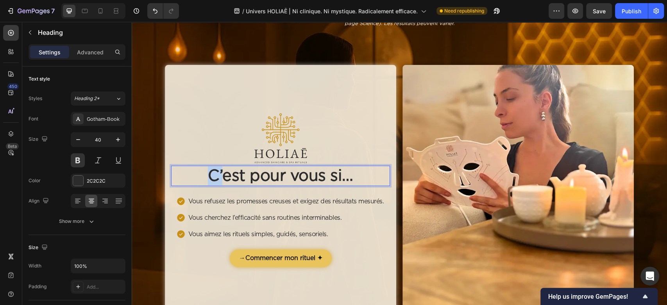
drag, startPoint x: 221, startPoint y: 178, endPoint x: 209, endPoint y: 180, distance: 12.0
click at [209, 180] on p "C’est pour vous si…" at bounding box center [280, 176] width 217 height 19
click at [214, 183] on p "est pour vous si…" at bounding box center [280, 176] width 217 height 19
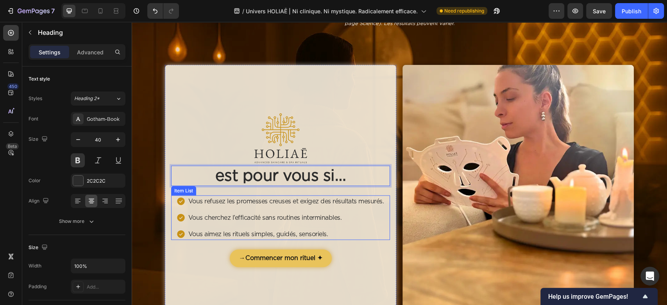
click at [223, 197] on p "Vous refusez les promesses creuses et exigez des résultats mesurés." at bounding box center [286, 201] width 196 height 9
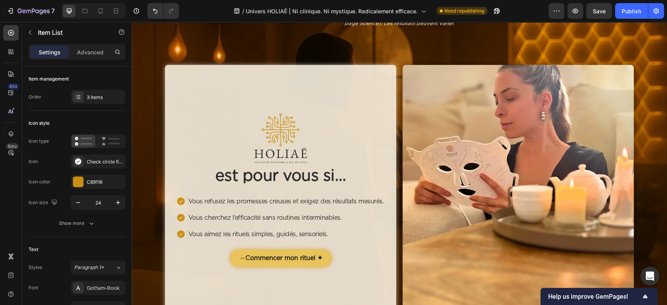
scroll to position [1199, 0]
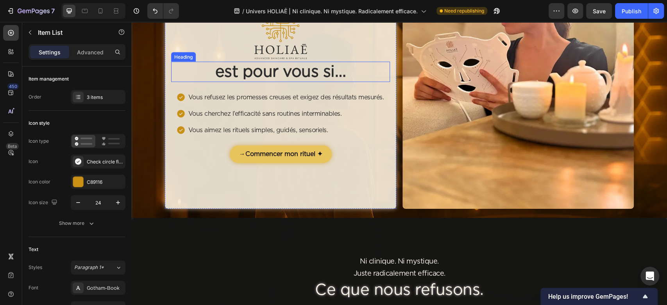
click at [276, 80] on h2 "est pour vous si…" at bounding box center [280, 72] width 219 height 20
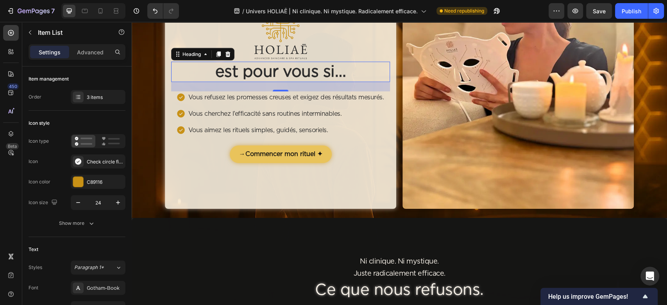
click at [276, 79] on h2 "est pour vous si…" at bounding box center [280, 72] width 219 height 20
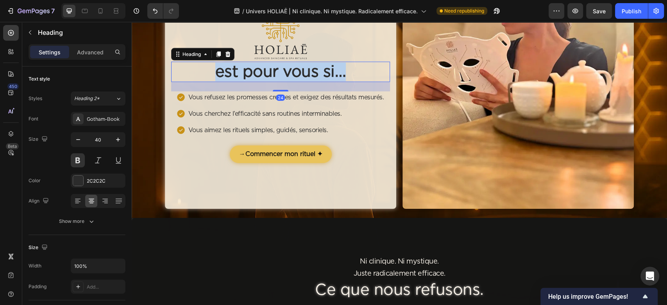
click at [276, 79] on p "est pour vous si…" at bounding box center [280, 72] width 217 height 19
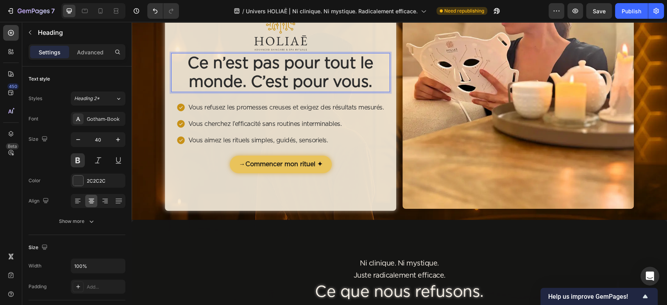
scroll to position [1190, 0]
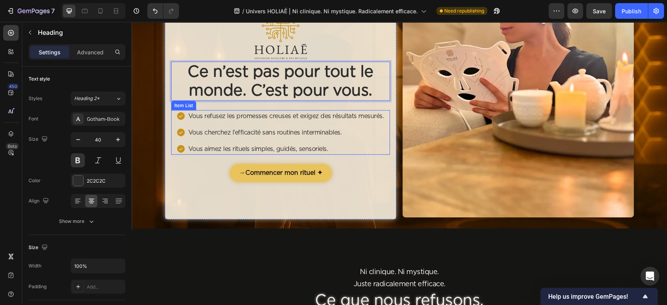
click at [384, 149] on div "Vous refusez les promesses creuses et exigez des résultats mesurés. Vous cherch…" at bounding box center [280, 132] width 219 height 45
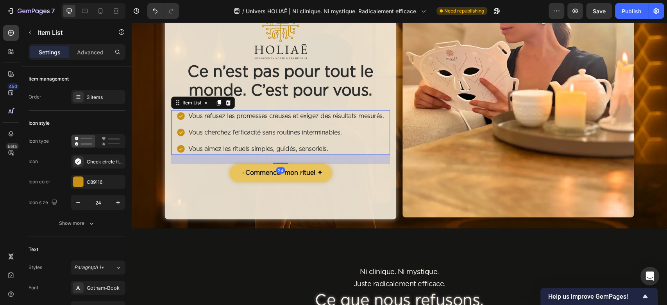
click at [370, 179] on div "→ Commencer mon rituel ✦ Button" at bounding box center [280, 173] width 219 height 18
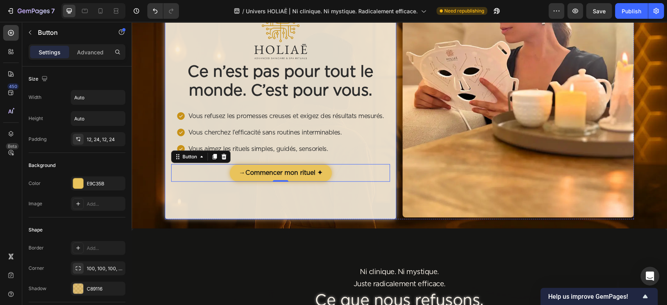
click at [350, 204] on div "Image Ce n’est pas pour tout le monde. C’est pour vous. Heading Vous refusez le…" at bounding box center [280, 95] width 231 height 250
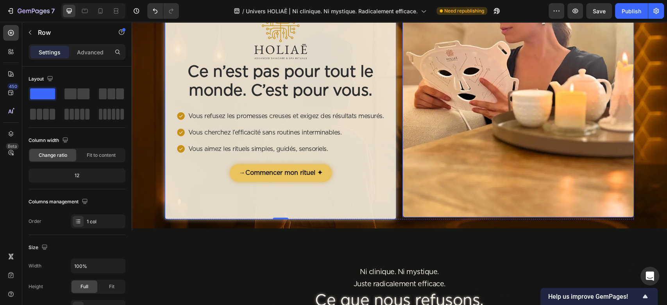
scroll to position [1138, 0]
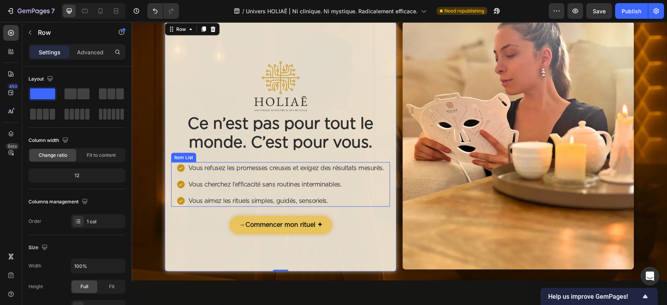
click at [256, 171] on p "Vous refusez les promesses creuses et exigez des résultats mesurés." at bounding box center [286, 167] width 196 height 9
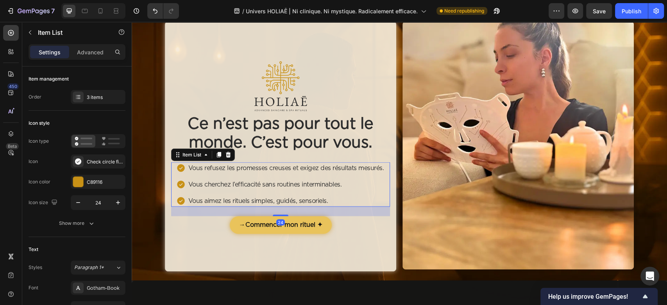
click at [256, 171] on p "Vous refusez les promesses creuses et exigez des résultats mesurés." at bounding box center [286, 167] width 196 height 9
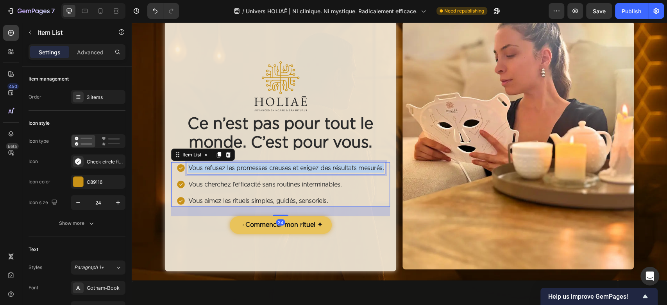
click at [256, 171] on p "Vous refusez les promesses creuses et exigez des résultats mesurés." at bounding box center [286, 167] width 196 height 9
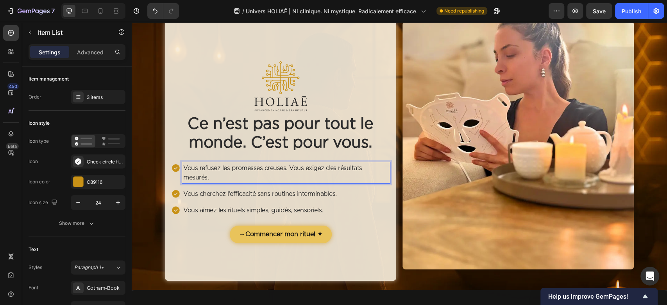
click at [248, 195] on p "Vous cherchez l’efficacité sans routines interminables." at bounding box center [286, 193] width 206 height 9
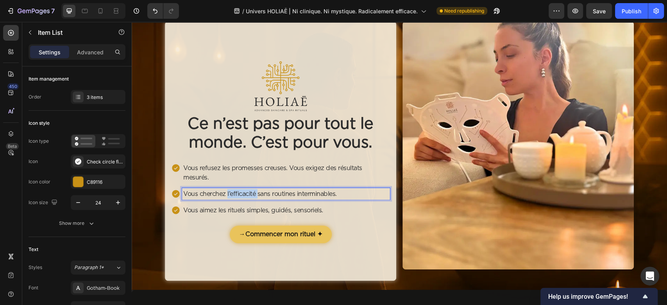
click at [248, 195] on p "Vous cherchez l’efficacité sans routines interminables." at bounding box center [286, 193] width 206 height 9
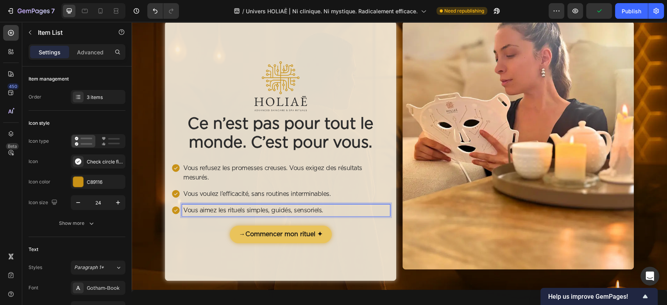
click at [226, 213] on p "Vous aimez les rituels simples, guidés, sensoriels." at bounding box center [286, 210] width 206 height 9
click at [201, 185] on div "Vous refusez les promesses creuses. Vous exigez des résultats mesurés. Vous vou…" at bounding box center [280, 189] width 219 height 54
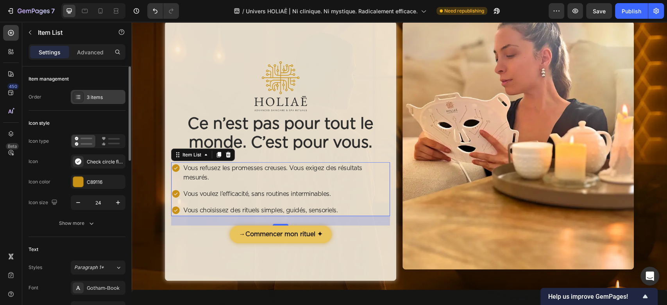
click at [99, 96] on div "3 items" at bounding box center [105, 97] width 37 height 7
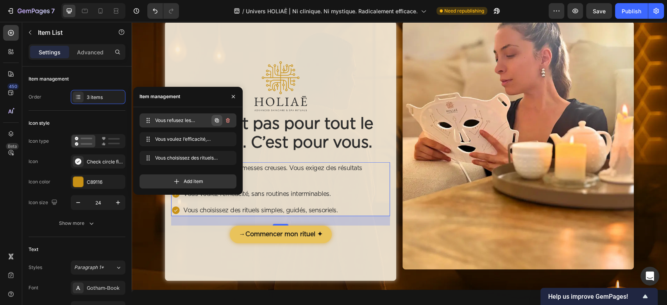
click at [216, 120] on icon "button" at bounding box center [217, 120] width 4 height 4
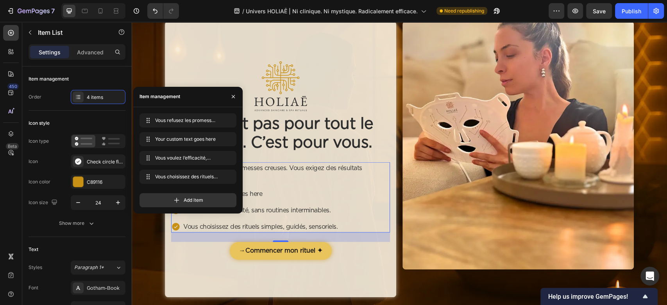
click at [291, 185] on div "Vous refusez les promesses creuses. Vous exigez des résultats mesurés. Your cus…" at bounding box center [280, 197] width 219 height 70
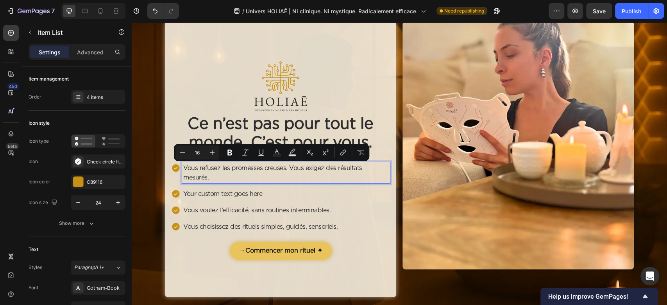
click at [258, 175] on p "Vous refusez les promesses creuses. Vous exigez des résultats mesurés." at bounding box center [286, 172] width 206 height 19
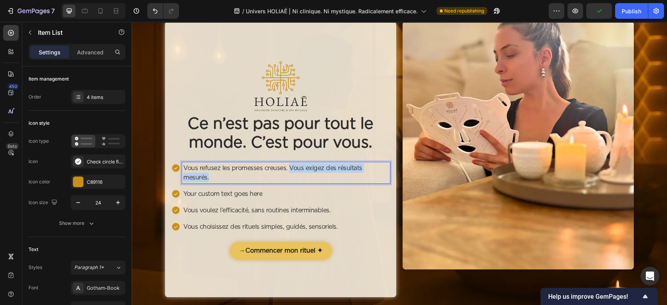
drag, startPoint x: 253, startPoint y: 178, endPoint x: 286, endPoint y: 169, distance: 34.2
click at [286, 169] on p "Vous refusez les promesses creuses. Vous exigez des résultats mesurés." at bounding box center [286, 172] width 206 height 19
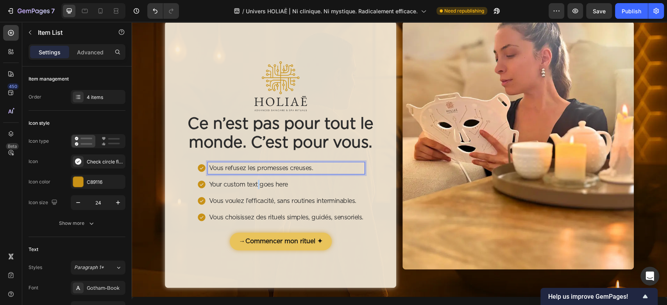
click at [254, 181] on p "Your custom text goes here" at bounding box center [286, 184] width 154 height 9
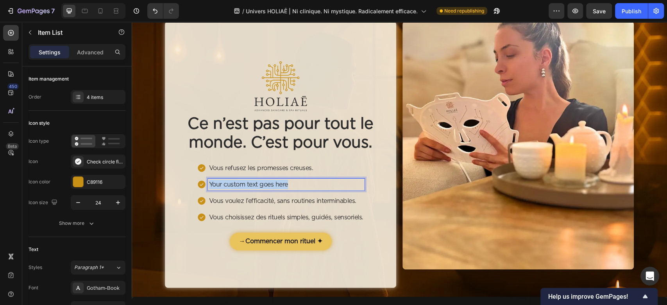
click at [254, 181] on p "Your custom text goes here" at bounding box center [286, 184] width 154 height 9
click at [325, 169] on p "Vous refusez les promesses creuses." at bounding box center [286, 167] width 154 height 9
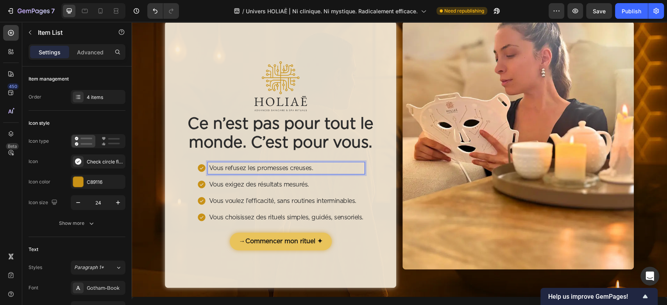
click at [325, 169] on p "Vous refusez les promesses creuses." at bounding box center [286, 167] width 154 height 9
click at [317, 152] on h2 "Ce n’est pas pour tout le monde. C’est pour vous." at bounding box center [280, 133] width 219 height 39
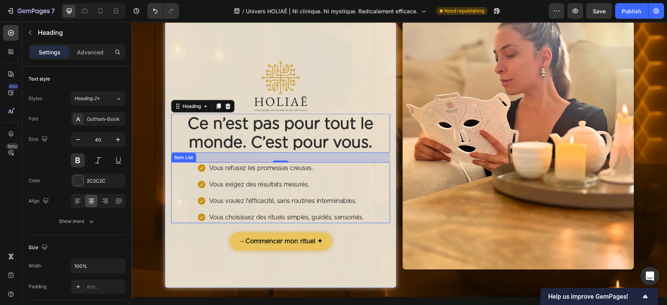
click at [321, 181] on p "Vous exigez des résultats mesurés." at bounding box center [286, 184] width 154 height 9
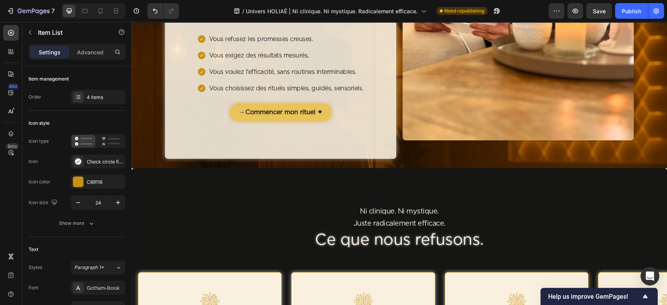
scroll to position [1251, 0]
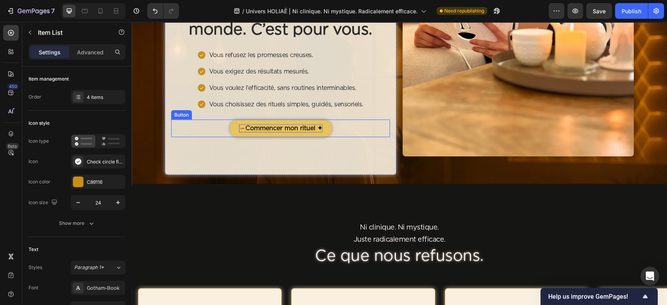
click at [291, 126] on strong "Commencer mon rituel ✦" at bounding box center [284, 128] width 77 height 6
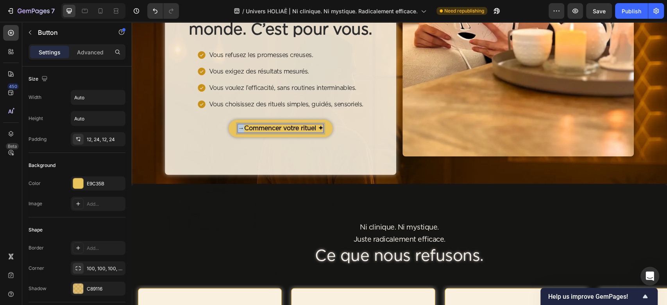
copy p "→"
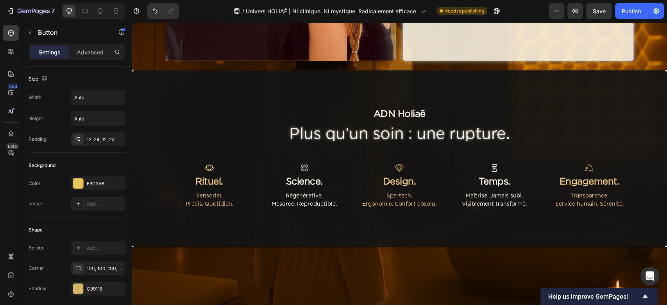
scroll to position [469, 0]
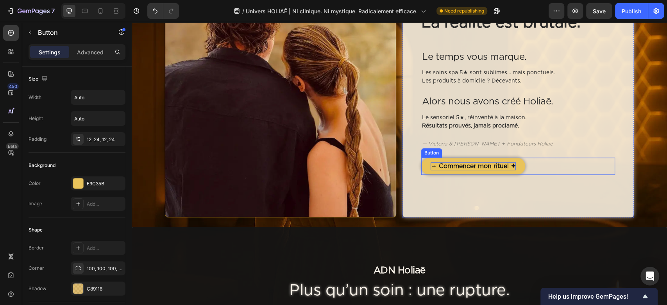
click at [481, 167] on p "→ Commencer mon rituel ✦" at bounding box center [473, 166] width 85 height 8
click at [481, 166] on p "→ Commencer mon rituel ✦" at bounding box center [473, 166] width 85 height 8
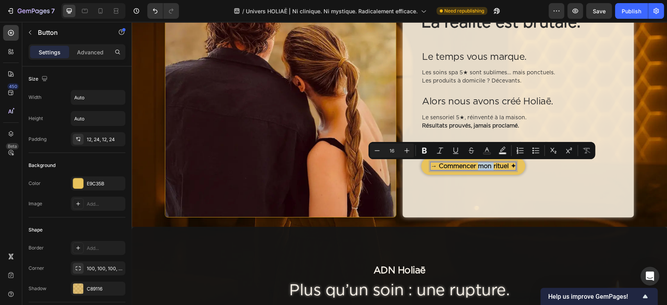
click at [481, 166] on p "→ Commencer mon rituel ✦" at bounding box center [473, 166] width 85 height 8
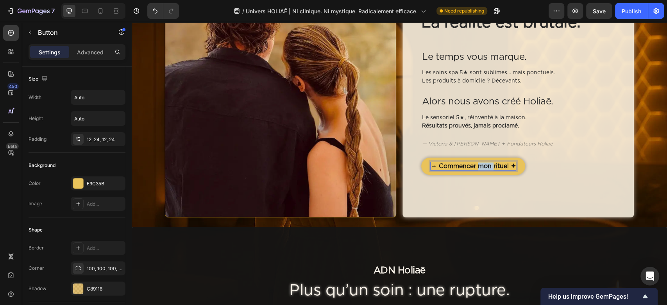
click at [481, 166] on p "→ Commencer mon rituel ✦" at bounding box center [473, 166] width 85 height 8
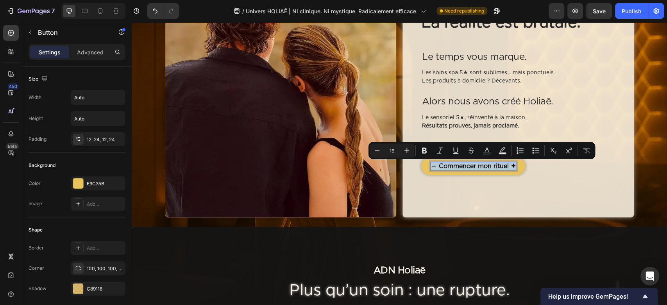
click at [481, 166] on p "→ Commencer mon rituel ✦" at bounding box center [473, 166] width 85 height 8
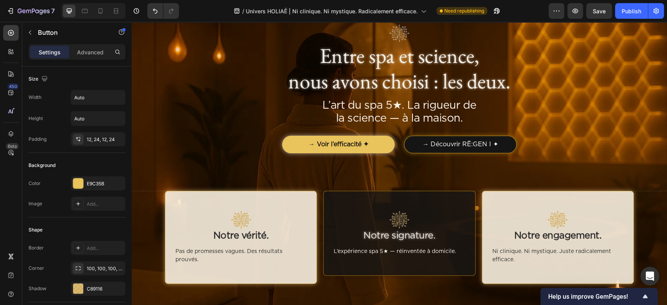
scroll to position [0, 0]
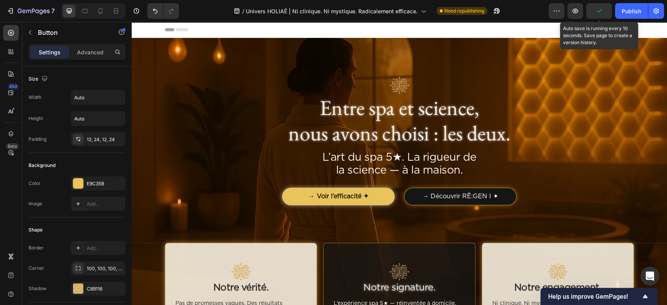
click at [599, 14] on icon "button" at bounding box center [600, 11] width 8 height 8
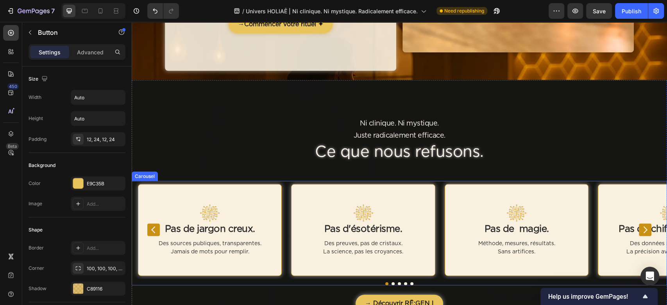
scroll to position [1408, 0]
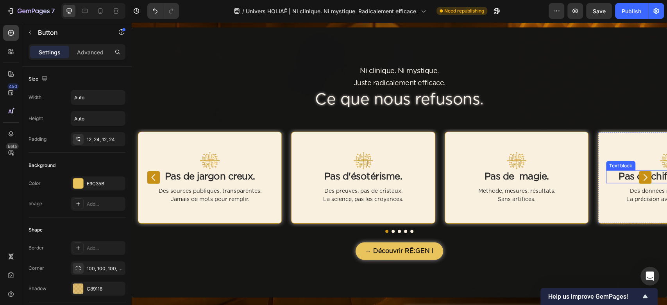
click at [630, 177] on p "Pas de chiffres gonflés." at bounding box center [669, 176] width 127 height 11
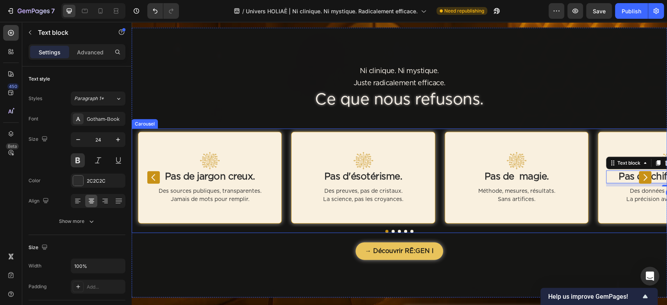
click at [641, 175] on icon "Carousel Next Arrow" at bounding box center [645, 177] width 9 height 9
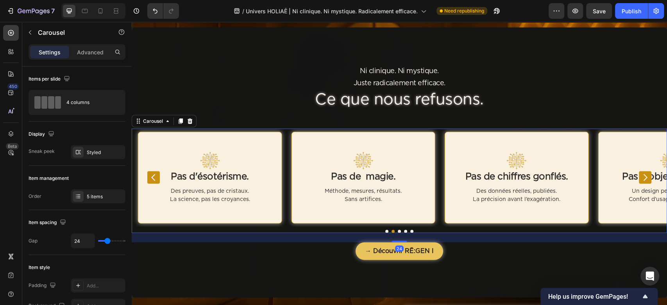
click at [641, 175] on icon "Carousel Next Arrow" at bounding box center [645, 177] width 9 height 9
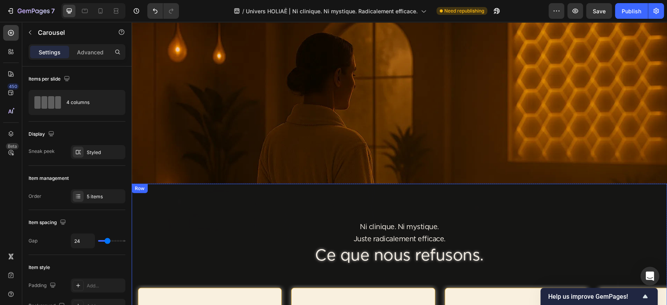
scroll to position [1512, 0]
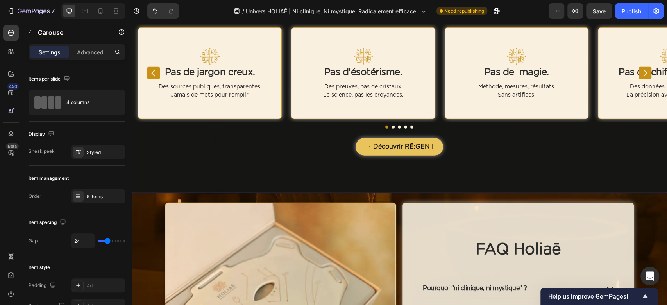
click at [211, 174] on div "Ni clinique. Ni mystique. Text Block Juste radicalement efficace. Text Block Ce…" at bounding box center [400, 58] width 536 height 270
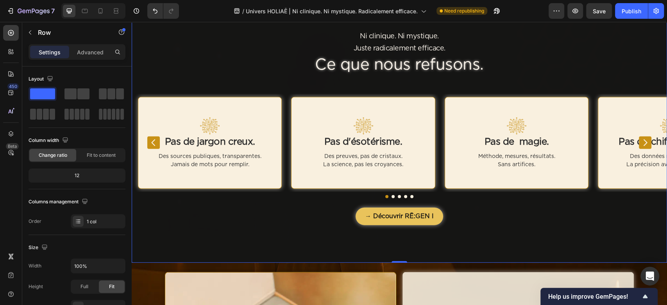
scroll to position [1355, 0]
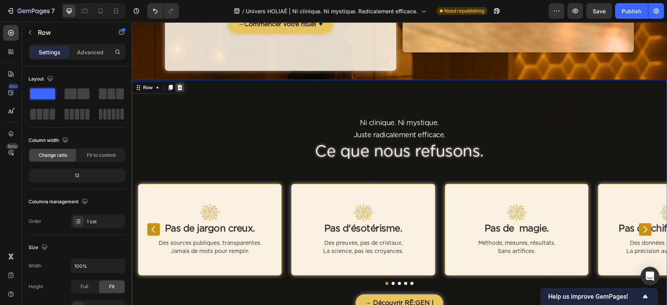
click at [180, 90] on icon at bounding box center [180, 87] width 6 height 6
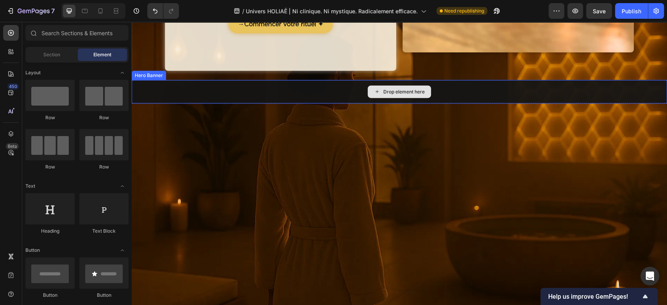
click at [182, 91] on div "Drop element here" at bounding box center [400, 91] width 536 height 23
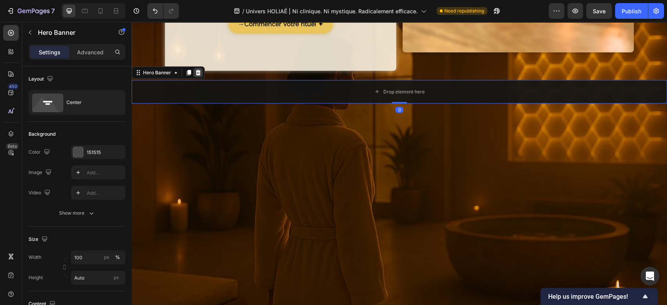
click at [199, 72] on icon at bounding box center [198, 72] width 5 height 5
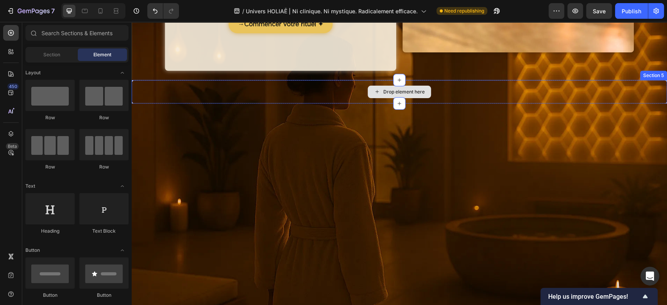
click at [191, 97] on div "Drop element here" at bounding box center [400, 91] width 536 height 23
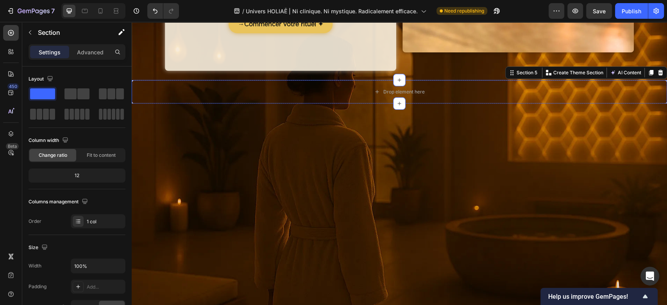
click at [658, 70] on icon at bounding box center [660, 72] width 5 height 5
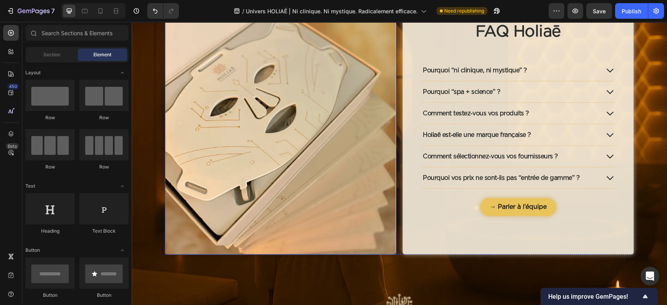
scroll to position [1408, 0]
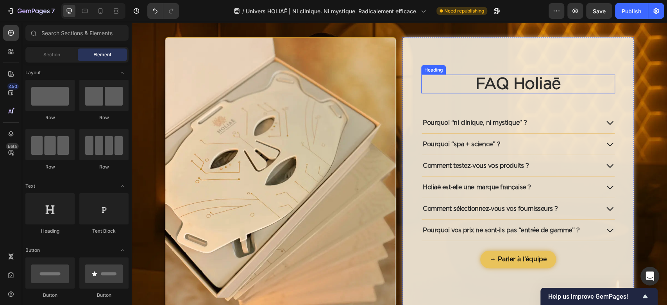
click at [463, 88] on h2 "FAQ Holiaē" at bounding box center [519, 84] width 194 height 19
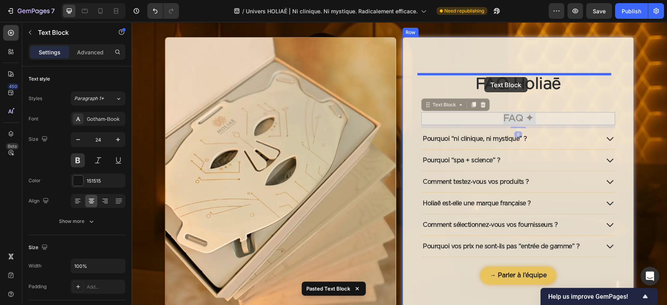
drag, startPoint x: 478, startPoint y: 120, endPoint x: 484, endPoint y: 77, distance: 43.9
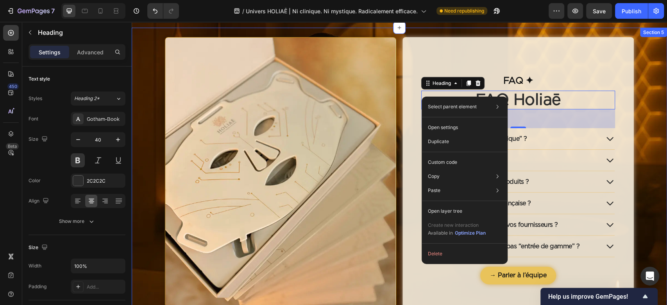
click at [633, 108] on div "Image FAQ ✦ Text Block FAQ Holiaē Heading 48 Pourquoi “ni clinique, ni mystique…" at bounding box center [400, 276] width 524 height 497
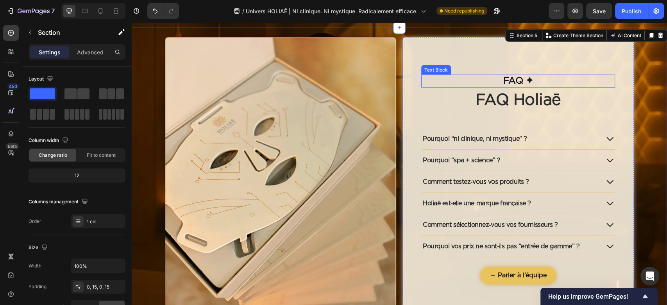
click at [494, 84] on p "FAQ ✦" at bounding box center [518, 80] width 192 height 11
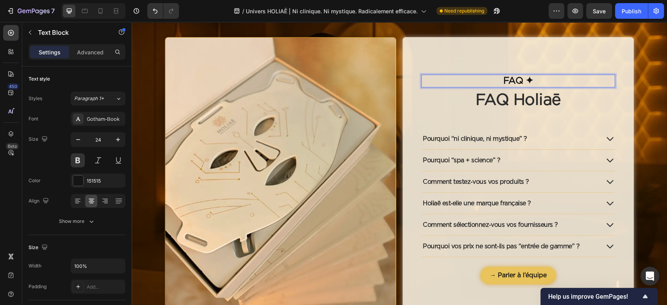
click at [494, 84] on p "FAQ ✦" at bounding box center [518, 80] width 192 height 11
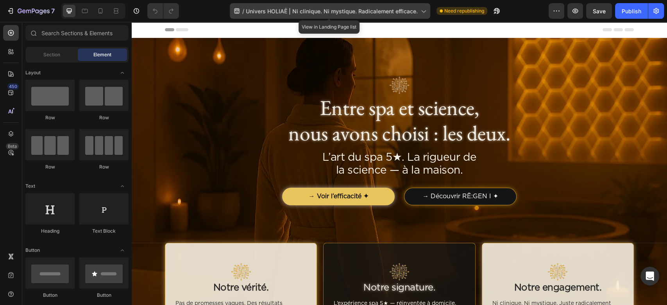
click at [364, 8] on span "Univers HOLIAĒ | Ni clinique. Ni mystique. Radicalement efficace." at bounding box center [332, 11] width 172 height 8
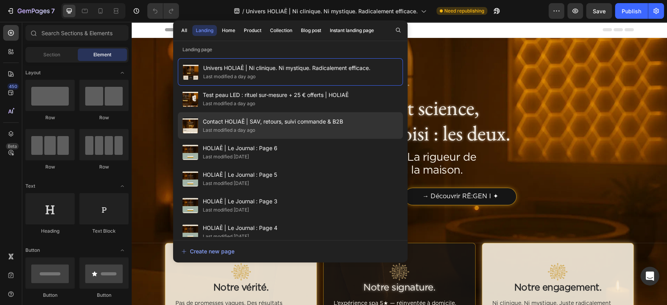
click at [231, 127] on div "Last modified a day ago" at bounding box center [229, 130] width 52 height 8
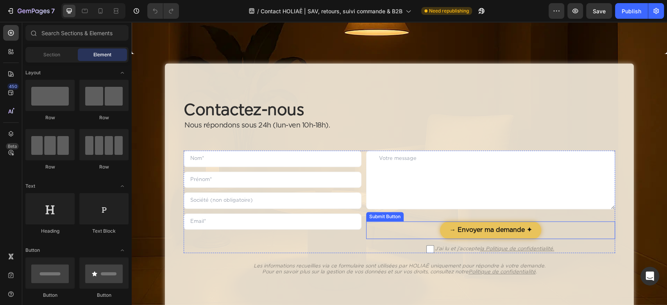
scroll to position [573, 0]
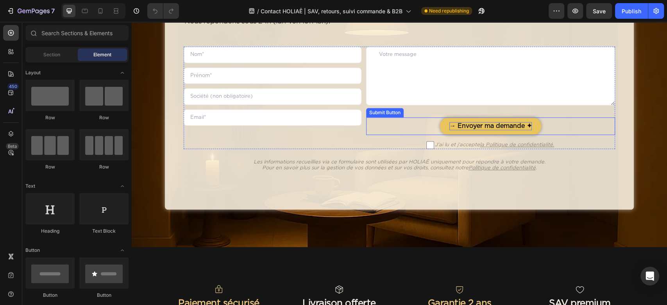
click at [499, 123] on div "→ Envoyer ma demande ✦" at bounding box center [491, 126] width 83 height 8
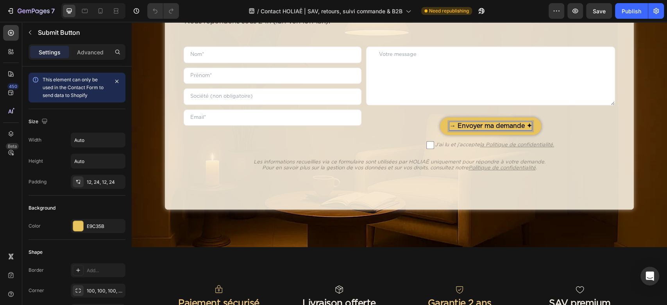
click at [488, 126] on p "→ Envoyer ma demande ✦" at bounding box center [491, 126] width 83 height 8
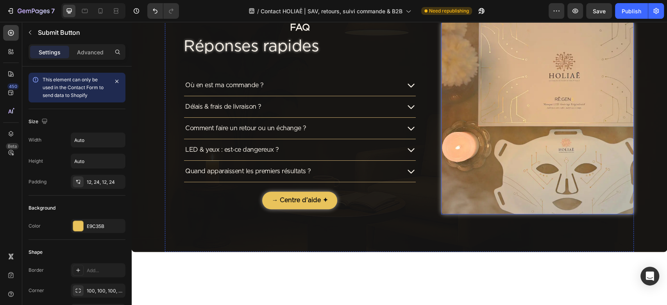
scroll to position [0, 0]
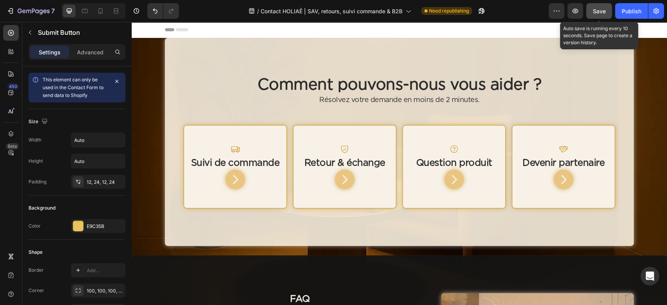
click at [608, 9] on button "Save" at bounding box center [600, 11] width 26 height 16
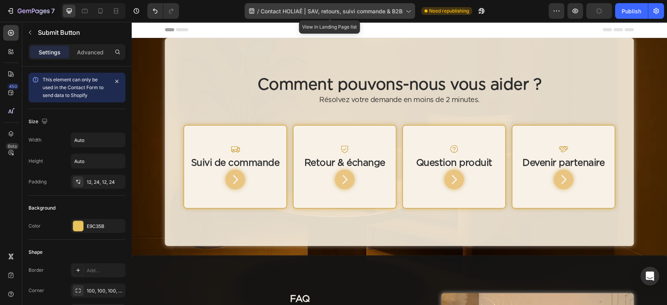
click at [397, 9] on span "Contact HOLIAĒ | SAV, retours, suivi commande & B2B" at bounding box center [332, 11] width 142 height 8
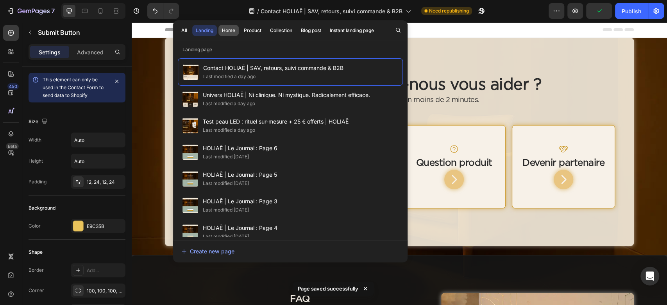
click at [227, 27] on div "Home" at bounding box center [228, 30] width 13 height 7
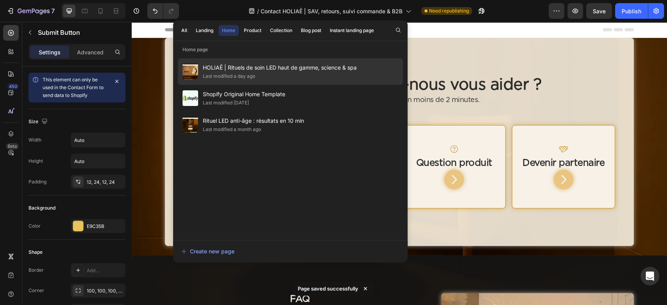
click at [236, 67] on span "HOLIAĒ | Rituels de soin LED haut de gamme, science & spa" at bounding box center [280, 67] width 154 height 9
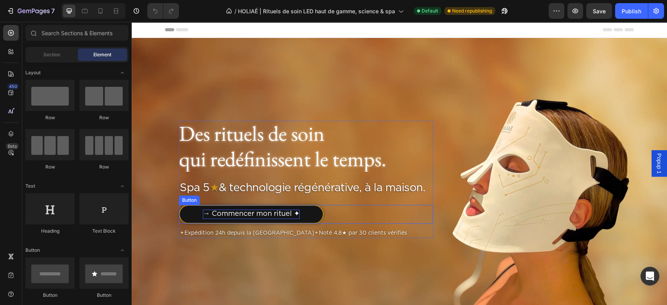
click at [266, 217] on p "→ Commencer mon rituel ✦" at bounding box center [251, 214] width 97 height 9
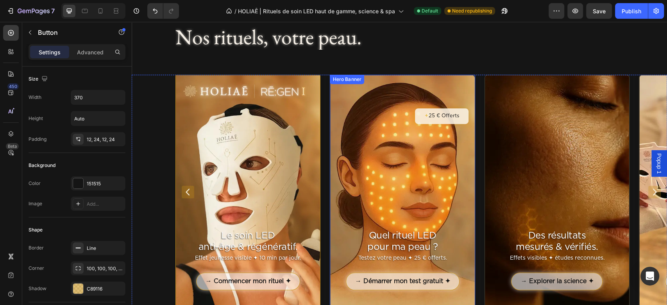
scroll to position [365, 0]
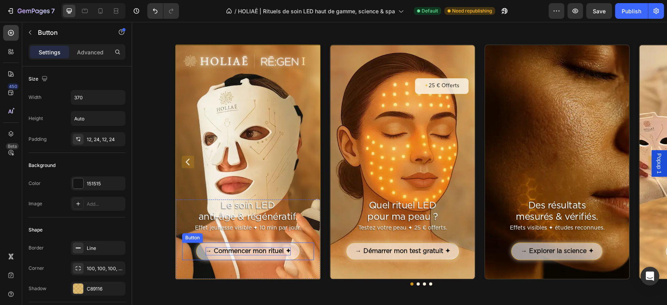
click at [262, 253] on p "→ Commencer mon rituel ✦" at bounding box center [248, 251] width 85 height 8
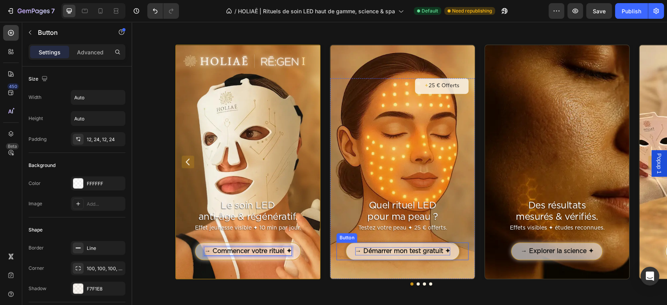
click at [405, 253] on p "→ Démarrer mon test gratuit ✦" at bounding box center [402, 251] width 95 height 8
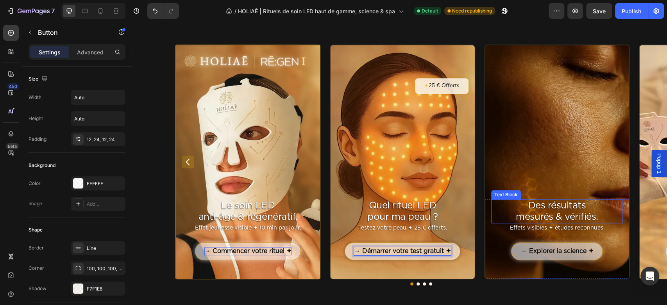
click at [583, 199] on div "Des résultats mesurés & vérifiés. Text Block Effets visibles ✦ études reconnues…" at bounding box center [558, 229] width 132 height 61
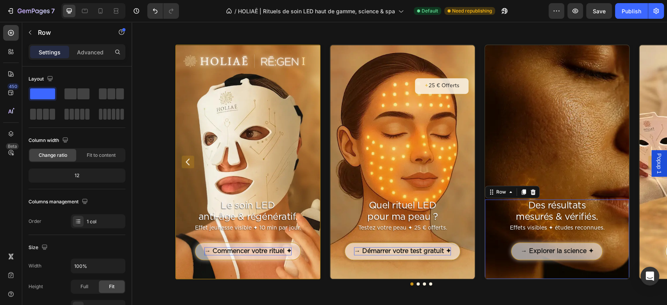
scroll to position [417, 0]
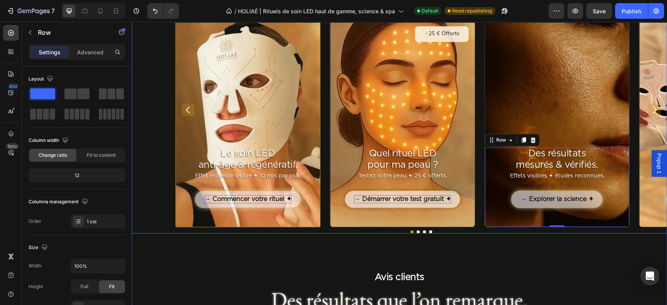
click at [653, 108] on icon "Carousel Next Arrow" at bounding box center [655, 110] width 4 height 7
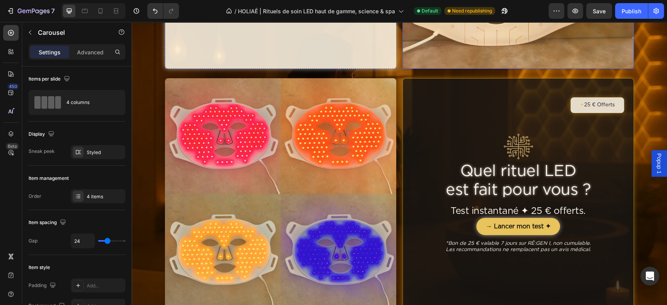
scroll to position [2190, 0]
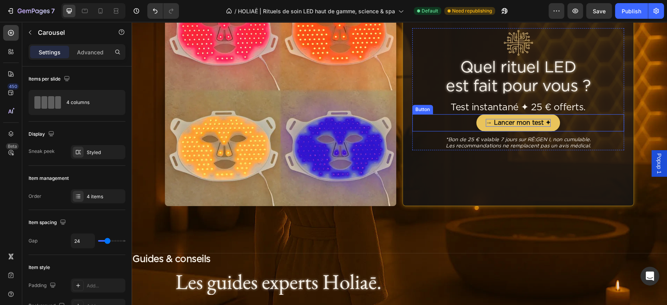
click at [519, 124] on p "→ Lancer mon test ✦" at bounding box center [518, 123] width 65 height 8
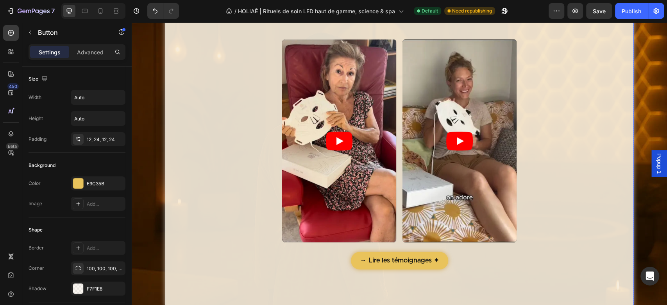
scroll to position [1303, 0]
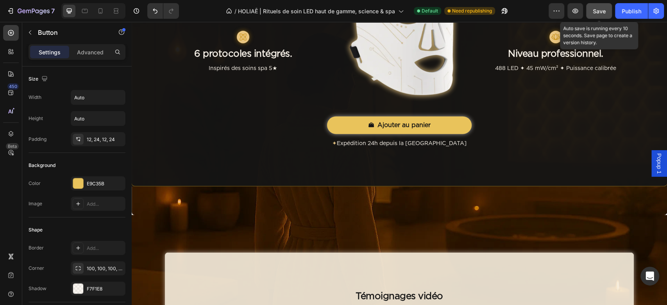
click at [595, 13] on span "Save" at bounding box center [599, 11] width 13 height 7
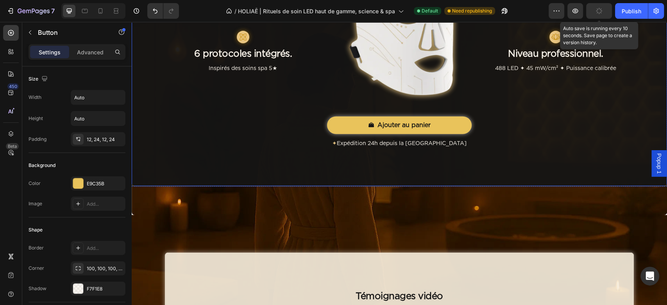
click at [656, 155] on span "Popup 1" at bounding box center [660, 163] width 8 height 20
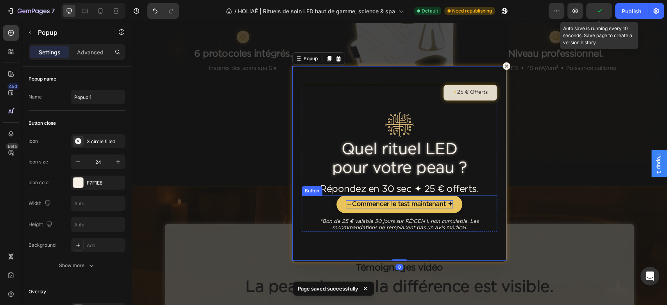
click at [391, 204] on strong "Commencer le test maintenant ✦" at bounding box center [402, 204] width 101 height 6
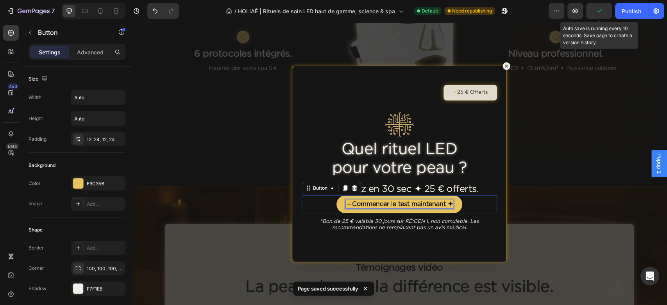
click at [391, 204] on strong "Commencer le test maintenant ✦" at bounding box center [402, 204] width 101 height 6
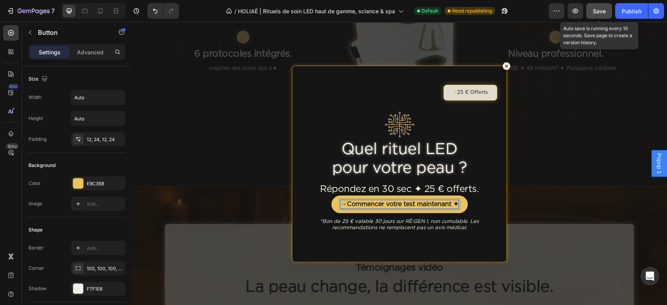
click at [597, 11] on span "Save" at bounding box center [599, 11] width 13 height 7
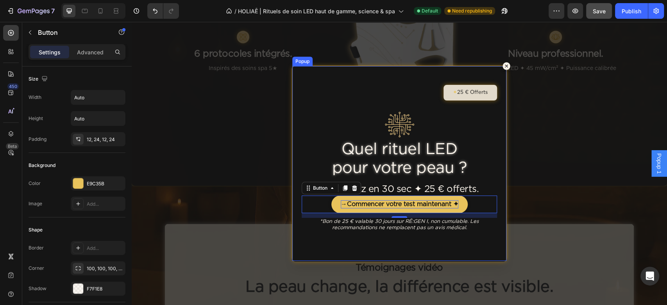
drag, startPoint x: 503, startPoint y: 67, endPoint x: 498, endPoint y: 75, distance: 9.2
click at [503, 66] on icon "Dialog content" at bounding box center [506, 65] width 9 height 9
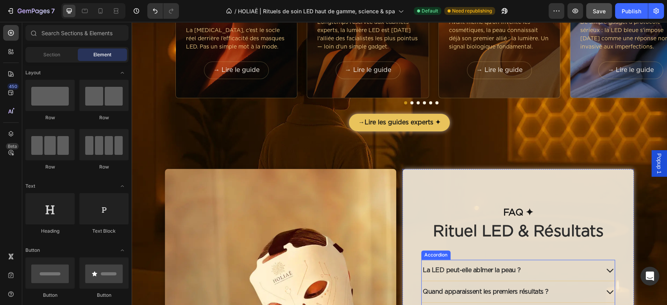
scroll to position [2711, 0]
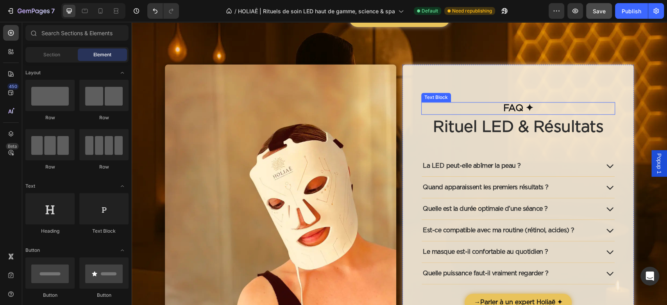
click at [484, 108] on p "FAQ ✦" at bounding box center [518, 108] width 192 height 11
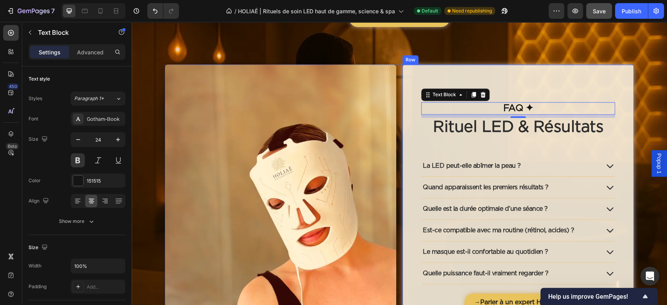
scroll to position [2763, 0]
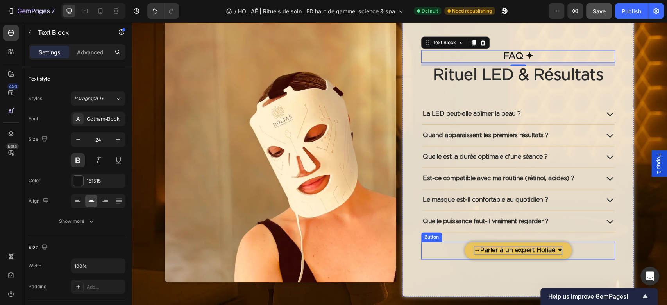
click at [488, 248] on strong "Parler à un expert Holiaē ✦" at bounding box center [522, 250] width 82 height 6
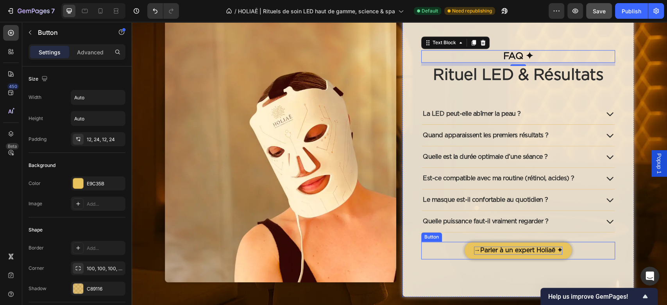
click at [488, 248] on strong "Parler à un expert Holiaē ✦" at bounding box center [522, 250] width 82 height 6
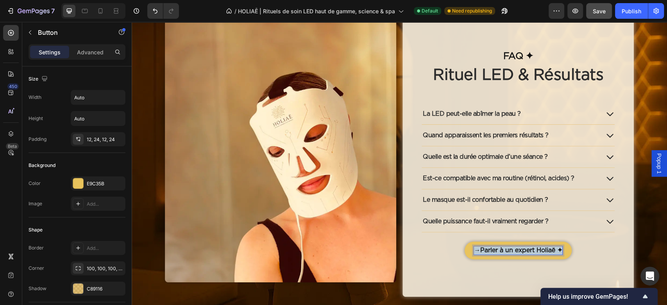
click at [488, 248] on strong "Parler à un expert Holiaē ✦" at bounding box center [522, 250] width 82 height 6
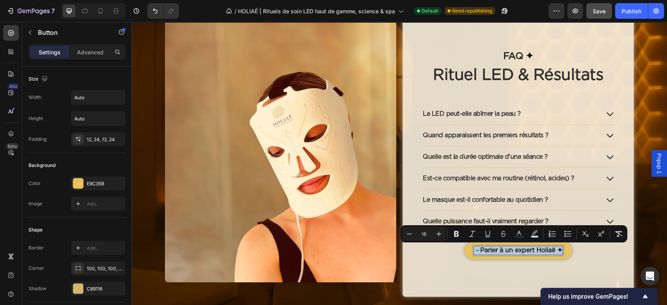
copy p "→ Parler à un expert Holiaē ✦"
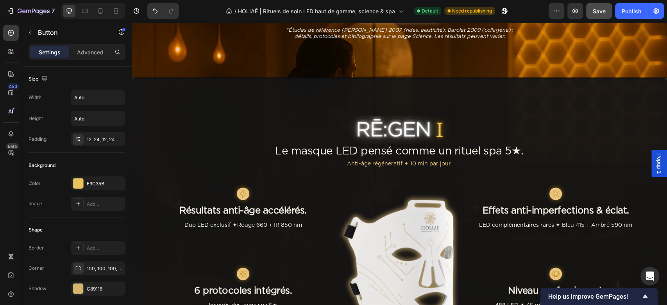
scroll to position [886, 0]
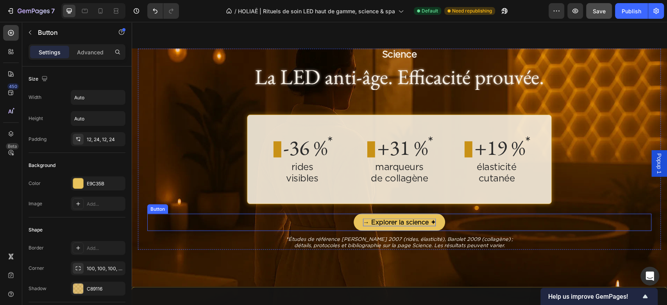
click at [396, 223] on p "→ Explorer la science ✦" at bounding box center [399, 222] width 73 height 8
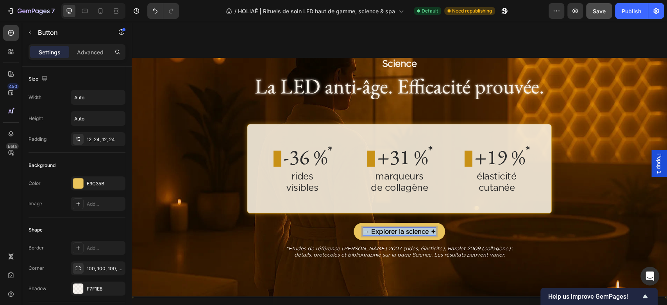
click at [396, 228] on p "→ Explorer la science ✦" at bounding box center [399, 232] width 73 height 8
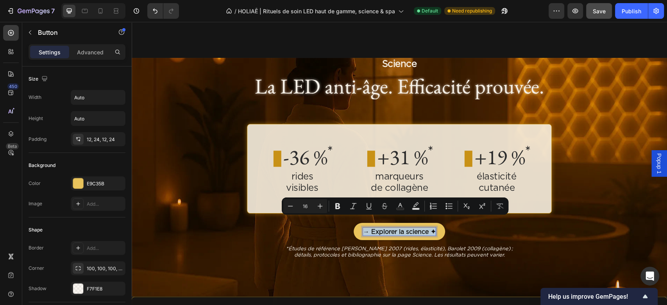
copy p "→ Explorer la science ✦"
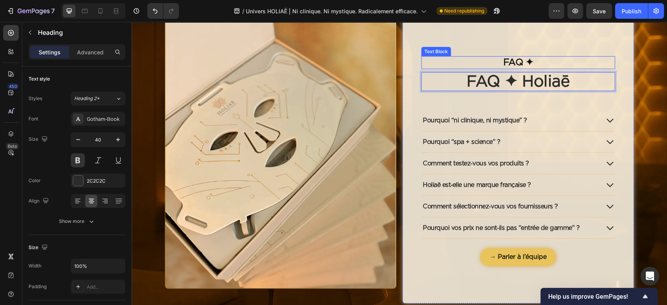
click at [538, 68] on p "FAQ ✦" at bounding box center [518, 62] width 192 height 11
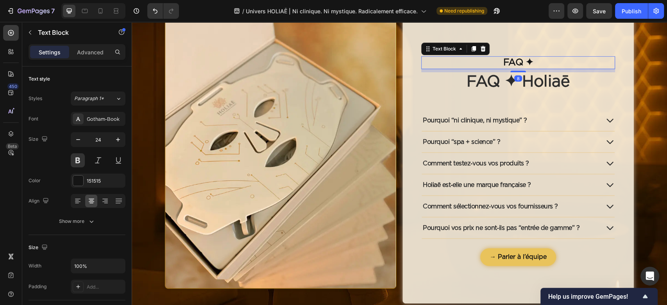
click at [481, 52] on icon at bounding box center [483, 49] width 6 height 6
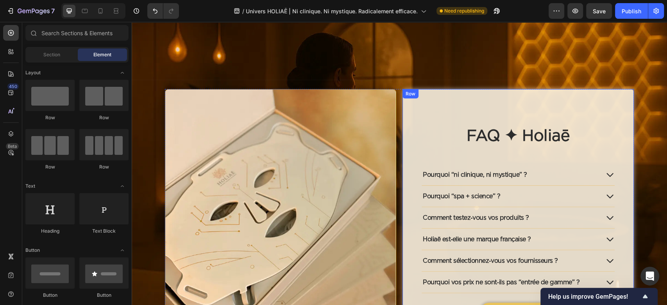
scroll to position [1460, 0]
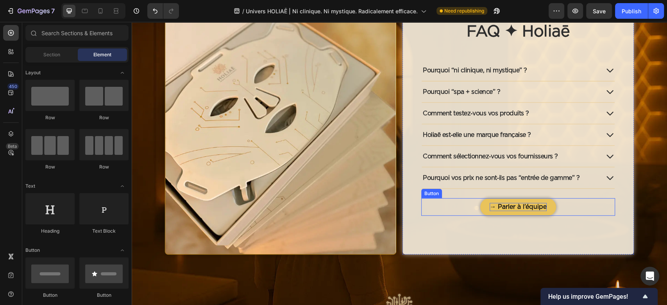
click at [518, 205] on p "→ Parler à l’équipe" at bounding box center [518, 207] width 57 height 8
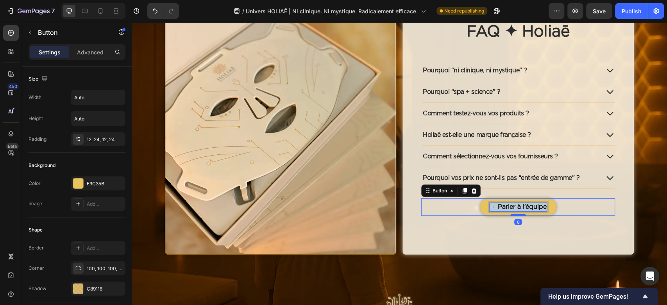
click at [518, 205] on p "→ Parler à l’équipe" at bounding box center [518, 207] width 57 height 8
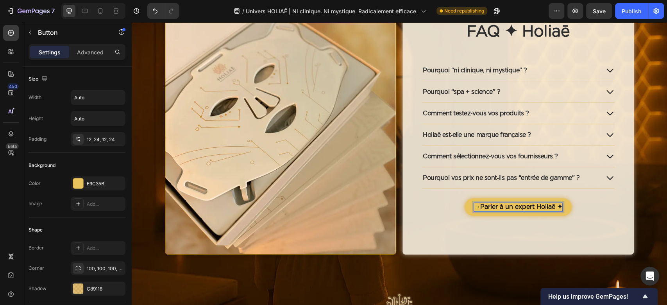
click at [483, 226] on div "FAQ ✦ Holiaē Heading Pourquoi “ni clinique, ni mystique” ? Pourquoi “spa + scie…" at bounding box center [518, 120] width 231 height 270
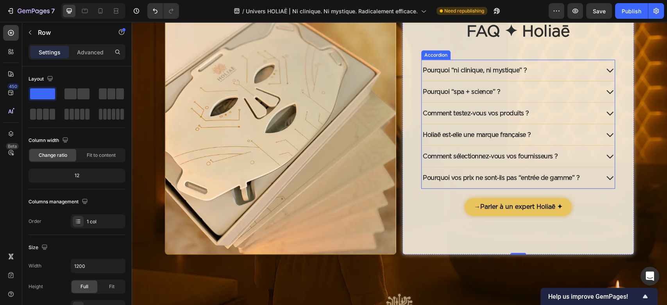
click at [485, 67] on p "Pourquoi “ni clinique, ni mystique” ?" at bounding box center [475, 70] width 104 height 9
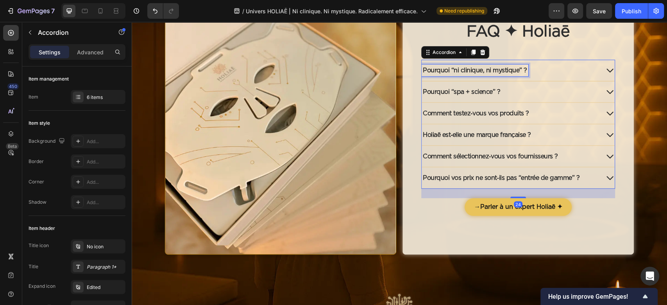
click at [485, 67] on p "Pourquoi “ni clinique, ni mystique” ?" at bounding box center [475, 70] width 104 height 9
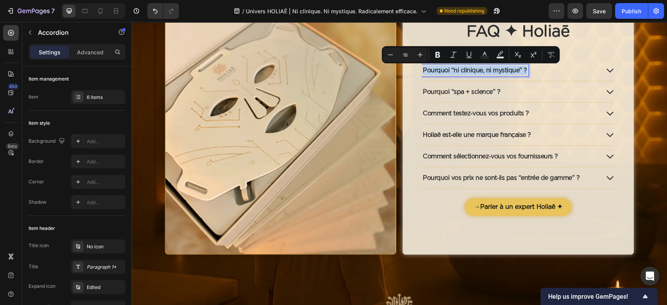
copy p "Pourquoi “ni clinique, ni mystique” ?"
click at [433, 91] on p "Pourquoi “spa + science” ?" at bounding box center [461, 91] width 77 height 9
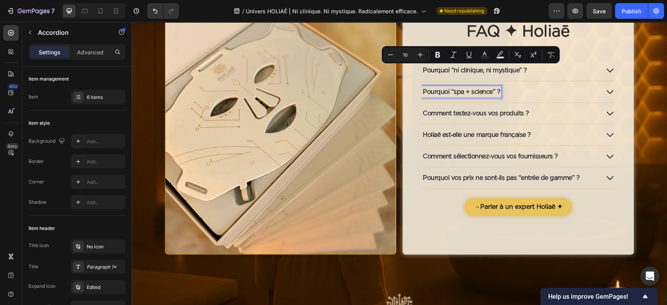
click at [433, 90] on p "Pourquoi “spa + science” ?" at bounding box center [461, 91] width 77 height 9
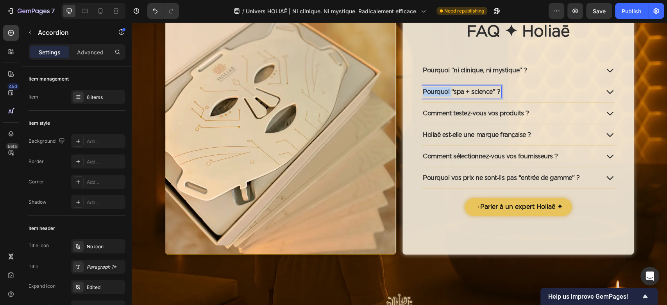
click at [433, 90] on p "Pourquoi “spa + science” ?" at bounding box center [461, 91] width 77 height 9
copy p "Pourquoi “spa + science” ?"
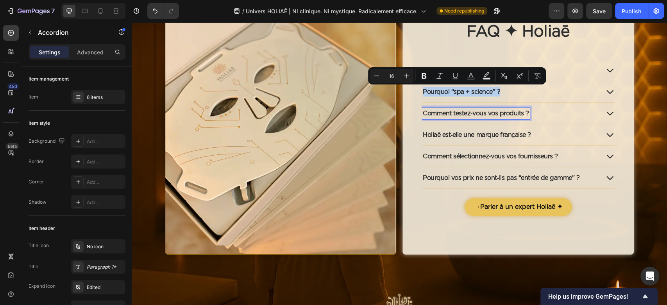
click at [460, 111] on p "Comment testez‑vous vos produits ?" at bounding box center [476, 113] width 106 height 9
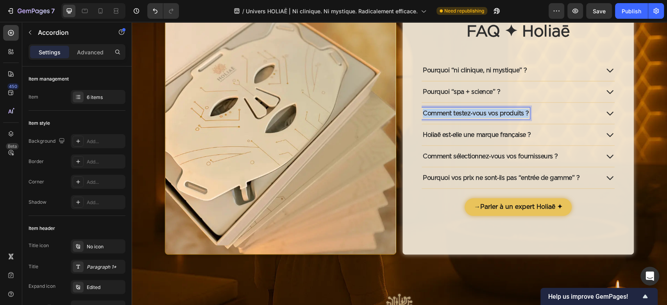
click at [460, 111] on p "Comment testez‑vous vos produits ?" at bounding box center [476, 113] width 106 height 9
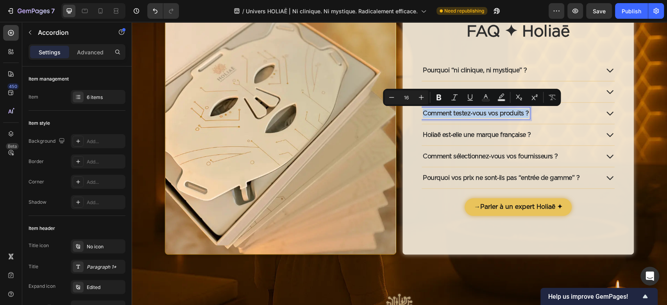
copy p "Comment testez‑vous vos produits ?"
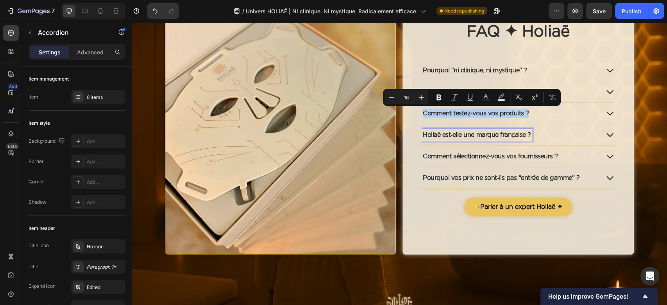
click at [460, 131] on p "Holiaē est‑elle une marque française ?" at bounding box center [477, 134] width 108 height 9
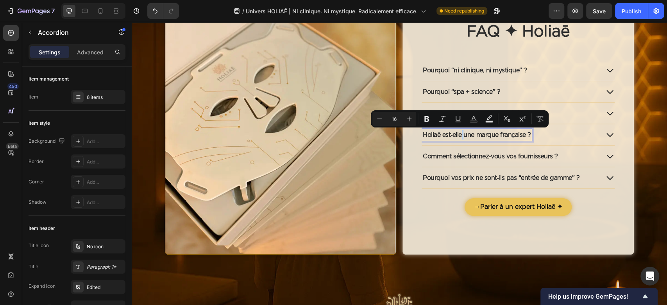
click at [460, 131] on p "Holiaē est‑elle une marque française ?" at bounding box center [477, 134] width 108 height 9
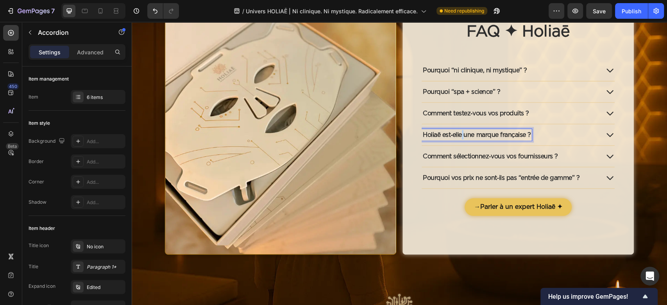
click at [460, 131] on p "Holiaē est‑elle une marque française ?" at bounding box center [477, 134] width 108 height 9
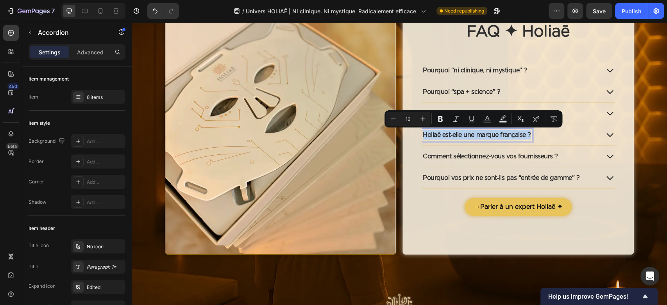
copy p "Holiaē est‑elle une marque française ?"
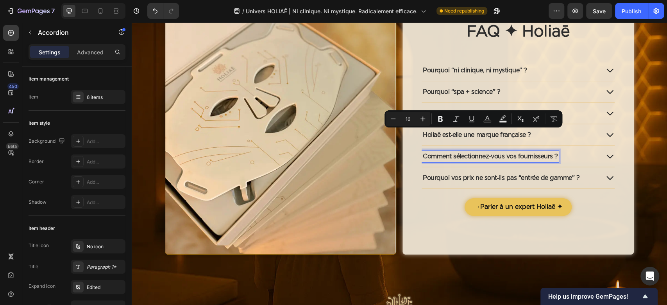
click at [484, 158] on p "Comment sélectionnez‑vous vos fournisseurs ?" at bounding box center [490, 156] width 135 height 9
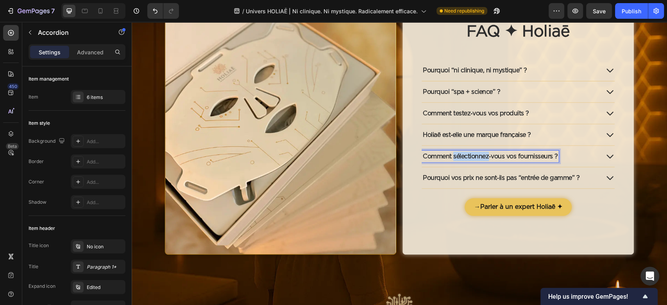
click at [484, 158] on p "Comment sélectionnez‑vous vos fournisseurs ?" at bounding box center [490, 156] width 135 height 9
click at [484, 157] on p "Comment sélectionnez‑vous vos fournisseurs ?" at bounding box center [490, 156] width 135 height 9
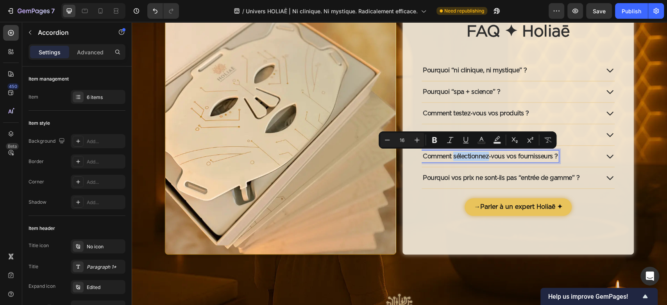
click at [484, 157] on p "Comment sélectionnez‑vous vos fournisseurs ?" at bounding box center [490, 156] width 135 height 9
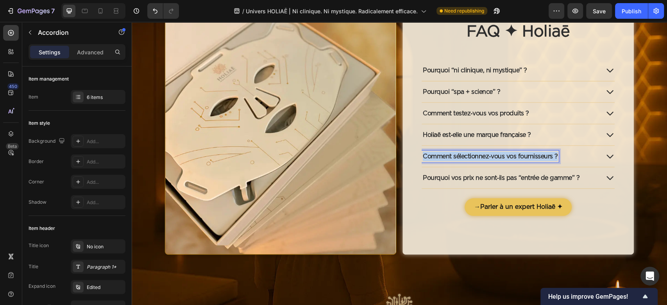
click at [484, 157] on p "Comment sélectionnez‑vous vos fournisseurs ?" at bounding box center [490, 156] width 135 height 9
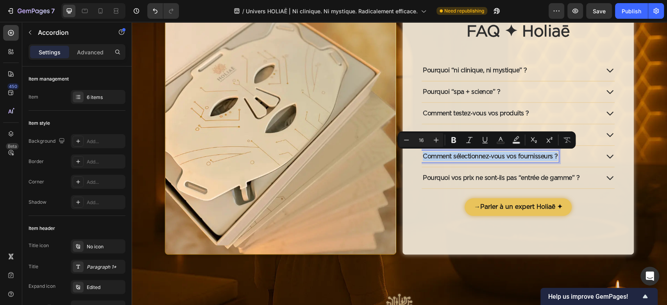
click at [484, 157] on p "Comment sélectionnez‑vous vos fournisseurs ?" at bounding box center [490, 156] width 135 height 9
copy p "Comment sélectionnez‑vous vos fournisseurs ?"
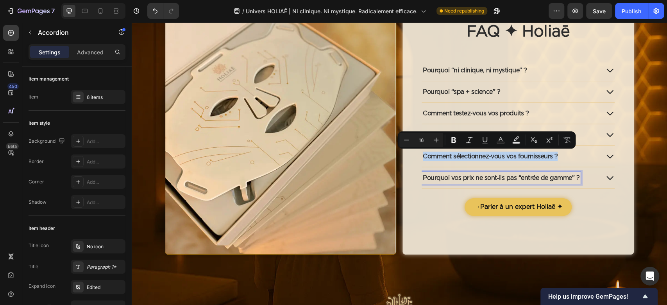
click at [451, 177] on p "Pourquoi vos prix ne sont‑ils pas “entrée de gamme” ?" at bounding box center [501, 177] width 157 height 9
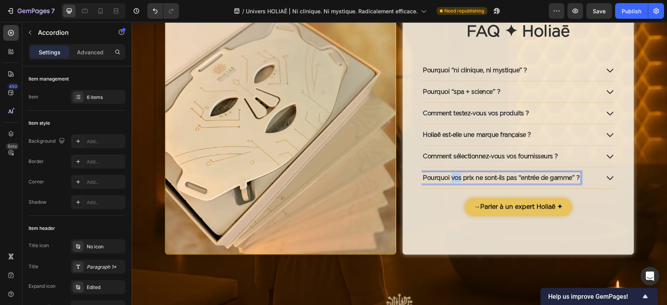
click at [451, 176] on p "Pourquoi vos prix ne sont‑ils pas “entrée de gamme” ?" at bounding box center [501, 177] width 157 height 9
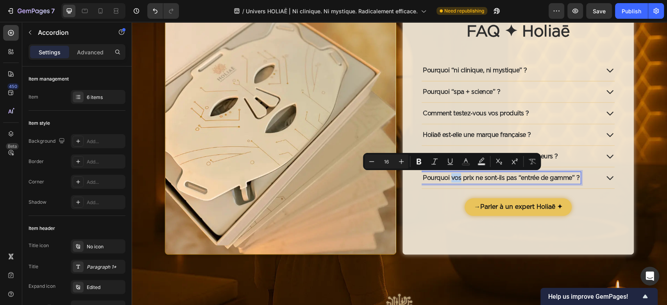
click at [451, 176] on p "Pourquoi vos prix ne sont‑ils pas “entrée de gamme” ?" at bounding box center [501, 177] width 157 height 9
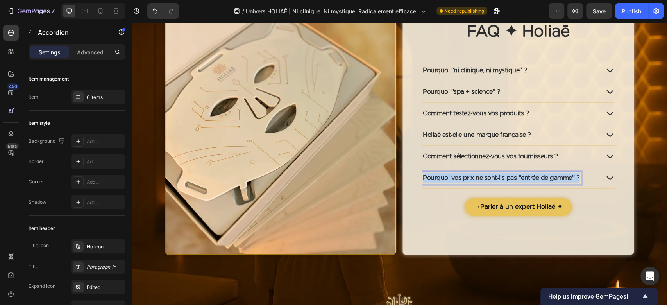
copy p "Pourquoi vos prix ne sont‑ils pas “entrée de gamme” ?"
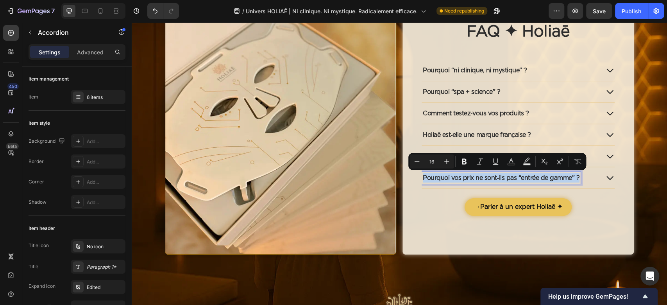
click at [592, 72] on div "Pourquoi “ni clinique, ni mystique” ?" at bounding box center [511, 71] width 178 height 12
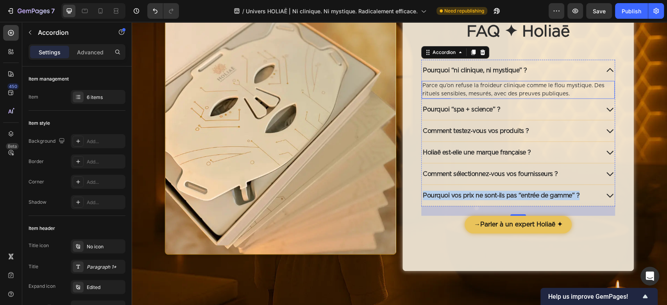
click at [487, 83] on p "Parce qu’on refuse la froideur clinique comme le flou mystique. Des rituels sen…" at bounding box center [519, 90] width 192 height 16
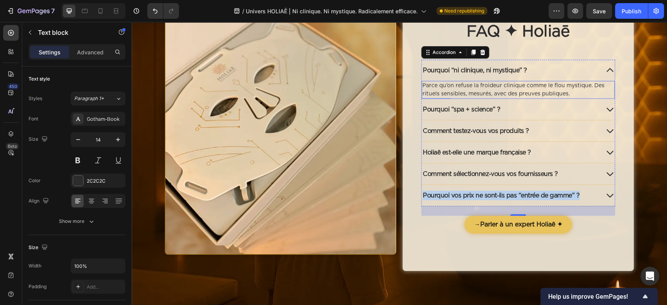
click at [487, 83] on p "Parce qu’on refuse la froideur clinique comme le flou mystique. Des rituels sen…" at bounding box center [519, 90] width 192 height 16
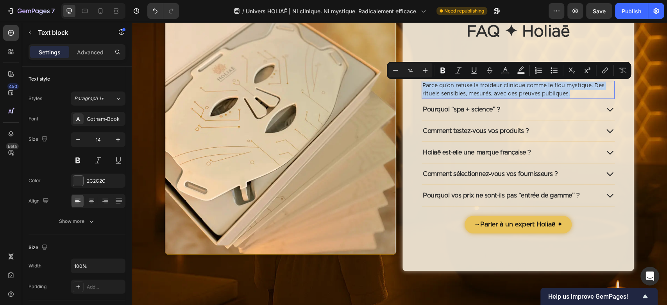
copy p "Parce qu’on refuse la froideur clinique comme le flou mystique. Des rituels sen…"
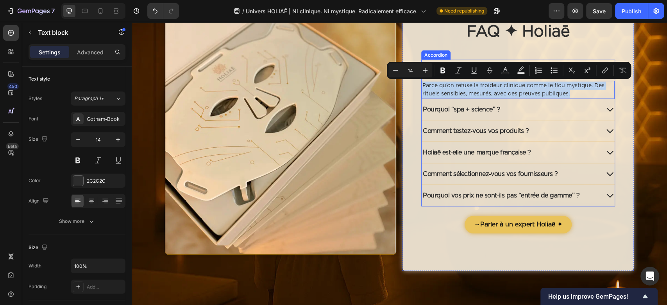
click at [523, 114] on div "Pourquoi “spa + science” ?" at bounding box center [511, 110] width 178 height 12
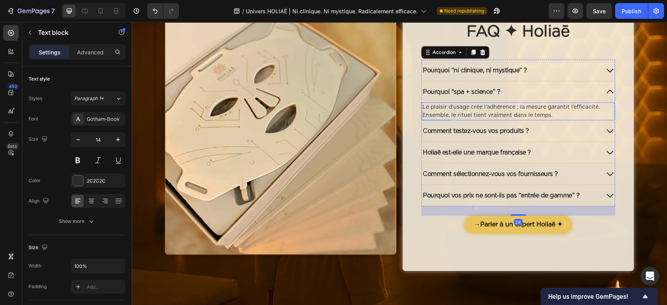
click at [476, 109] on p "Le plaisir d’usage crée l’adhérence ; la mesure garantit l’efficacité. Ensemble…" at bounding box center [519, 111] width 192 height 16
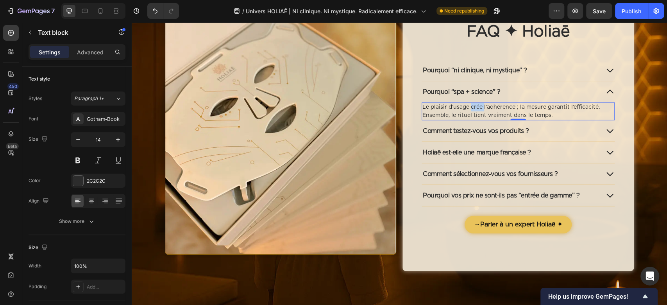
click at [476, 109] on p "Le plaisir d’usage crée l’adhérence ; la mesure garantit l’efficacité. Ensemble…" at bounding box center [519, 111] width 192 height 16
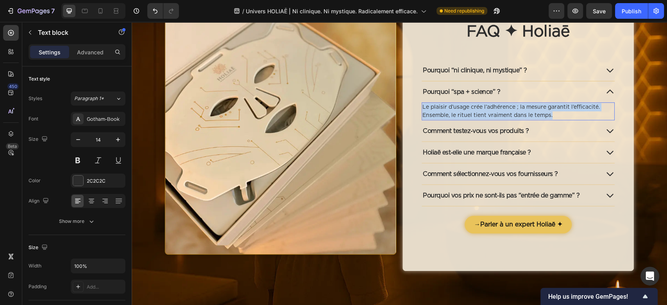
click at [476, 109] on p "Le plaisir d’usage crée l’adhérence ; la mesure garantit l’efficacité. Ensemble…" at bounding box center [519, 111] width 192 height 16
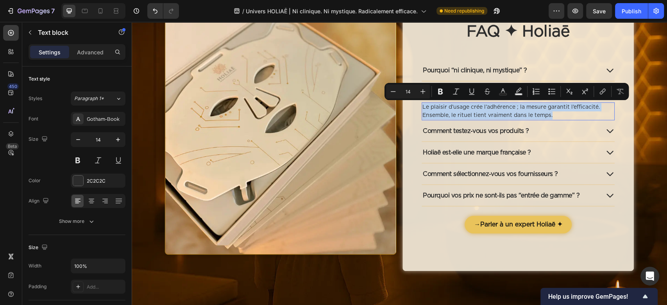
copy p "Le plaisir d’usage crée l’adhérence ; la mesure garantit l’efficacité. Ensemble…"
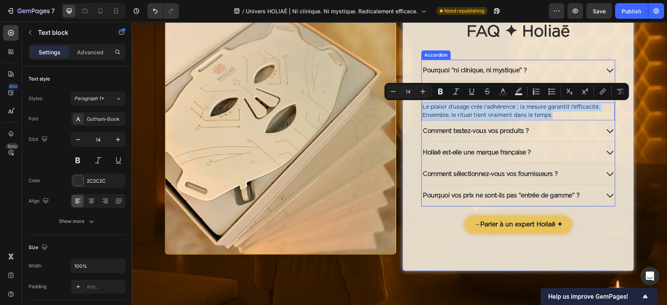
click at [477, 129] on p "Comment testez‑vous vos produits ?" at bounding box center [476, 130] width 106 height 9
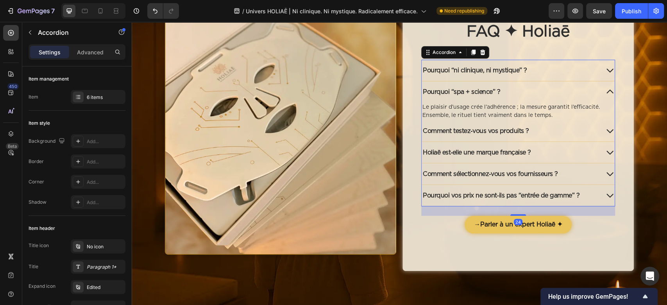
click at [541, 133] on div "Comment testez‑vous vos produits ?" at bounding box center [511, 131] width 178 height 12
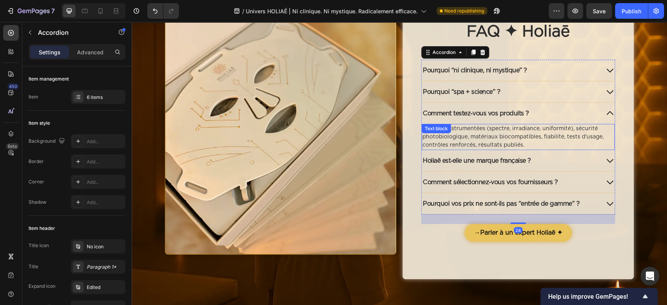
click at [492, 135] on p "Mesures instrumentées (spectre, irradiance, uniformité), sécurité photobiologiq…" at bounding box center [519, 137] width 192 height 25
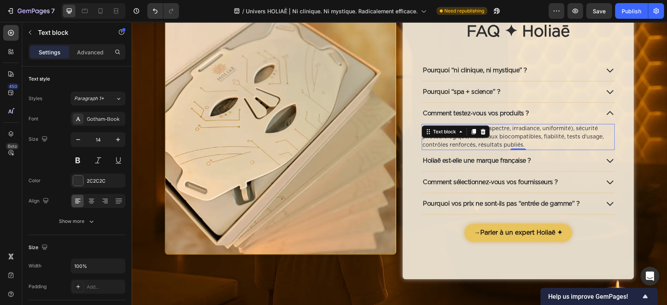
click at [492, 134] on p "Mesures instrumentées (spectre, irradiance, uniformité), sécurité photobiologiq…" at bounding box center [519, 137] width 192 height 25
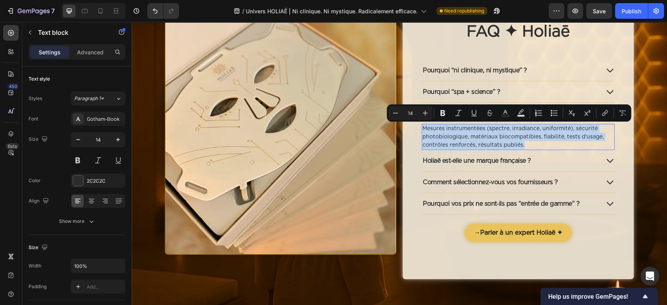
copy p "Mesures instrumentées (spectre, irradiance, uniformité), sécurité photobiologiq…"
click at [551, 155] on div "Holiaē est‑elle une marque française ?" at bounding box center [511, 161] width 178 height 12
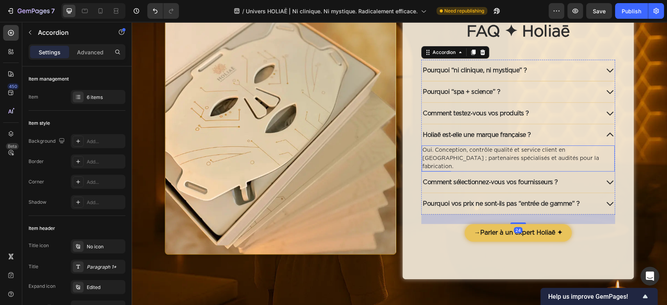
click at [517, 158] on p "Oui. Conception, contrôle qualité et service client en [GEOGRAPHIC_DATA] ; part…" at bounding box center [519, 158] width 192 height 25
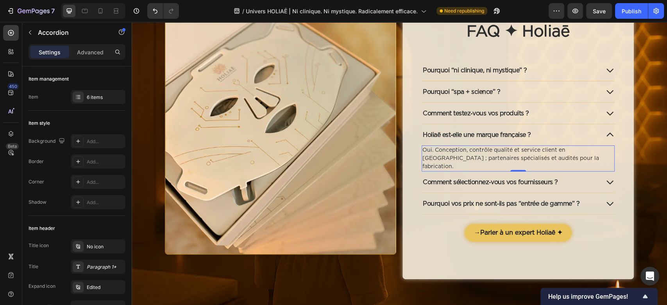
click at [517, 158] on p "Oui. Conception, contrôle qualité et service client en [GEOGRAPHIC_DATA] ; part…" at bounding box center [519, 158] width 192 height 25
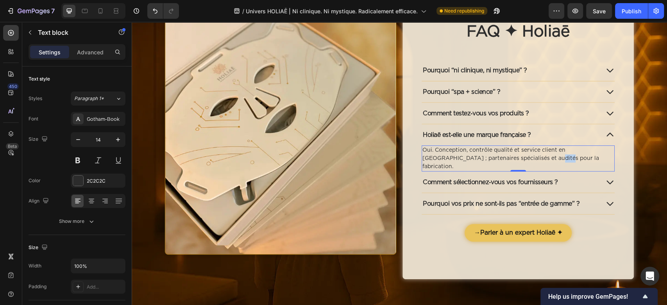
click at [517, 158] on p "Oui. Conception, contrôle qualité et service client en [GEOGRAPHIC_DATA] ; part…" at bounding box center [519, 158] width 192 height 25
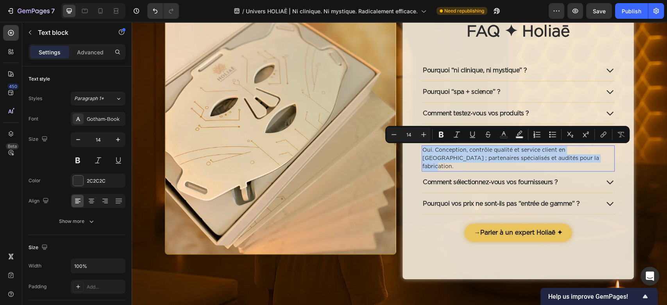
copy p "Oui. Conception, contrôle qualité et service client en [GEOGRAPHIC_DATA] ; part…"
click at [560, 177] on div "Comment sélectionnez‑vous vos fournisseurs ?" at bounding box center [511, 182] width 178 height 12
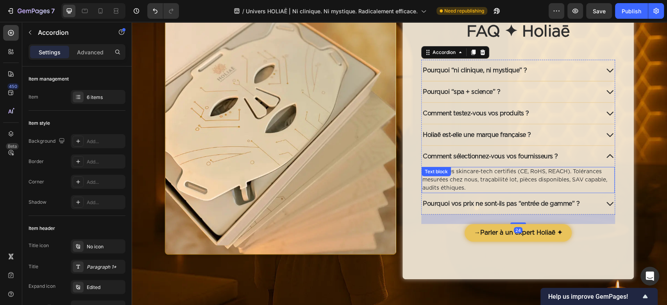
click at [492, 177] on p "Spécialistes skincare‑tech certifiés (CE, RoHS, REACH). Tolérances mesurées che…" at bounding box center [519, 180] width 192 height 25
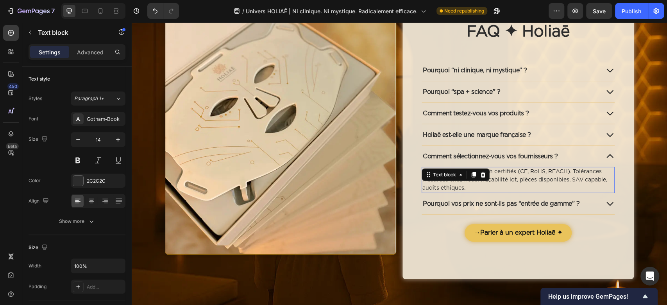
click at [492, 176] on p "Spécialistes skincare‑tech certifiés (CE, RoHS, REACH). Tolérances mesurées che…" at bounding box center [519, 180] width 192 height 25
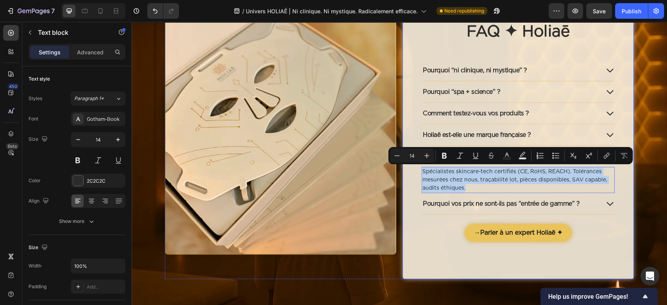
click at [504, 208] on div "Pourquoi vos prix ne sont‑ils pas “entrée de gamme” ?" at bounding box center [518, 204] width 193 height 22
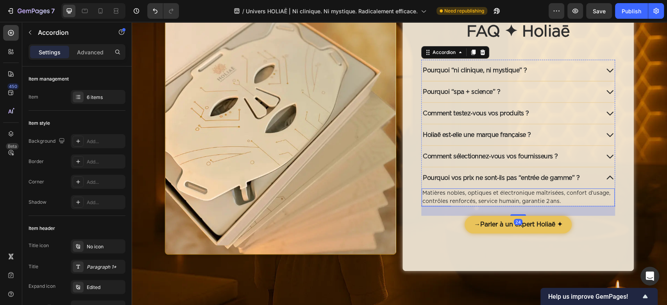
click at [495, 198] on p "Matières nobles, optiques et électronique maîtrisées, confort d’usage, contrôle…" at bounding box center [519, 197] width 192 height 16
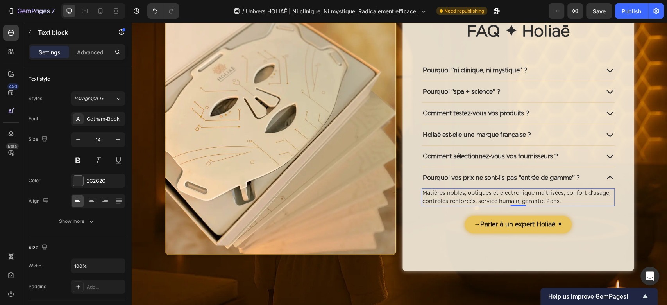
click at [495, 198] on p "Matières nobles, optiques et électronique maîtrisées, confort d’usage, contrôle…" at bounding box center [519, 197] width 192 height 16
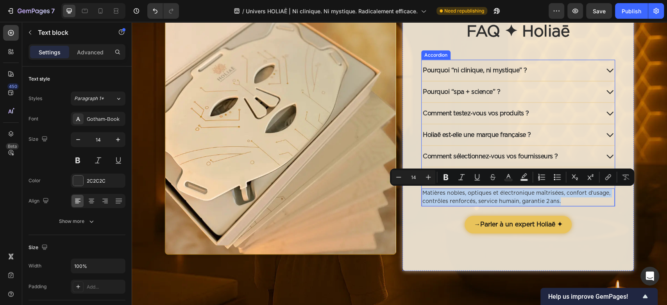
click at [545, 69] on div "Pourquoi “ni clinique, ni mystique” ?" at bounding box center [511, 71] width 178 height 12
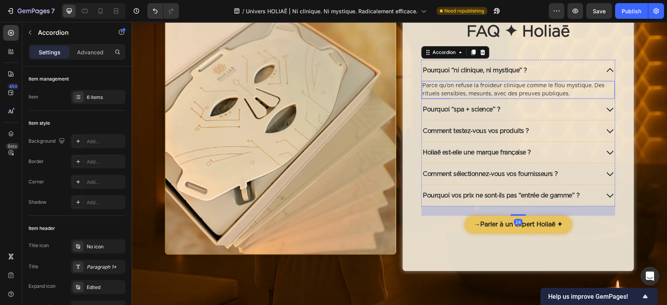
click at [560, 91] on p "Parce qu’on refuse la froideur clinique comme le flou mystique. Des rituels sen…" at bounding box center [519, 90] width 192 height 16
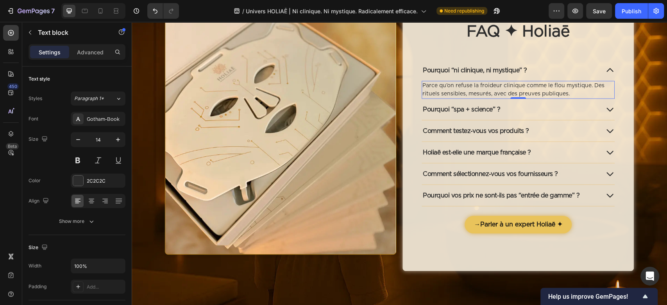
click at [560, 90] on p "Parce qu’on refuse la froideur clinique comme le flou mystique. Des rituels sen…" at bounding box center [519, 90] width 192 height 16
click at [580, 96] on p "Parce qu’on refuse la froideur clinique comme le flou mystique. Des rituels sen…" at bounding box center [519, 90] width 192 height 16
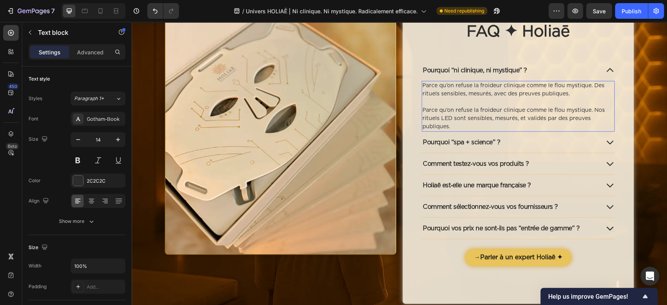
click at [451, 112] on p "Parce qu’on refuse la froideur clinique comme le flou mystique. Nos rituels LED…" at bounding box center [519, 118] width 192 height 25
click at [479, 110] on p "Parce que nous refuse la froideur clinique comme le flou mystique. Nos rituels …" at bounding box center [519, 118] width 192 height 25
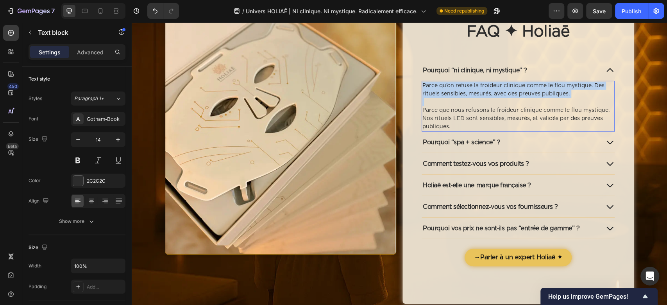
drag, startPoint x: 488, startPoint y: 101, endPoint x: 418, endPoint y: 83, distance: 72.4
click at [422, 83] on div "Parce qu’on refuse la froideur clinique comme le flou mystique. Des rituels sen…" at bounding box center [518, 106] width 193 height 51
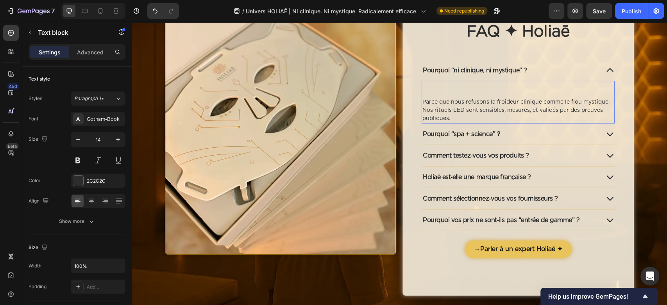
click at [423, 102] on p "Parce que nous refusons la froideur clinique comme le flou mystique. Nos rituel…" at bounding box center [519, 110] width 192 height 25
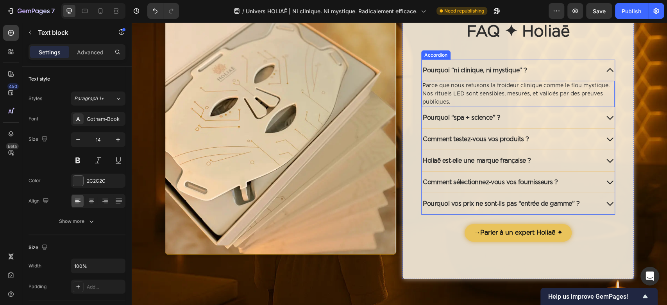
click at [506, 117] on div "Pourquoi “spa + science” ?" at bounding box center [511, 118] width 178 height 12
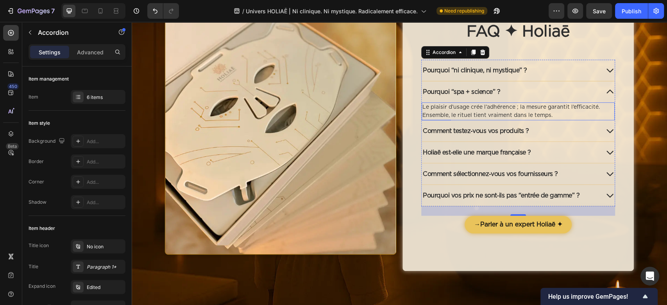
click at [574, 111] on p "Le plaisir d’usage crée l’adhérence ; la mesure garantit l’efficacité. Ensemble…" at bounding box center [519, 111] width 192 height 16
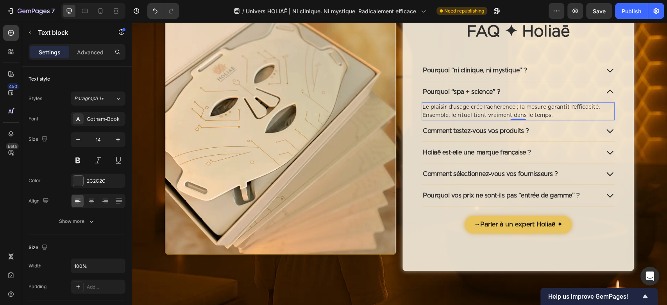
click at [574, 111] on p "Le plaisir d’usage crée l’adhérence ; la mesure garantit l’efficacité. Ensemble…" at bounding box center [519, 111] width 192 height 16
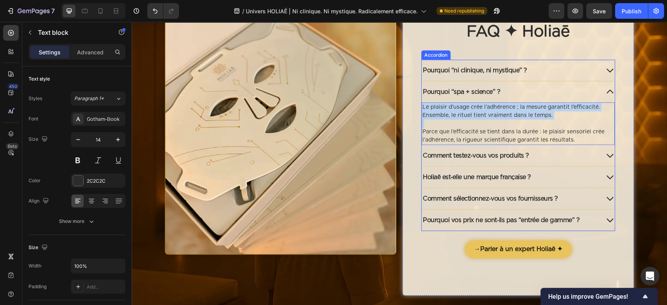
drag, startPoint x: 420, startPoint y: 133, endPoint x: 417, endPoint y: 108, distance: 24.8
click at [422, 108] on div "Pourquoi “ni clinique, ni mystique” ? Pourquoi “spa + science” ? Le plaisir d’u…" at bounding box center [519, 145] width 194 height 171
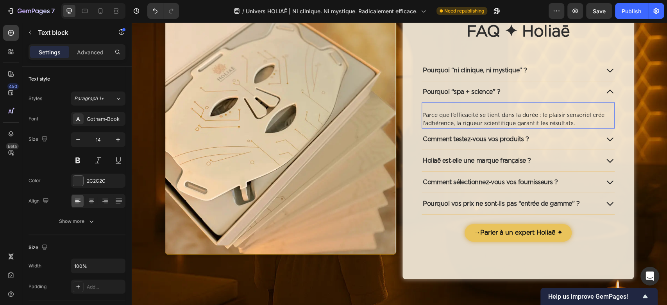
click at [423, 117] on p "Parce que l’efficacité se tient dans la durée : le plaisir sensoriel crée l’adh…" at bounding box center [519, 119] width 192 height 16
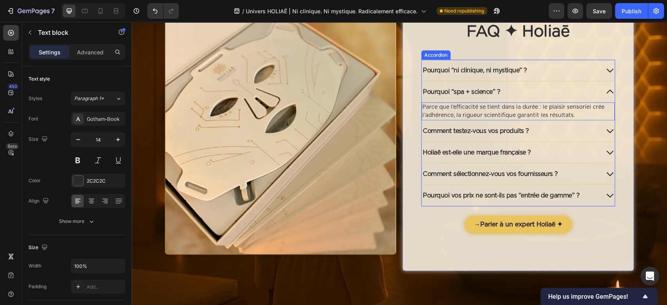
click at [573, 129] on div "Comment testez‑vous vos produits ?" at bounding box center [511, 131] width 178 height 12
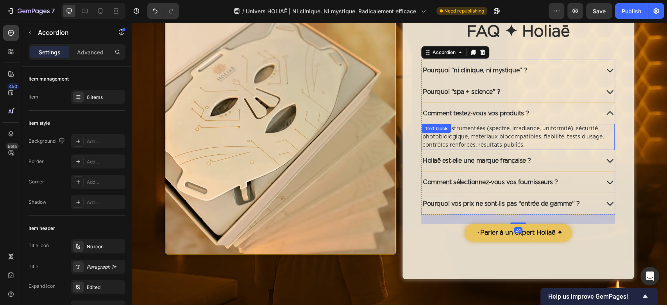
click at [570, 142] on p "Mesures instrumentées (spectre, irradiance, uniformité), sécurité photobiologiq…" at bounding box center [519, 137] width 192 height 25
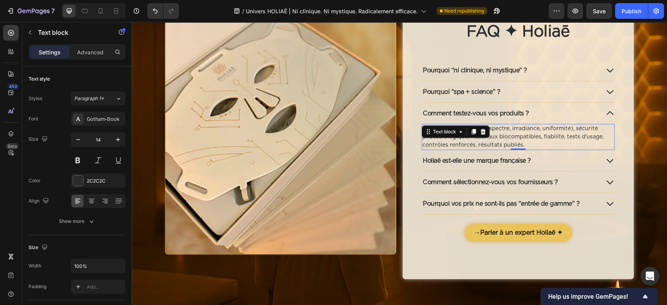
click at [559, 145] on p "Mesures instrumentées (spectre, irradiance, uniformité), sécurité photobiologiq…" at bounding box center [519, 137] width 192 height 25
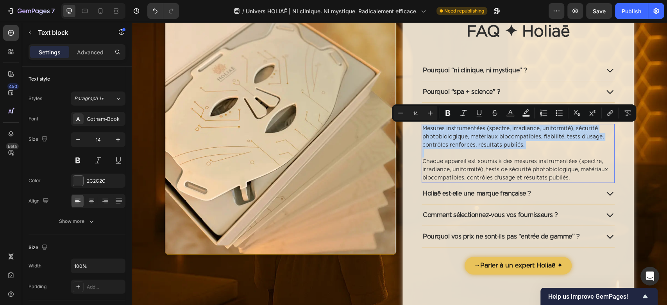
drag, startPoint x: 419, startPoint y: 162, endPoint x: 421, endPoint y: 130, distance: 32.1
click at [422, 130] on div "Mesures instrumentées (spectre, irradiance, uniformité), sécurité photobiologiq…" at bounding box center [518, 153] width 193 height 59
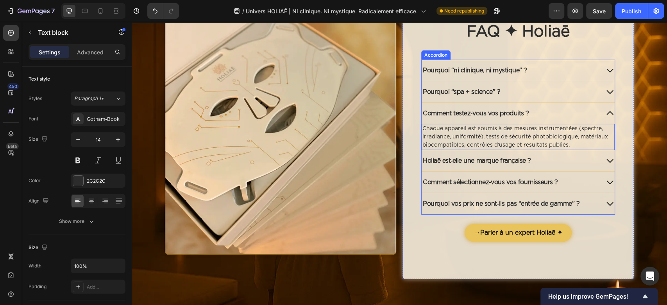
click at [544, 160] on div "Holiaē est‑elle une marque française ?" at bounding box center [511, 161] width 178 height 12
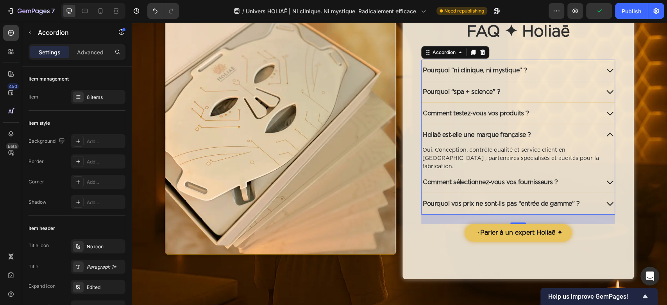
click at [560, 161] on div "Oui. Conception, contrôle qualité et service client en [GEOGRAPHIC_DATA] ; part…" at bounding box center [518, 158] width 193 height 26
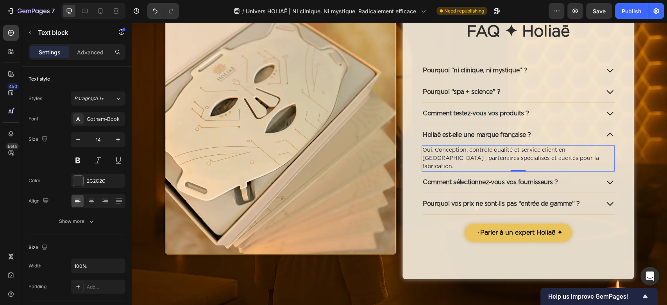
click at [563, 158] on p "Oui. Conception, contrôle qualité et service client en [GEOGRAPHIC_DATA] ; part…" at bounding box center [519, 158] width 192 height 25
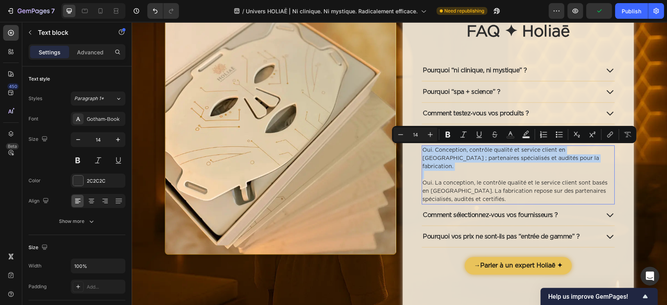
drag, startPoint x: 418, startPoint y: 176, endPoint x: 420, endPoint y: 149, distance: 27.8
click at [422, 149] on div "Oui. Conception, contrôle qualité et service client en [GEOGRAPHIC_DATA] ; part…" at bounding box center [518, 174] width 193 height 59
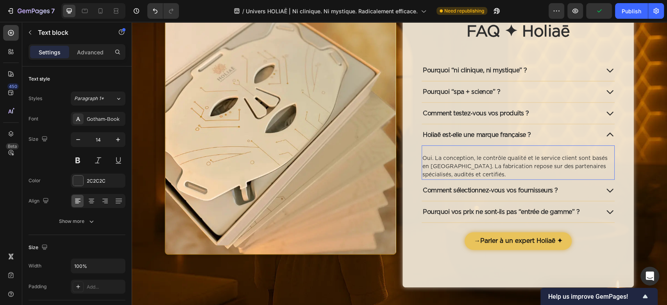
click at [422, 155] on div "Oui. La conception, le contrôle qualité et le service client sont basés en [GEO…" at bounding box center [518, 162] width 193 height 34
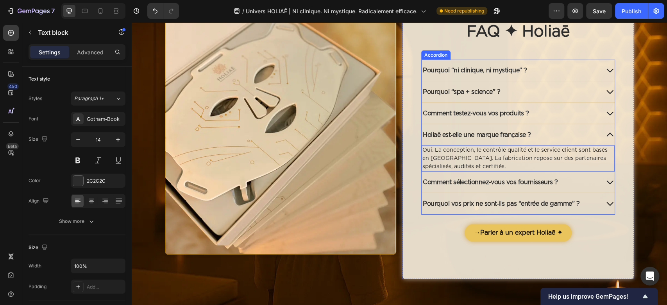
click at [569, 180] on div "Comment sélectionnez‑vous vos fournisseurs ?" at bounding box center [511, 182] width 178 height 12
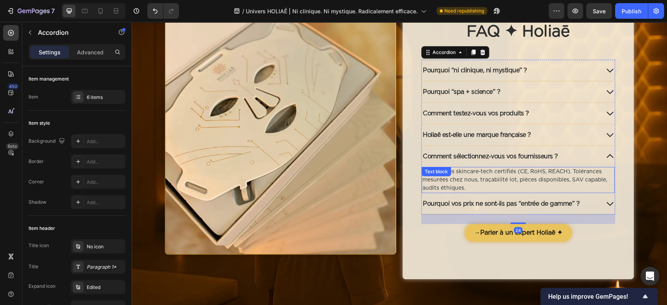
click at [545, 186] on p "Spécialistes skincare‑tech certifiés (CE, RoHS, REACH). Tolérances mesurées che…" at bounding box center [519, 180] width 192 height 25
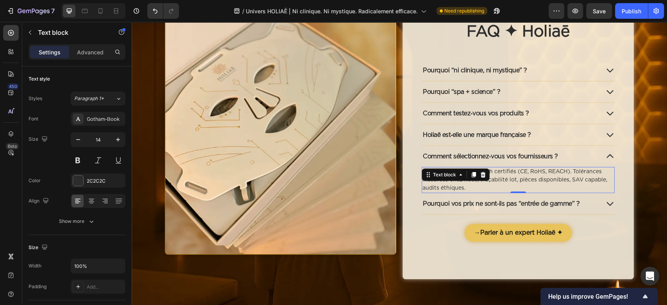
click at [543, 185] on p "Spécialistes skincare‑tech certifiés (CE, RoHS, REACH). Tolérances mesurées che…" at bounding box center [519, 180] width 192 height 25
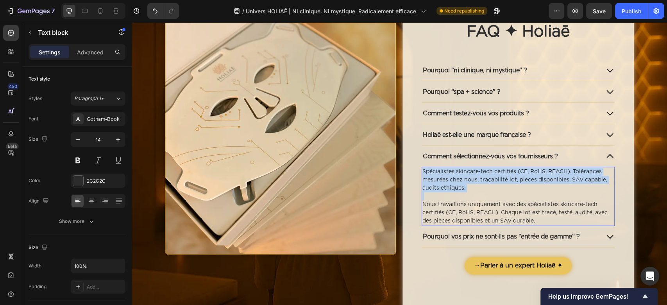
drag, startPoint x: 420, startPoint y: 204, endPoint x: 418, endPoint y: 172, distance: 31.3
click at [422, 172] on div "Spécialistes skincare‑tech certifiés (CE, RoHS, REACH). Tolérances mesurées che…" at bounding box center [518, 196] width 193 height 59
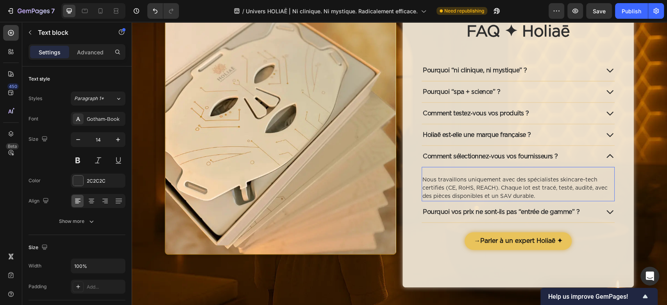
click at [423, 181] on p "Nous travaillons uniquement avec des spécialistes skincare-tech certifiés (CE, …" at bounding box center [519, 188] width 192 height 25
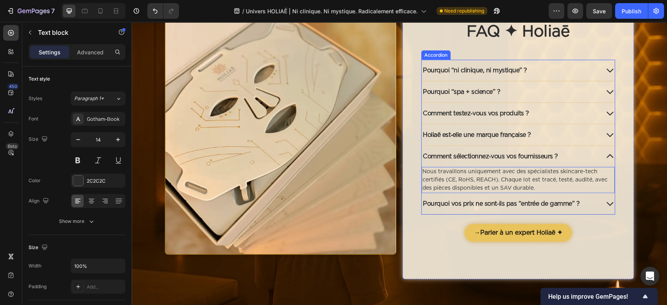
click at [588, 204] on div "Pourquoi vos prix ne sont‑ils pas “entrée de gamme” ?" at bounding box center [511, 204] width 178 height 12
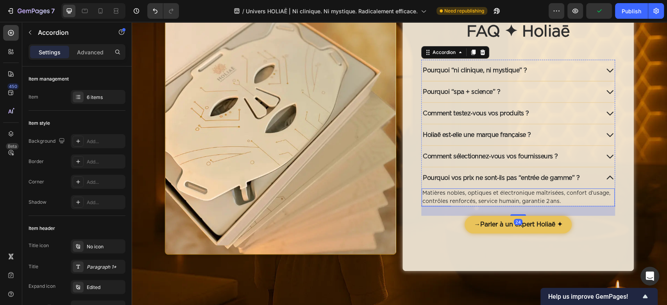
click at [541, 200] on p "Matières nobles, optiques et électronique maîtrisées, confort d’usage, contrôle…" at bounding box center [519, 197] width 192 height 16
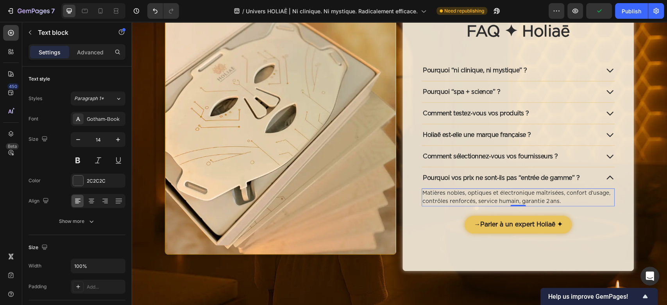
click at [558, 199] on p "Matières nobles, optiques et électronique maîtrisées, confort d’usage, contrôle…" at bounding box center [519, 197] width 192 height 16
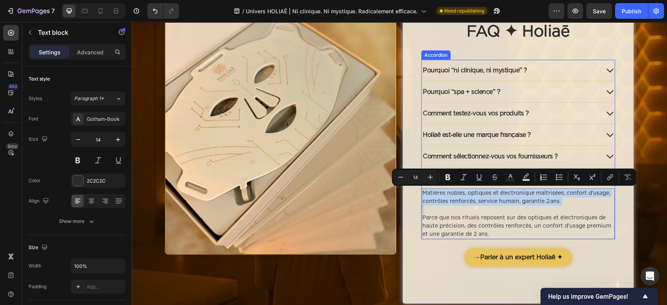
drag, startPoint x: 420, startPoint y: 218, endPoint x: 417, endPoint y: 192, distance: 25.9
click at [422, 192] on div "Pourquoi “ni clinique, ni mystique” ? Pourquoi “spa + science” ? Comment testez…" at bounding box center [519, 149] width 194 height 179
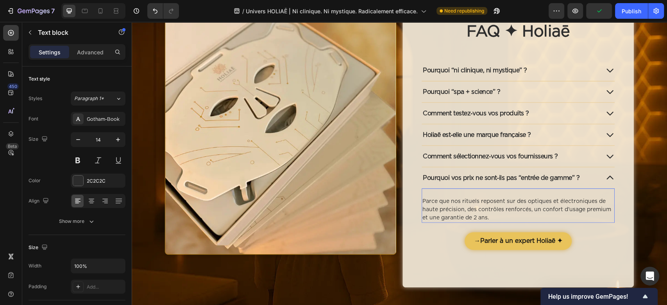
click at [423, 202] on p "Parce que nos rituels reposent sur des optiques et électroniques de haute préci…" at bounding box center [519, 209] width 192 height 25
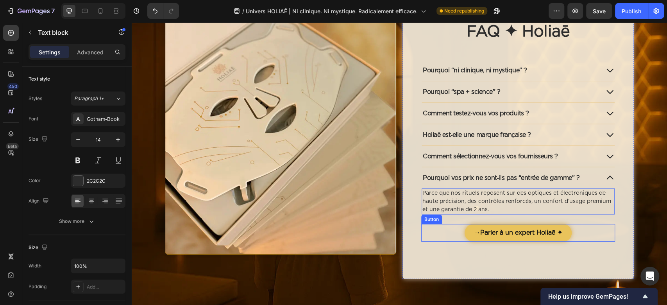
click at [422, 235] on div "→ Parler à un expert Holiaē ✦ Button" at bounding box center [519, 233] width 194 height 18
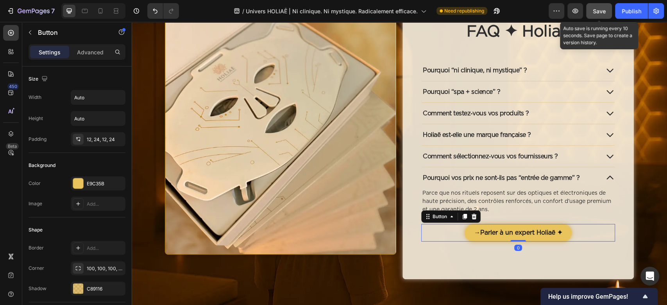
drag, startPoint x: 599, startPoint y: 12, endPoint x: 596, endPoint y: 16, distance: 4.5
click at [599, 11] on span "Save" at bounding box center [599, 11] width 13 height 7
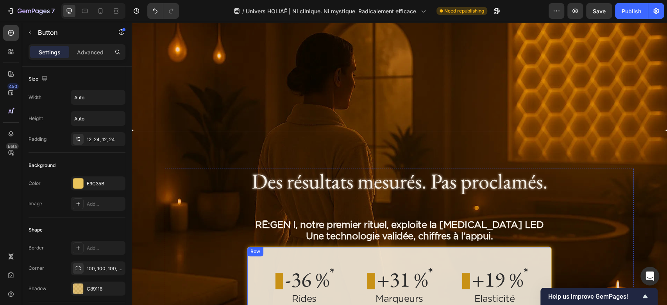
scroll to position [886, 0]
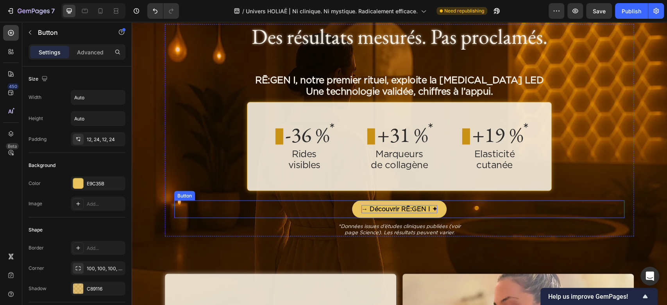
click at [398, 208] on p "→ Découvrir RĒ:GEN I ✦" at bounding box center [400, 209] width 76 height 8
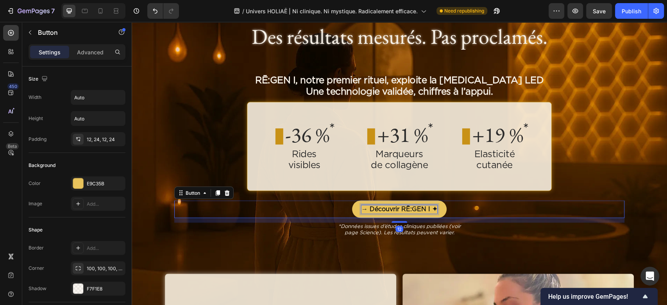
click at [398, 207] on p "→ Découvrir RĒ:GEN I ✦" at bounding box center [400, 209] width 76 height 8
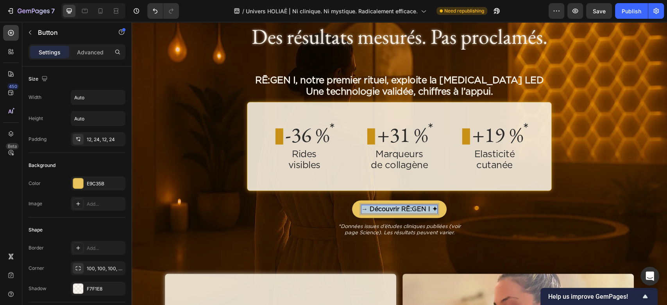
click at [398, 207] on p "→ Découvrir RĒ:GEN I ✦" at bounding box center [400, 209] width 76 height 8
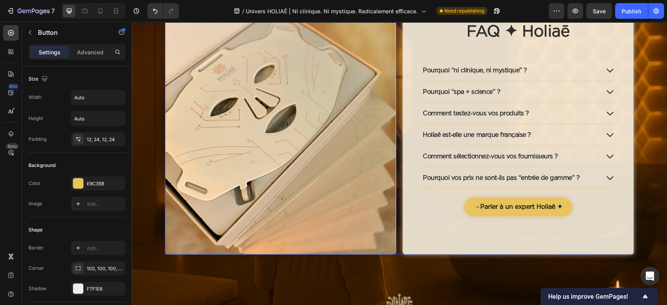
scroll to position [1616, 0]
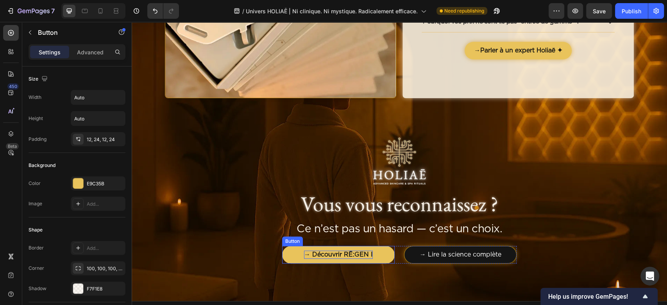
click at [326, 256] on p "→ Découvrir RĒ:GEN I" at bounding box center [338, 255] width 69 height 8
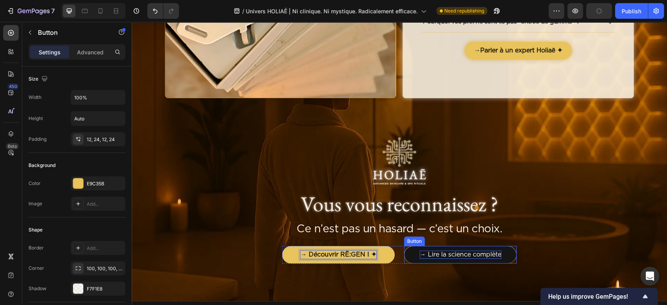
click at [447, 255] on p "→ Lire la science complète" at bounding box center [461, 255] width 82 height 8
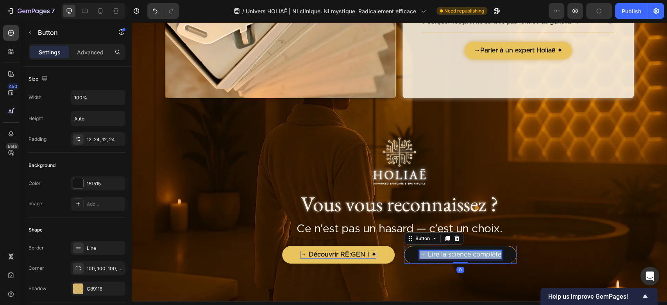
click at [447, 255] on p "→ Lire la science complète" at bounding box center [461, 255] width 82 height 8
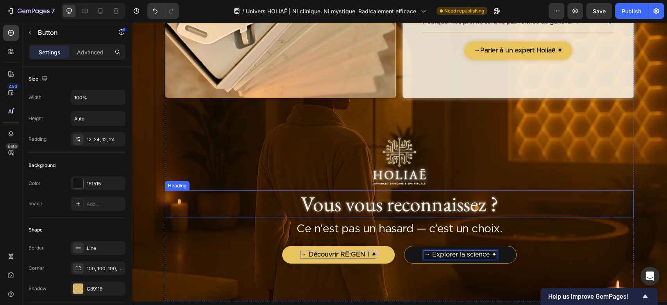
click at [271, 215] on h2 "Vous vous reconnaissez ?" at bounding box center [399, 203] width 469 height 27
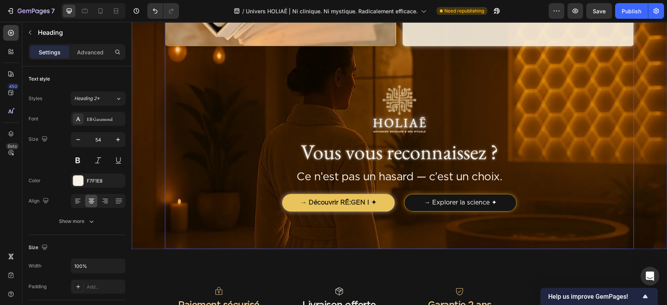
scroll to position [1772, 0]
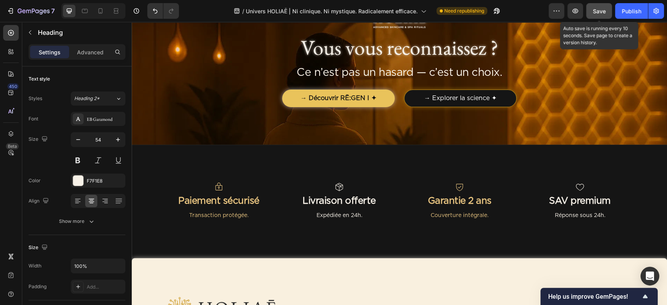
click at [604, 14] on span "Save" at bounding box center [599, 11] width 13 height 7
